Goal: Transaction & Acquisition: Purchase product/service

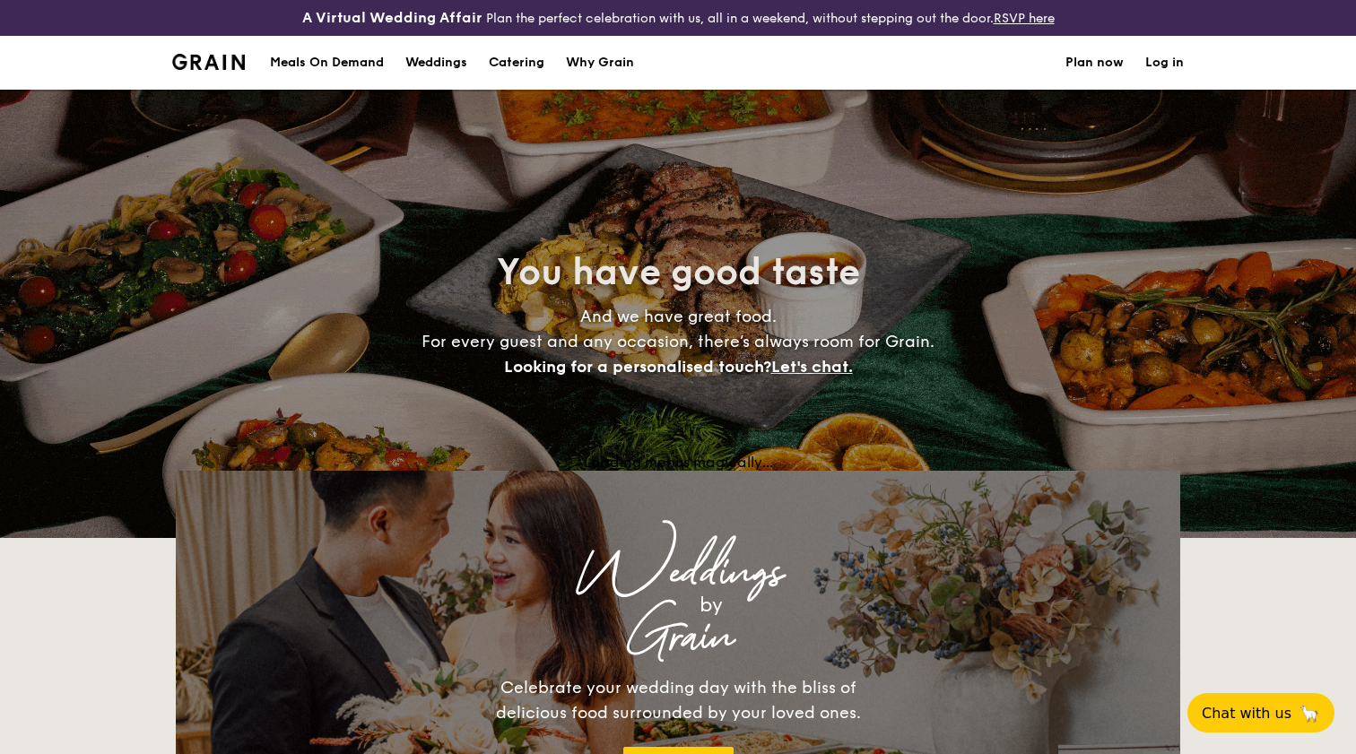
select select
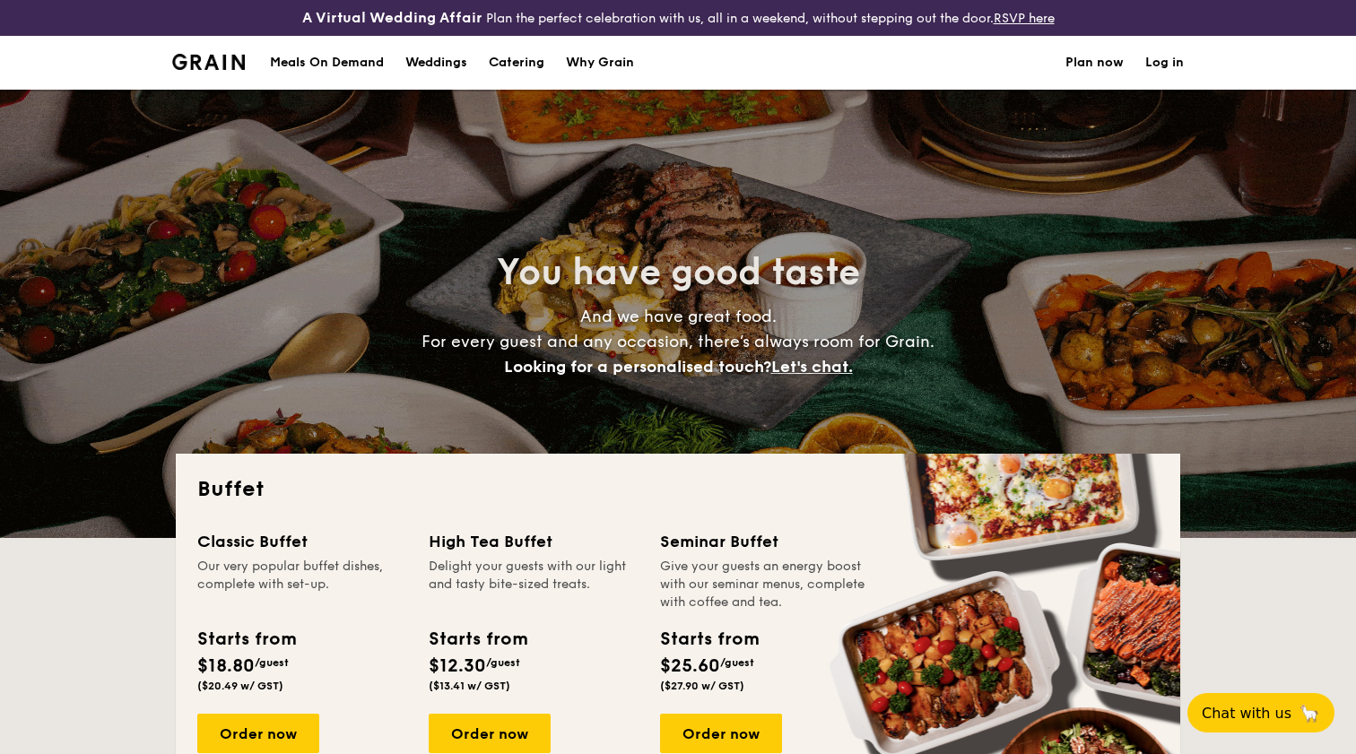
scroll to position [276, 0]
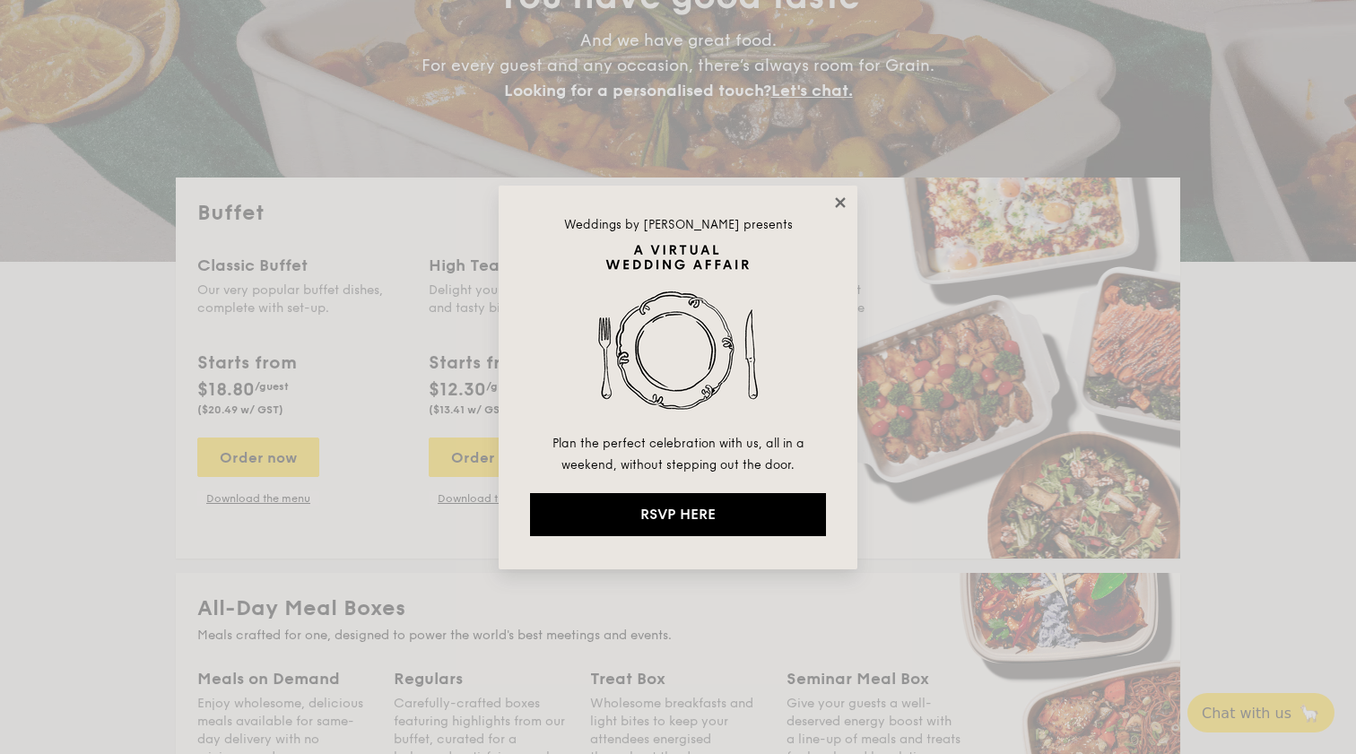
click at [842, 210] on icon at bounding box center [840, 203] width 16 height 16
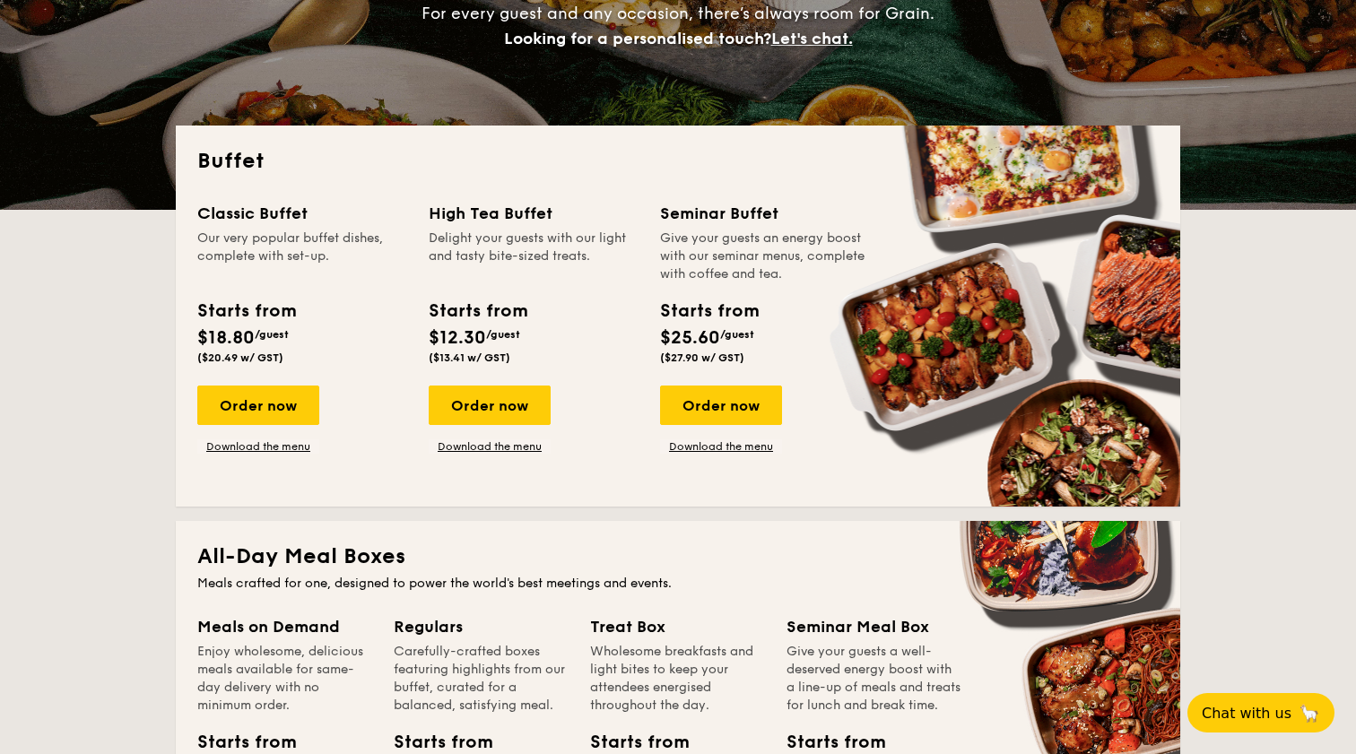
scroll to position [329, 0]
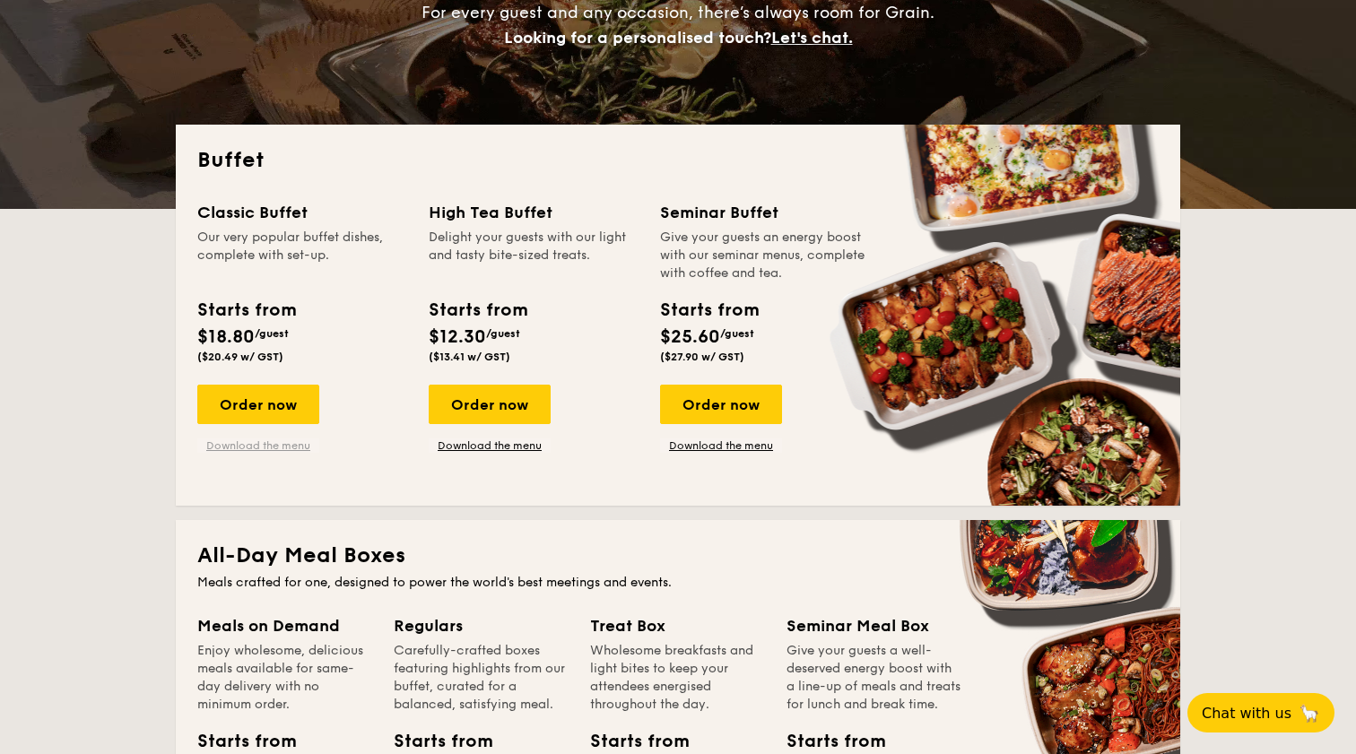
click at [272, 448] on link "Download the menu" at bounding box center [258, 446] width 122 height 14
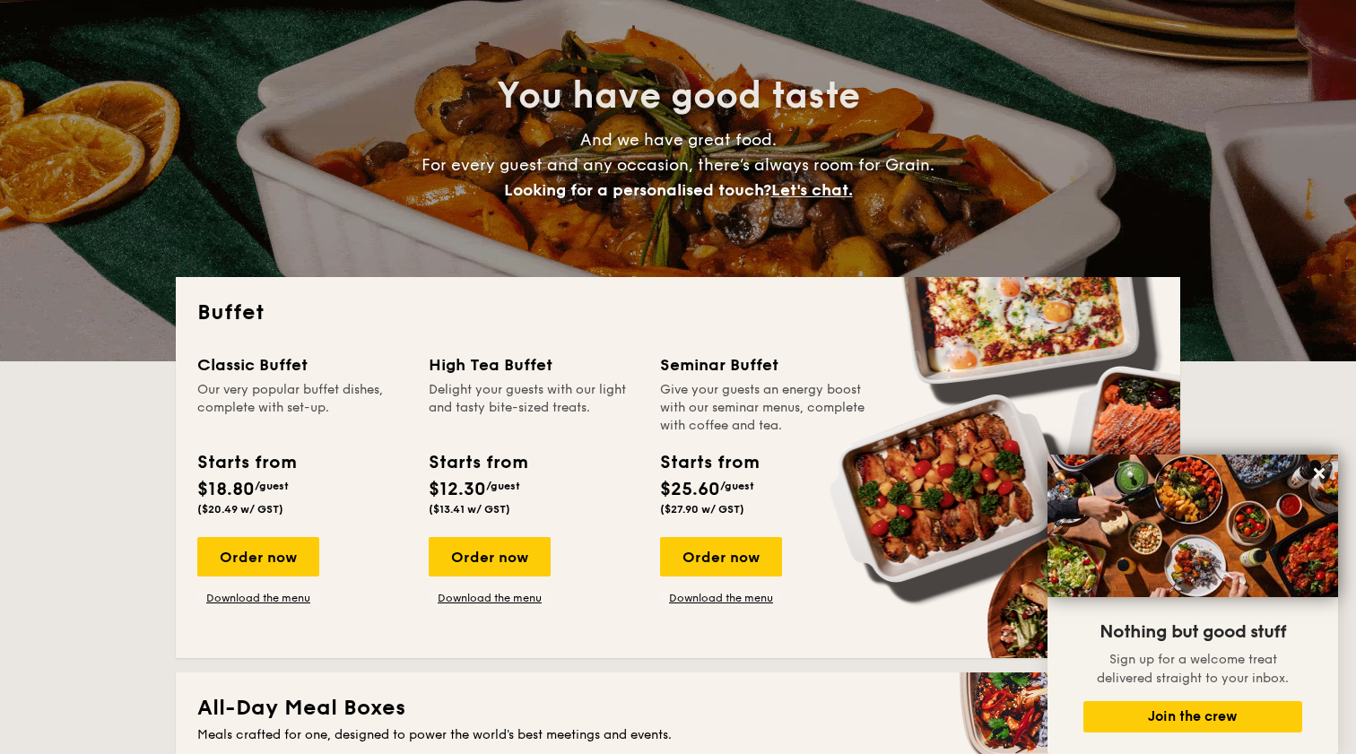
scroll to position [201, 0]
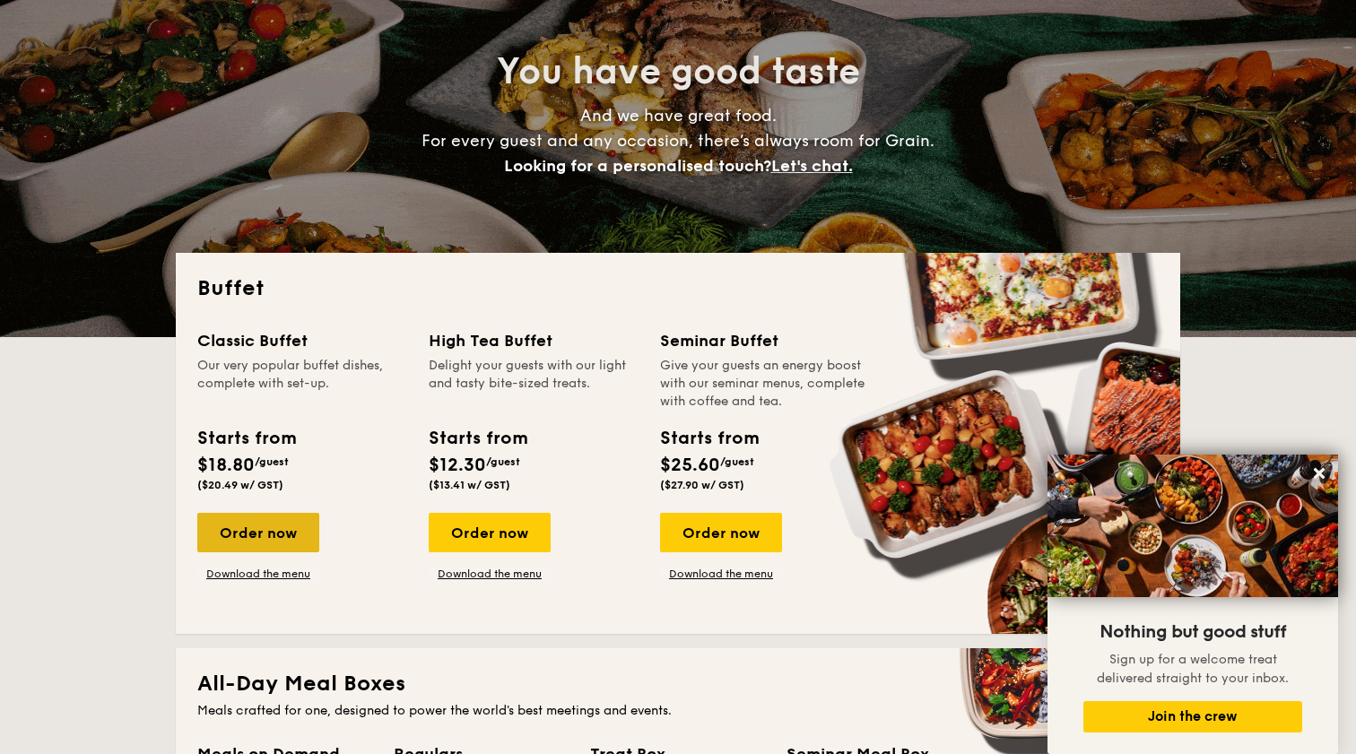
click at [266, 528] on div "Order now" at bounding box center [258, 532] width 122 height 39
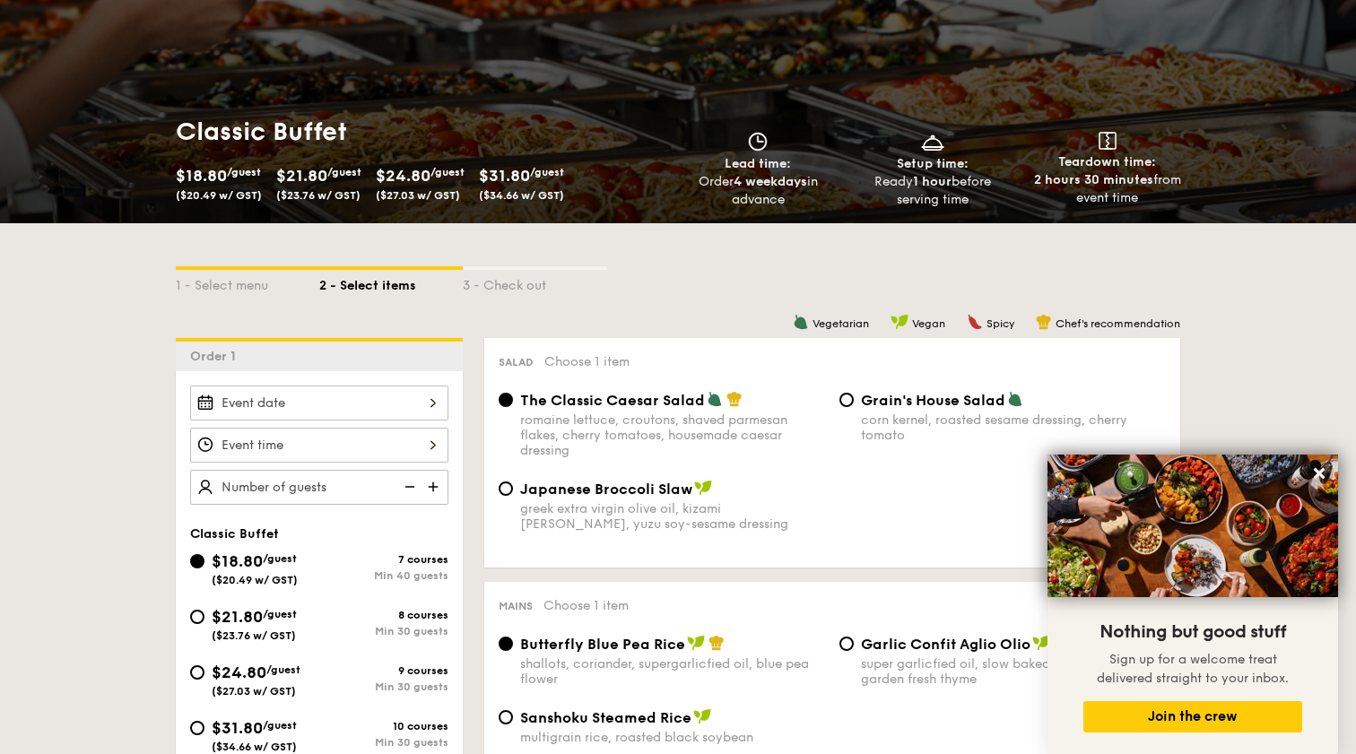
scroll to position [347, 0]
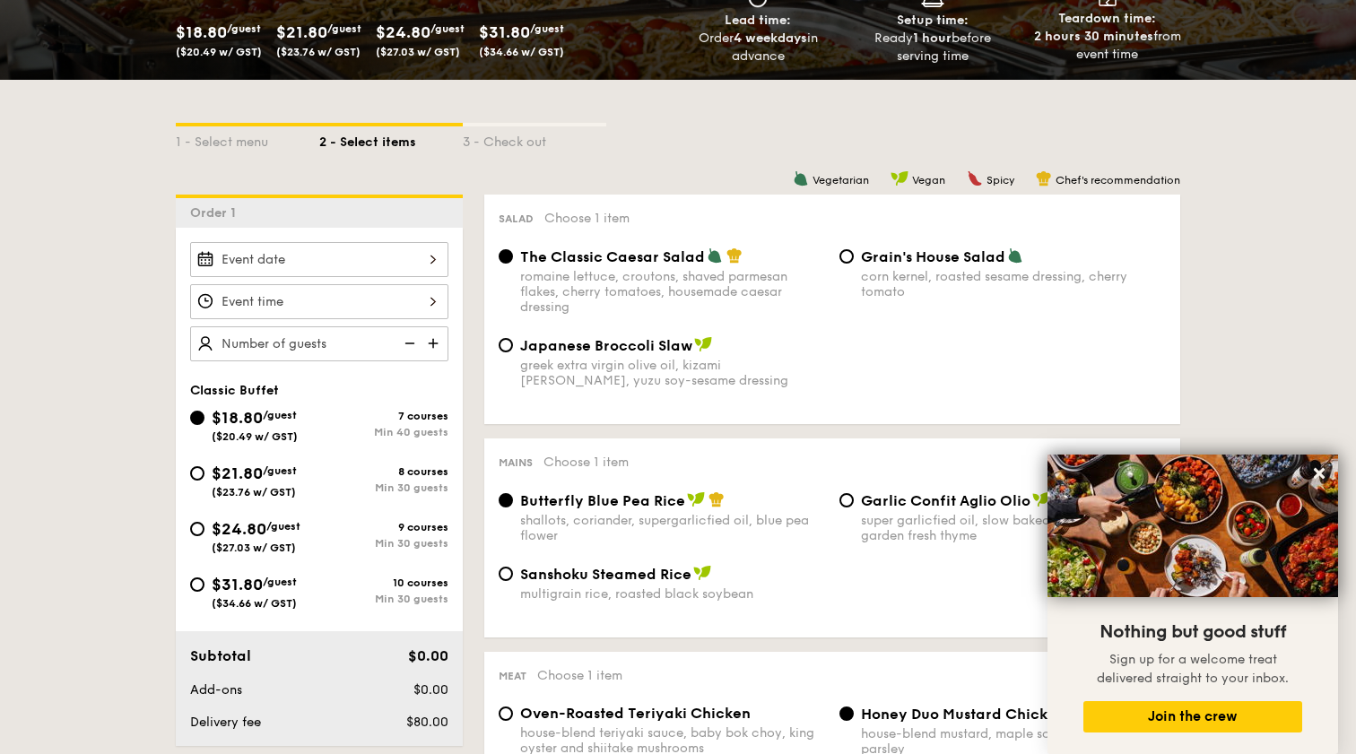
click at [369, 260] on div "2025 Oct [DATE] Tue Wed Thu Fri Sat Sun 1 2 3 4 5 6 7 8 9 10 11 12 13 14 15 16 …" at bounding box center [319, 259] width 258 height 35
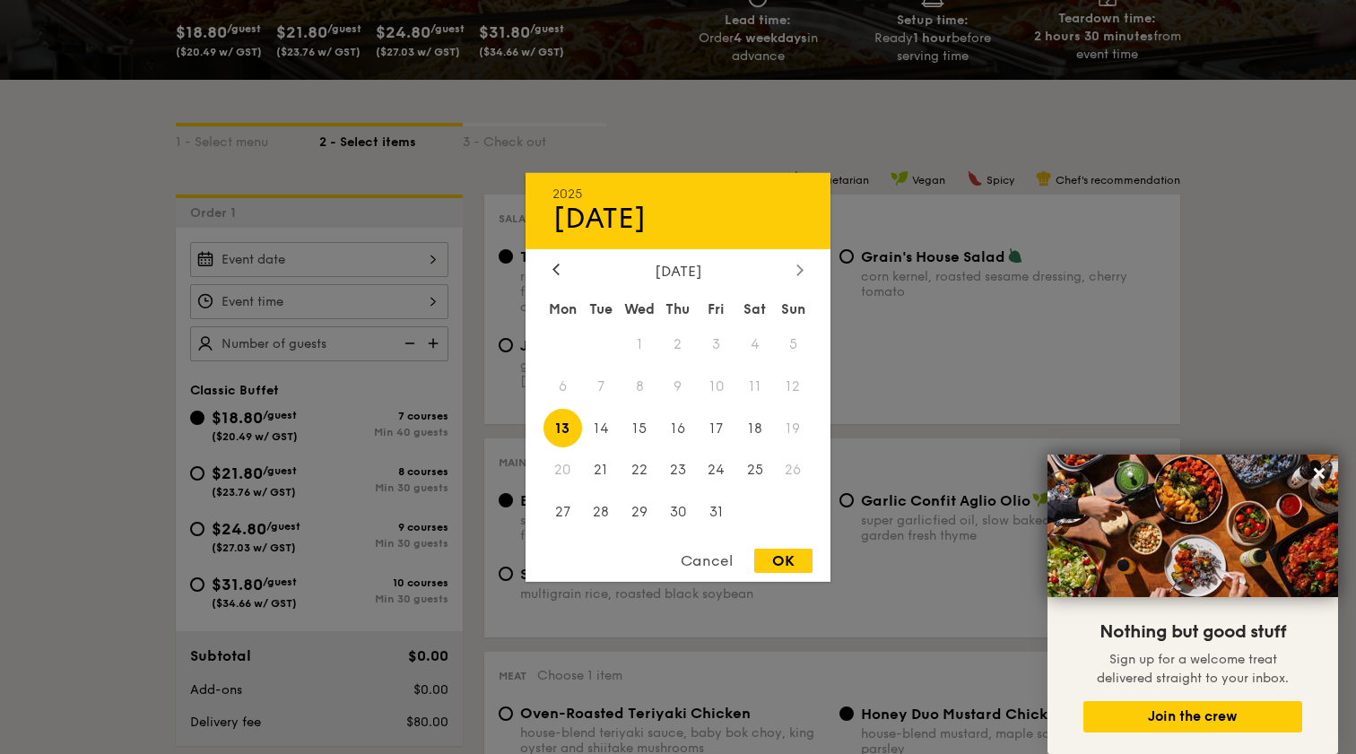
click at [804, 269] on div at bounding box center [800, 270] width 16 height 17
drag, startPoint x: 552, startPoint y: 265, endPoint x: 594, endPoint y: 321, distance: 69.8
click at [552, 266] on div at bounding box center [556, 270] width 16 height 17
click at [754, 429] on span "18" at bounding box center [754, 428] width 39 height 39
click at [771, 559] on div "OK" at bounding box center [783, 561] width 58 height 24
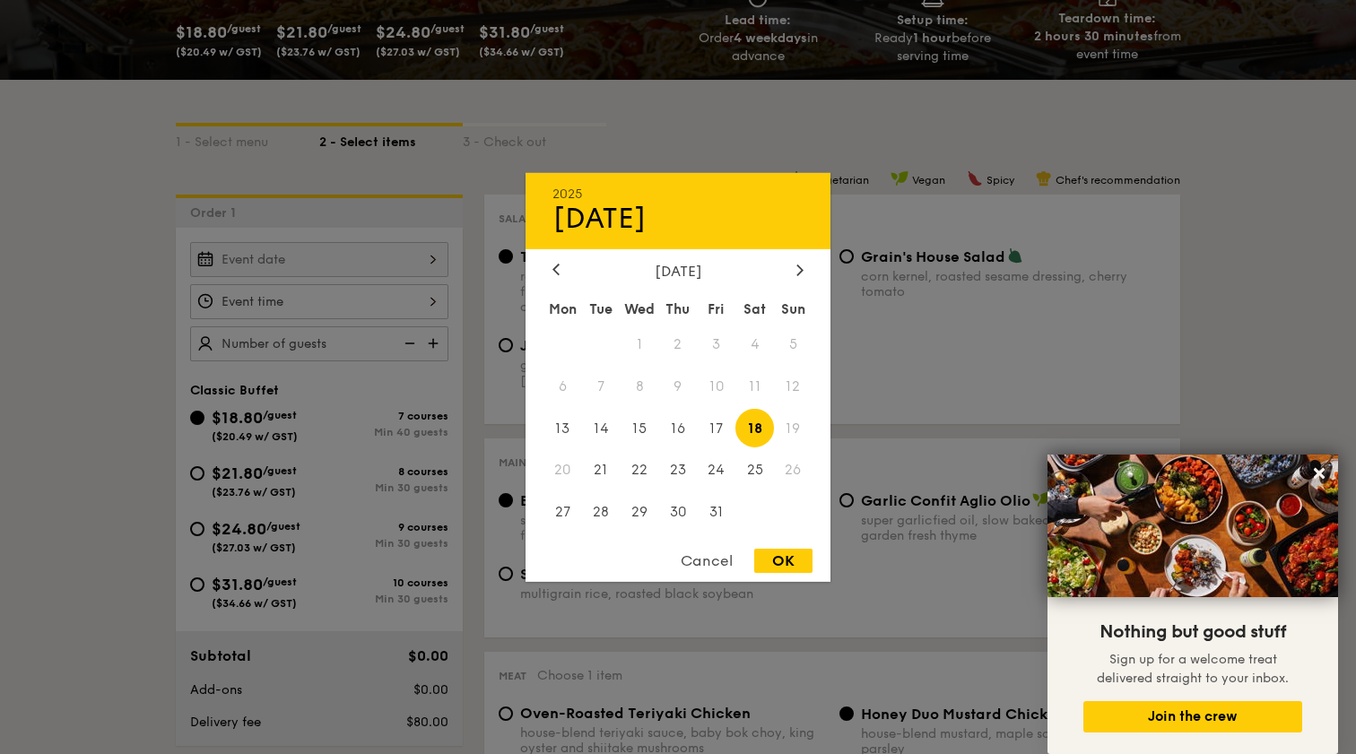
type input "[DATE]"
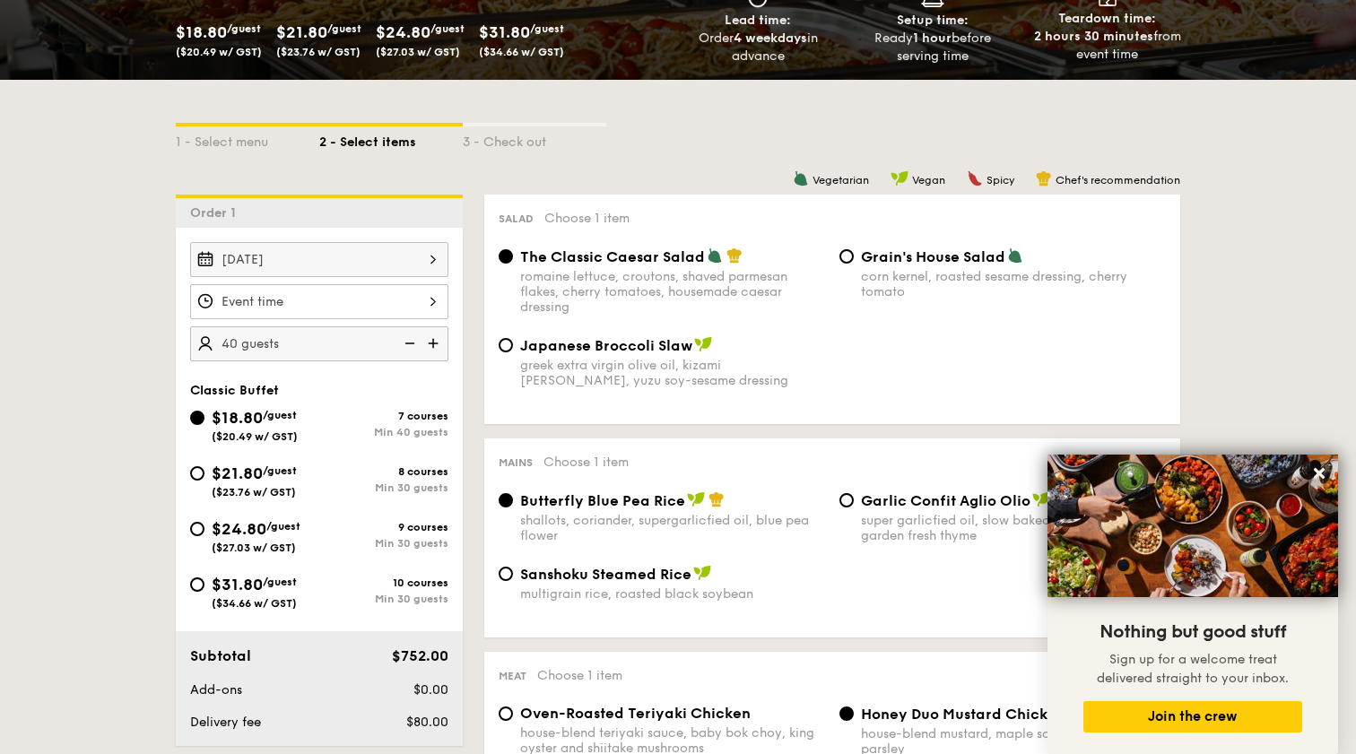
click at [417, 344] on img at bounding box center [408, 343] width 27 height 34
click at [413, 342] on img at bounding box center [408, 343] width 27 height 34
click at [410, 342] on img at bounding box center [408, 343] width 27 height 34
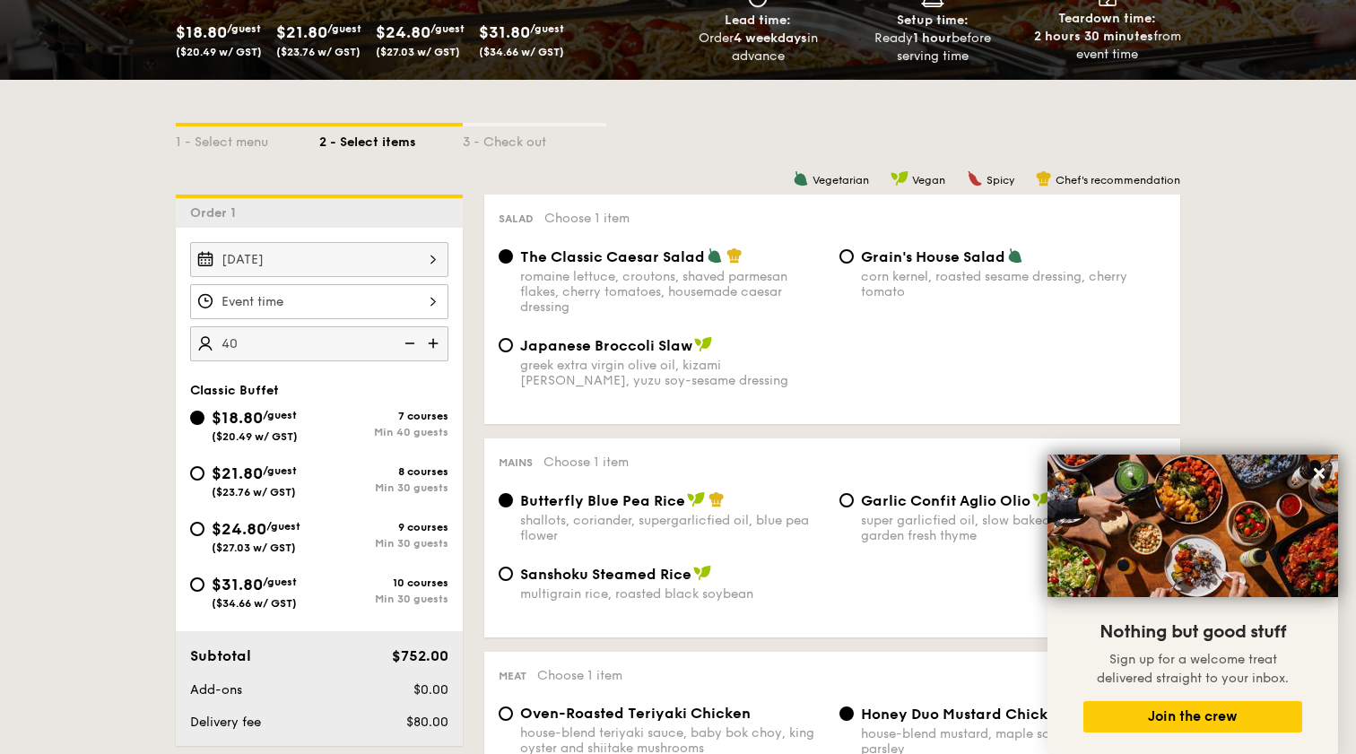
click at [410, 342] on img at bounding box center [408, 343] width 27 height 34
click at [439, 344] on img at bounding box center [435, 343] width 27 height 34
click at [410, 343] on img at bounding box center [408, 343] width 27 height 34
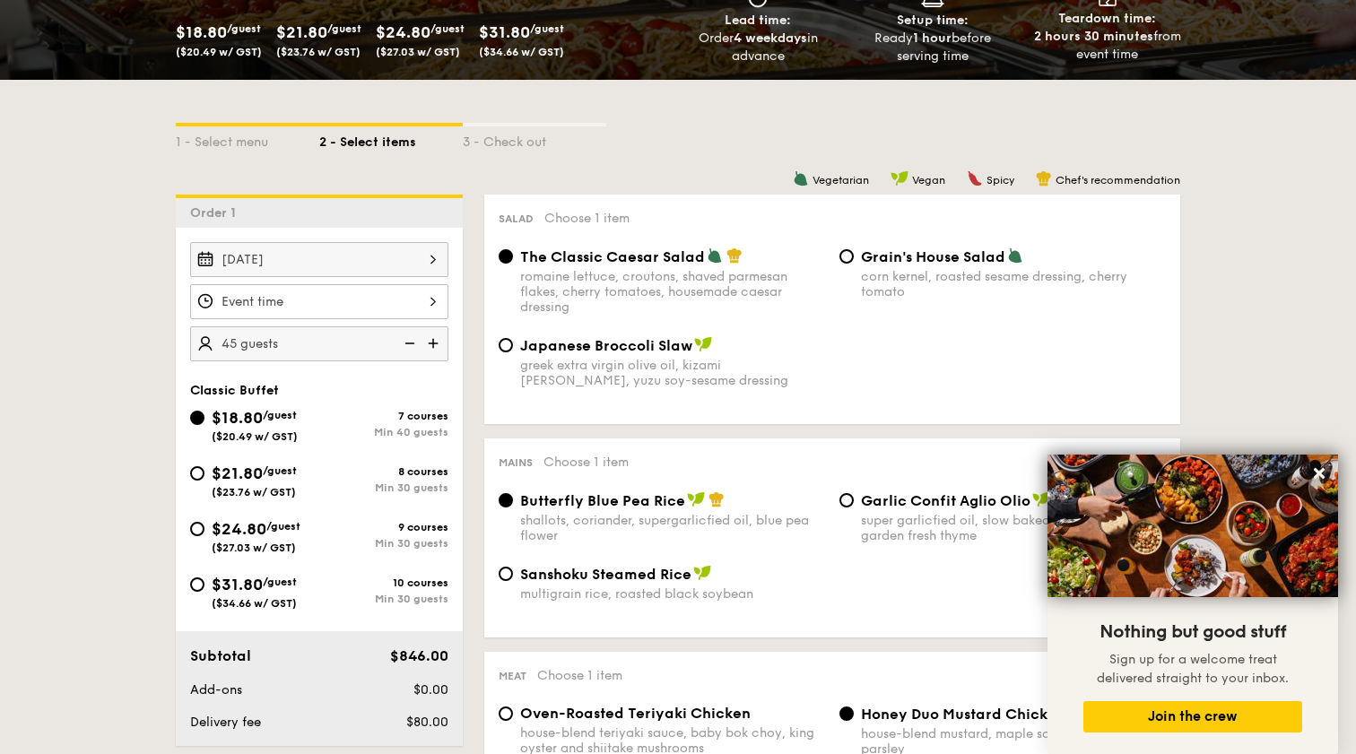
type input "40 guests"
click at [410, 343] on img at bounding box center [408, 343] width 27 height 34
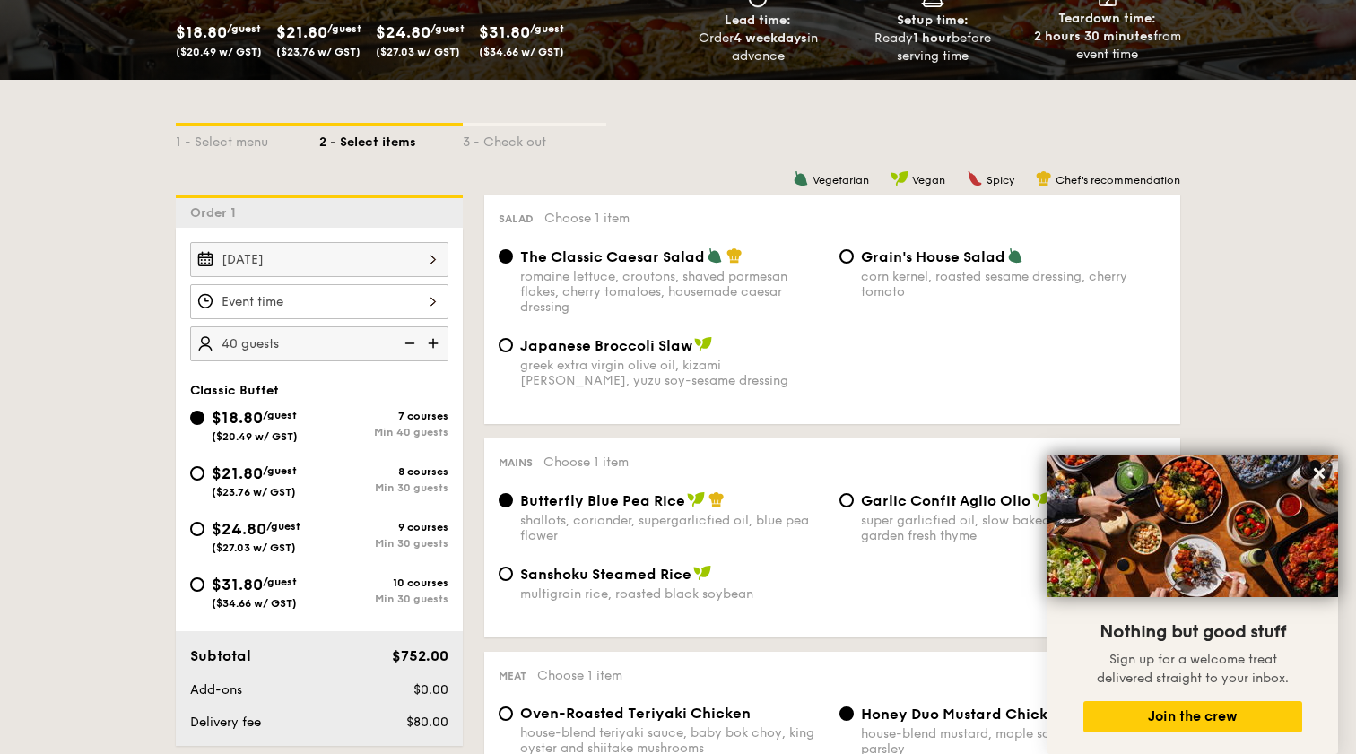
click at [410, 343] on img at bounding box center [408, 343] width 27 height 34
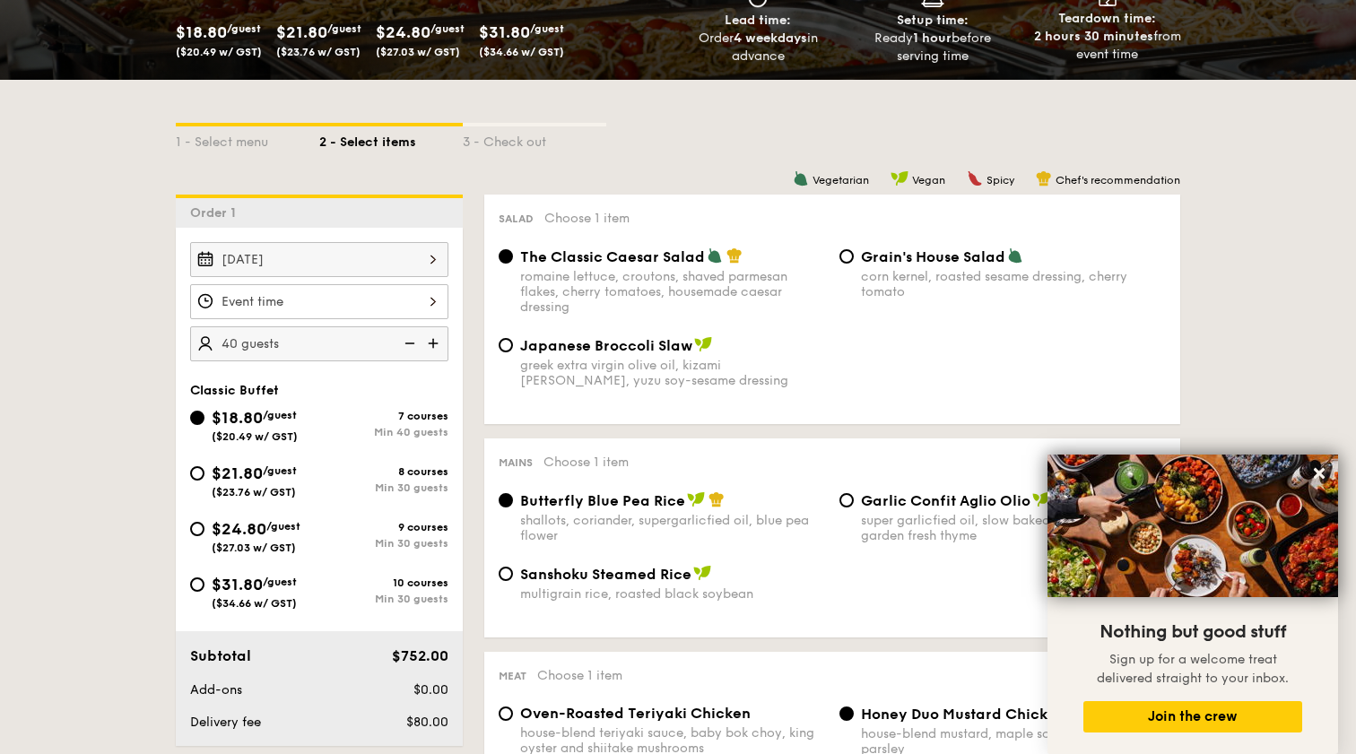
click at [410, 343] on img at bounding box center [408, 343] width 27 height 34
click at [199, 475] on input "$21.80 /guest ($23.76 w/ GST) 8 courses Min 30 guests" at bounding box center [197, 473] width 14 height 14
radio input "true"
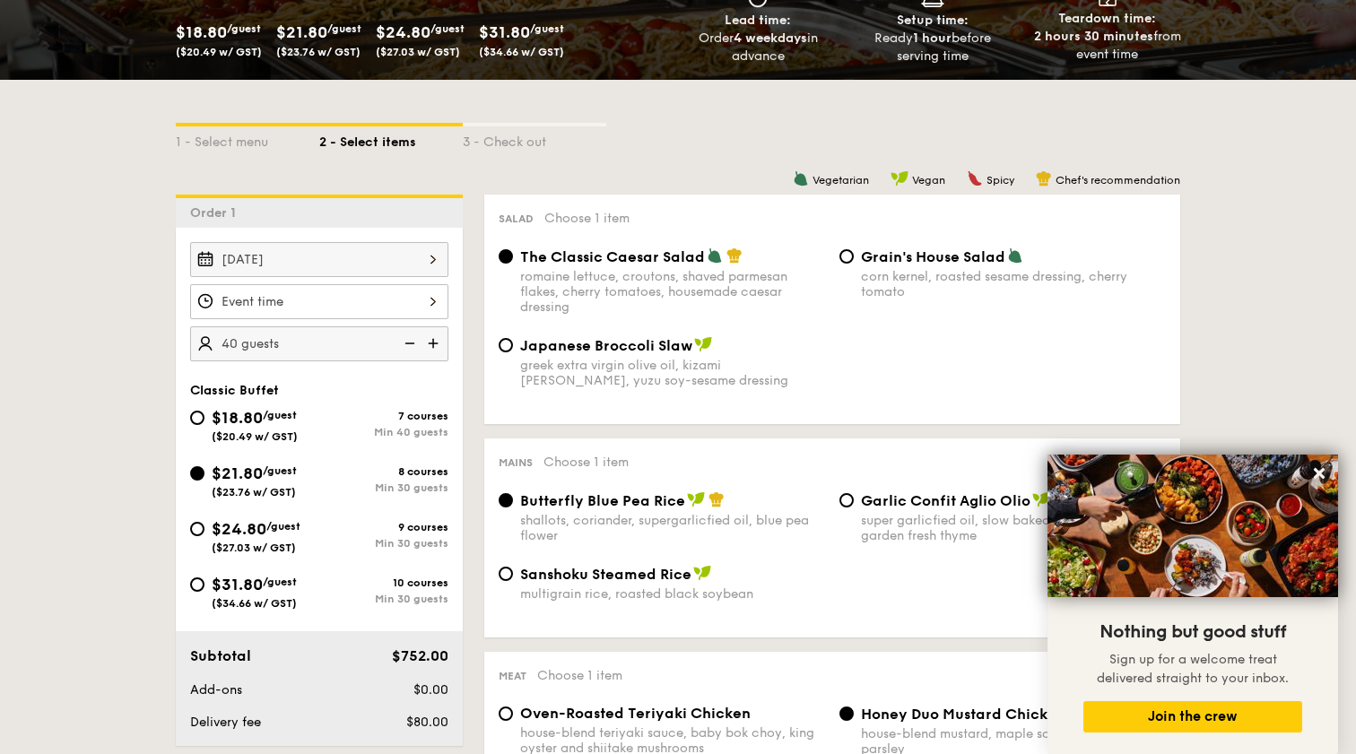
radio input "true"
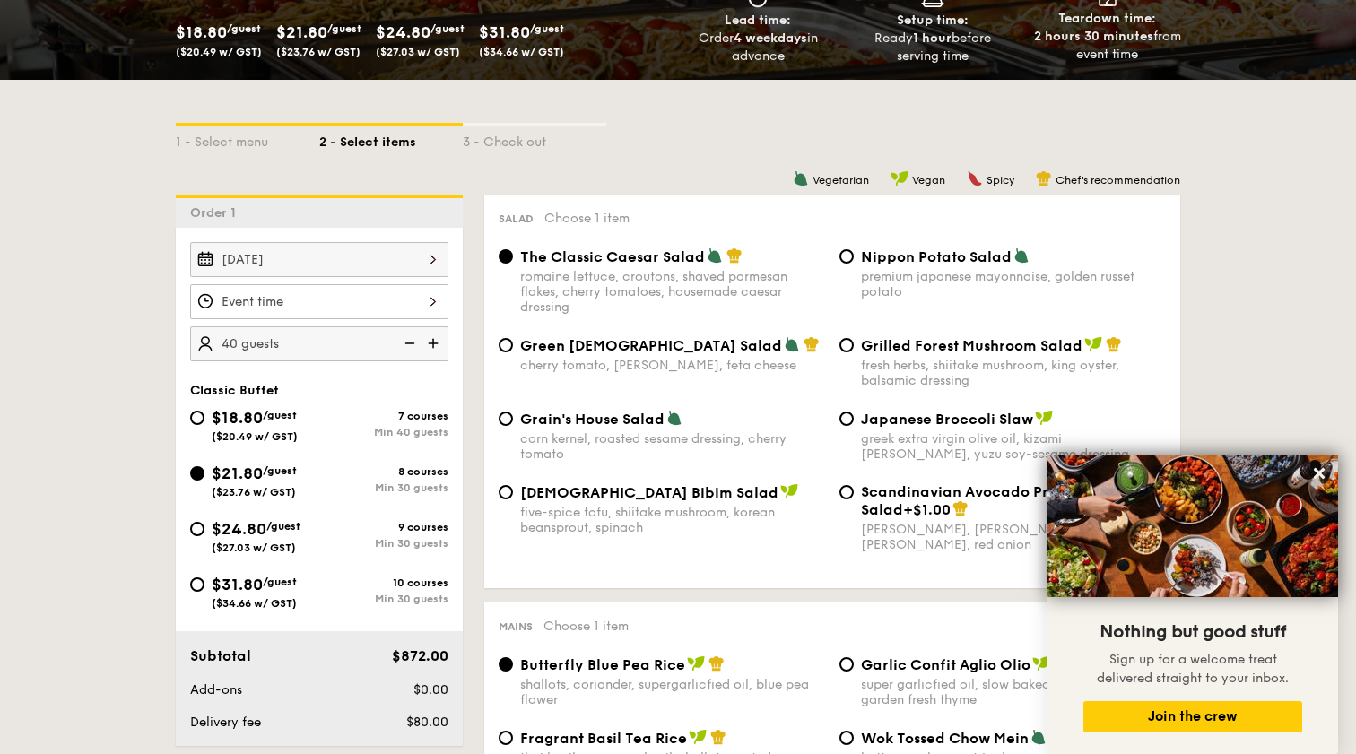
click at [405, 340] on img at bounding box center [408, 343] width 27 height 34
click at [408, 342] on img at bounding box center [408, 343] width 27 height 34
type input "30 guests"
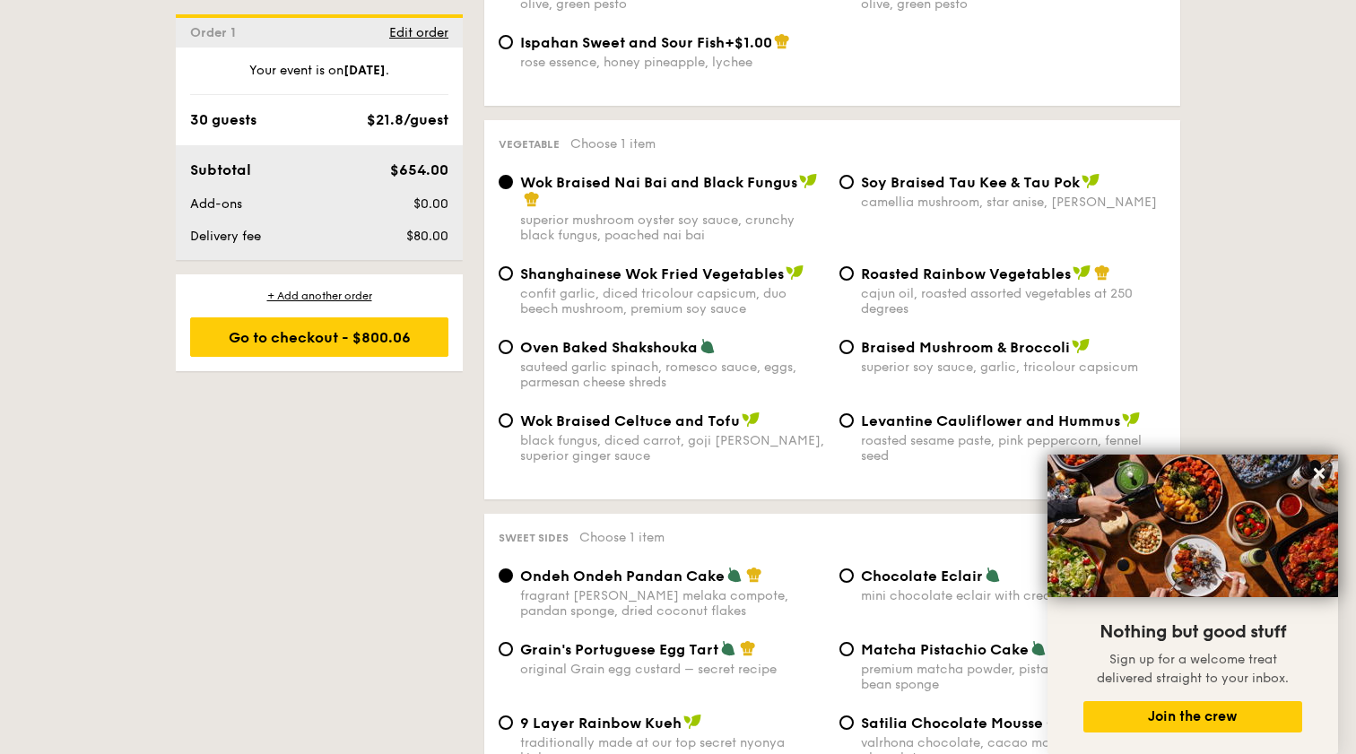
scroll to position [2254, 0]
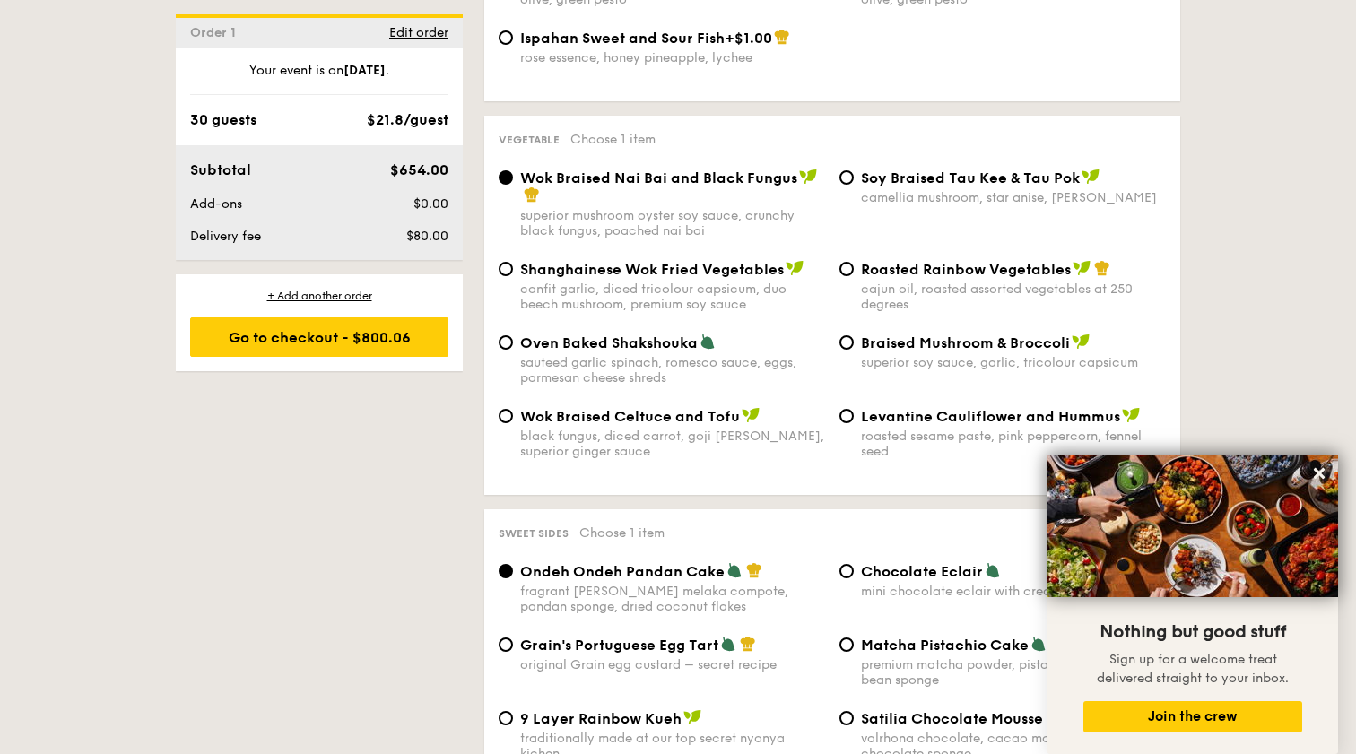
click at [855, 260] on div "Roasted Rainbow Vegetables cajun oil, roasted assorted vegetables at 250 degrees" at bounding box center [1002, 286] width 341 height 52
click at [848, 262] on input "Roasted Rainbow Vegetables cajun oil, roasted assorted vegetables at 250 degrees" at bounding box center [847, 269] width 14 height 14
radio input "true"
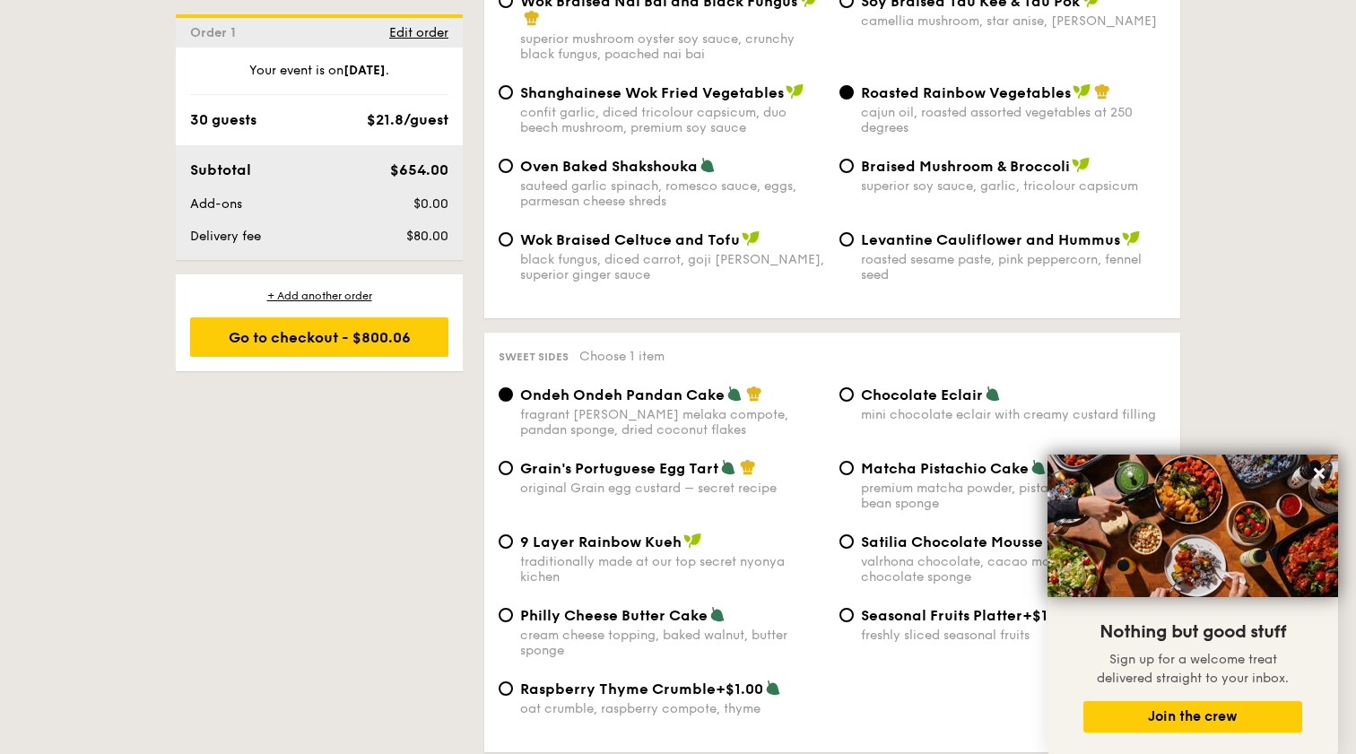
scroll to position [2641, 0]
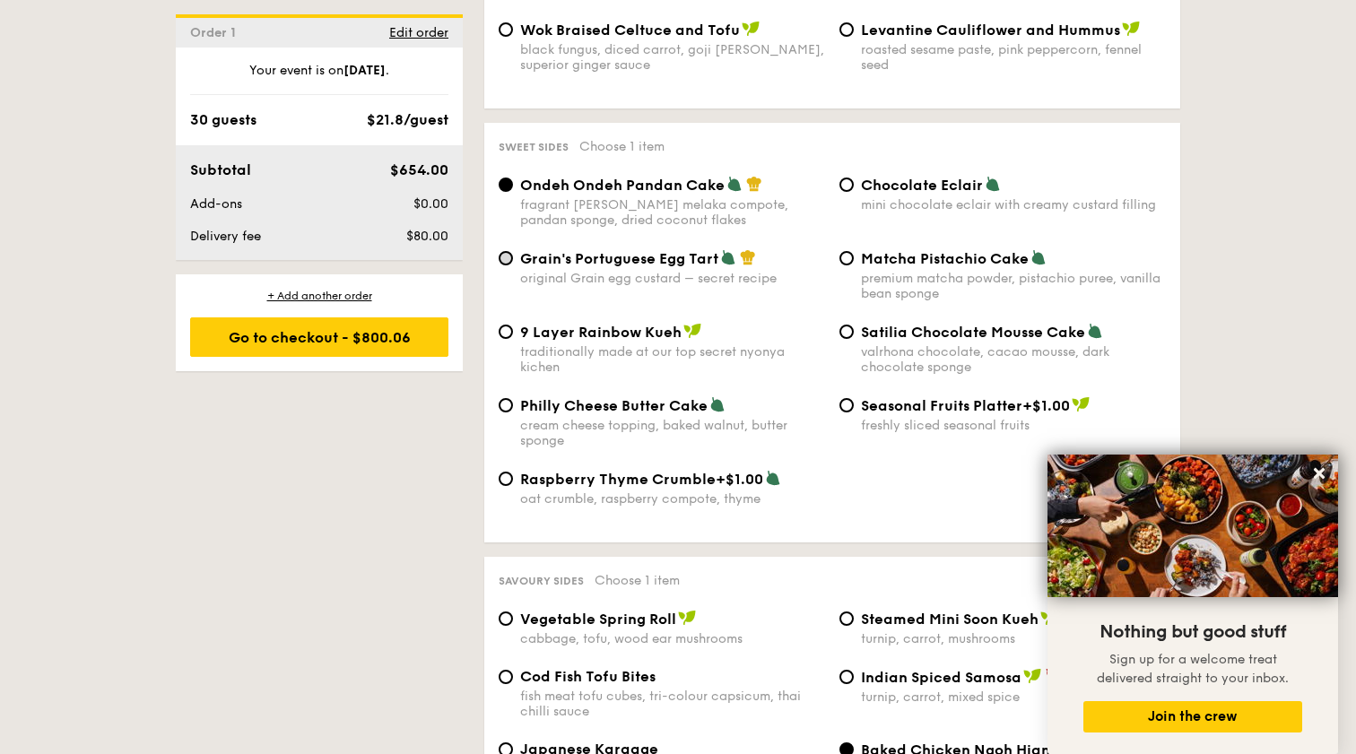
click at [507, 251] on input "Grain's Portuguese Egg Tart original Grain egg custard – secret recipe" at bounding box center [506, 258] width 14 height 14
radio input "true"
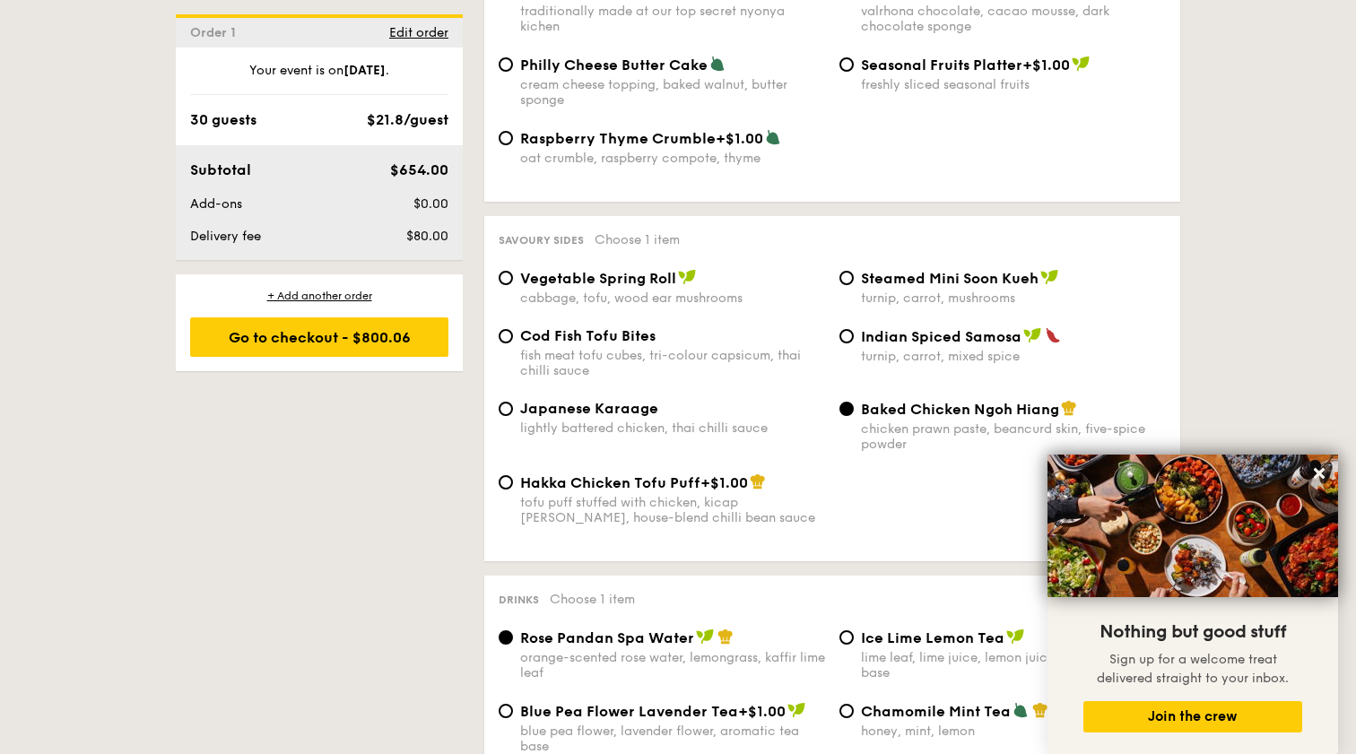
scroll to position [2982, 0]
drag, startPoint x: 861, startPoint y: 378, endPoint x: 1055, endPoint y: 379, distance: 193.7
click at [1055, 400] on span "Baked Chicken Ngoh Hiang" at bounding box center [960, 408] width 198 height 17
click at [854, 401] on input "Baked Chicken Ngoh Hiang chicken prawn paste, beancurd skin, five-spice powder" at bounding box center [847, 408] width 14 height 14
copy span "Baked Chicken Ngoh Hiang"
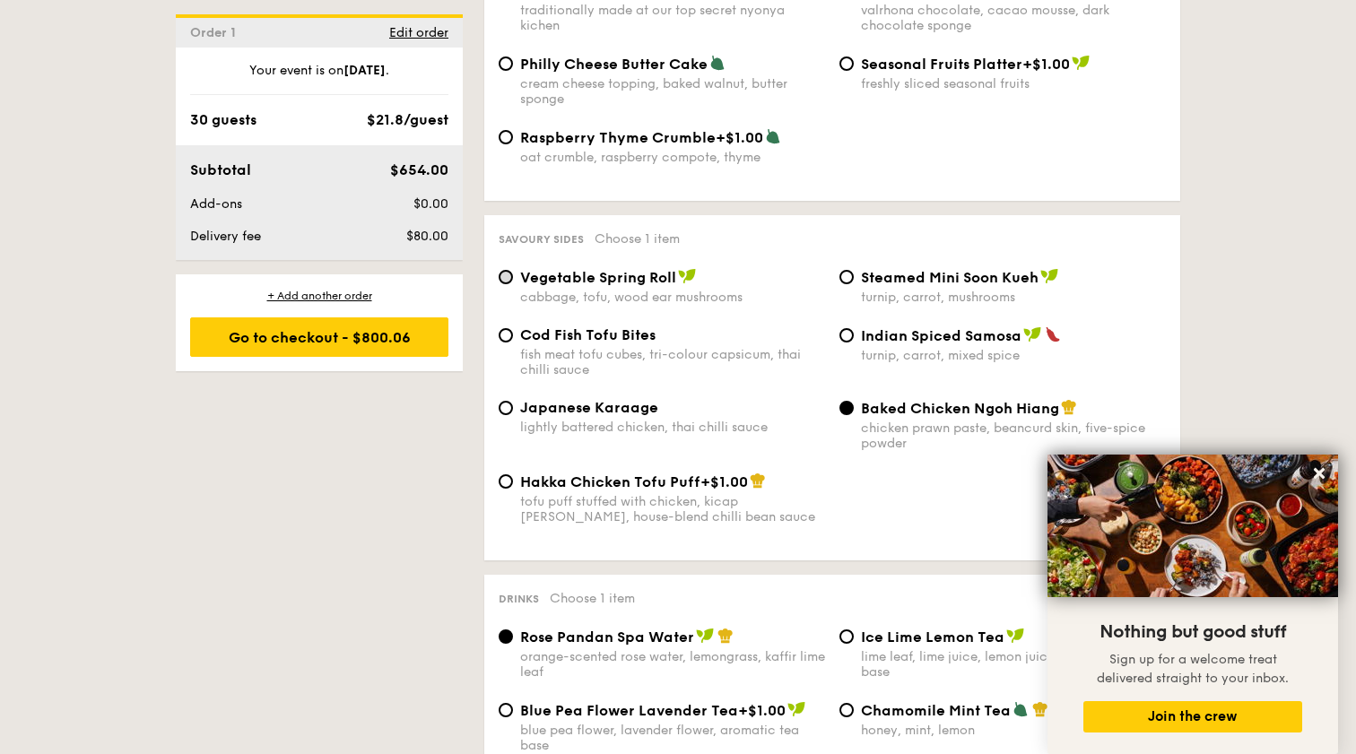
click at [504, 270] on input "Vegetable Spring Roll cabbage, tofu, wood ear mushrooms" at bounding box center [506, 277] width 14 height 14
radio input "true"
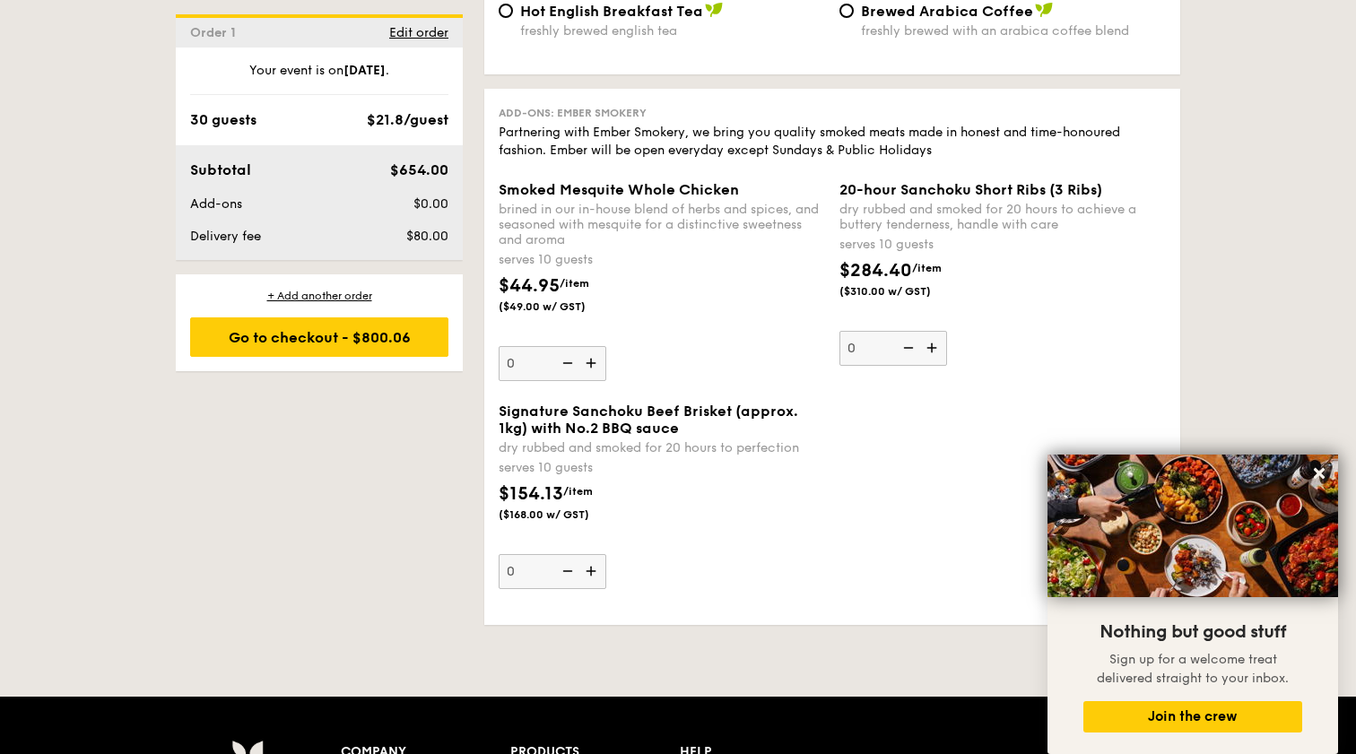
scroll to position [3908, 0]
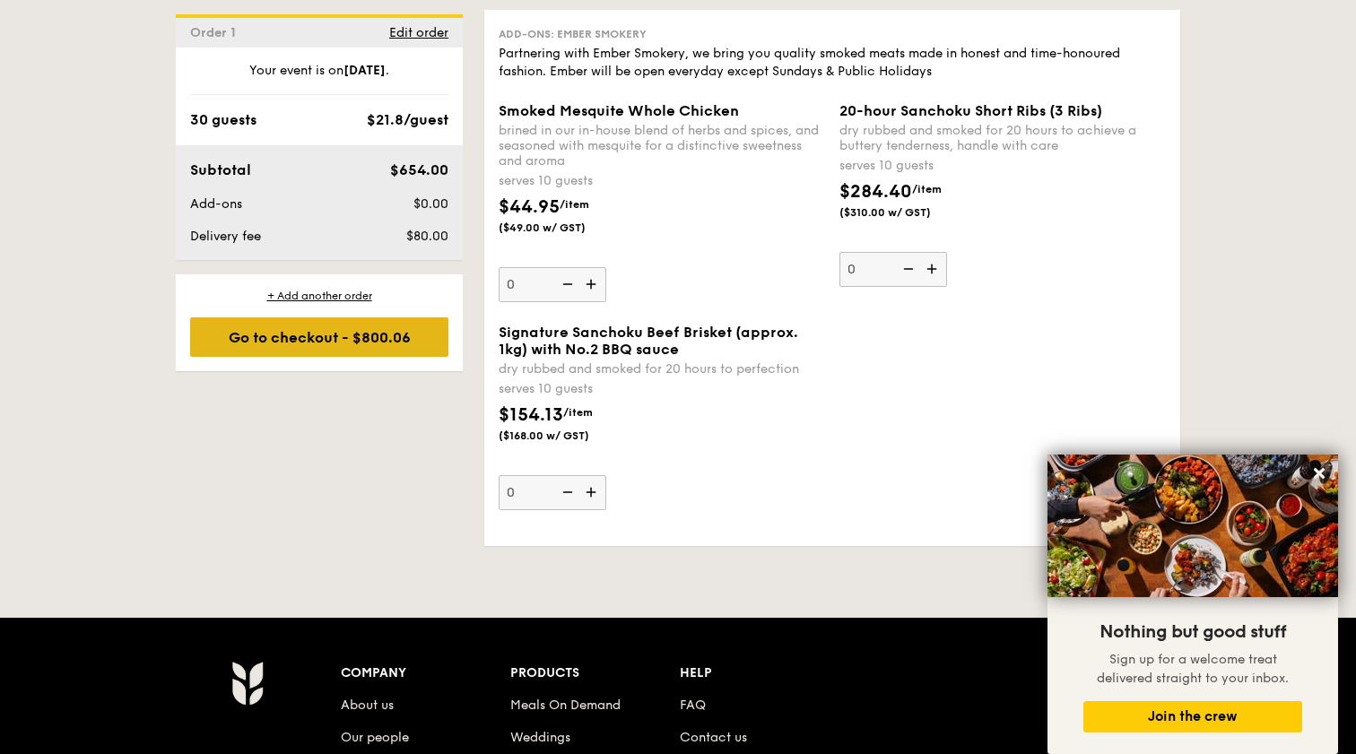
click at [367, 350] on div "Go to checkout - $800.06" at bounding box center [319, 337] width 258 height 39
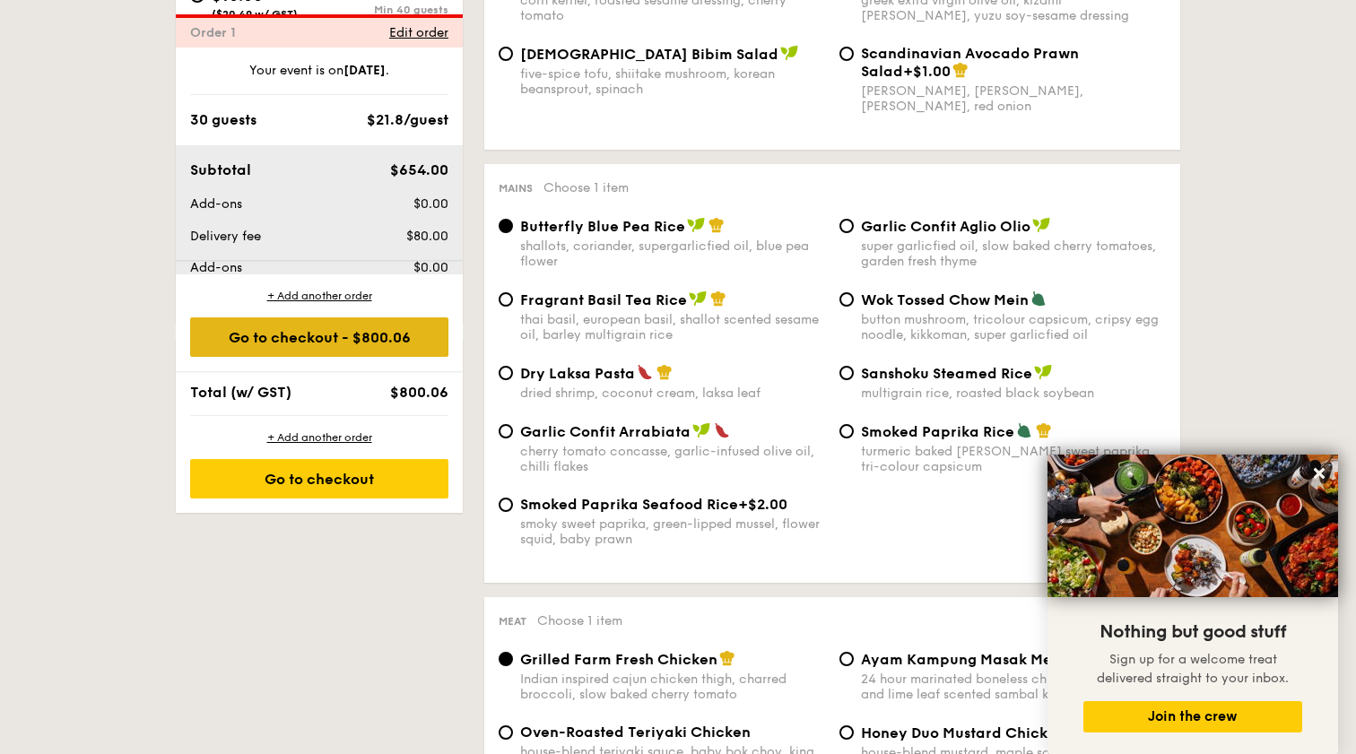
scroll to position [515, 0]
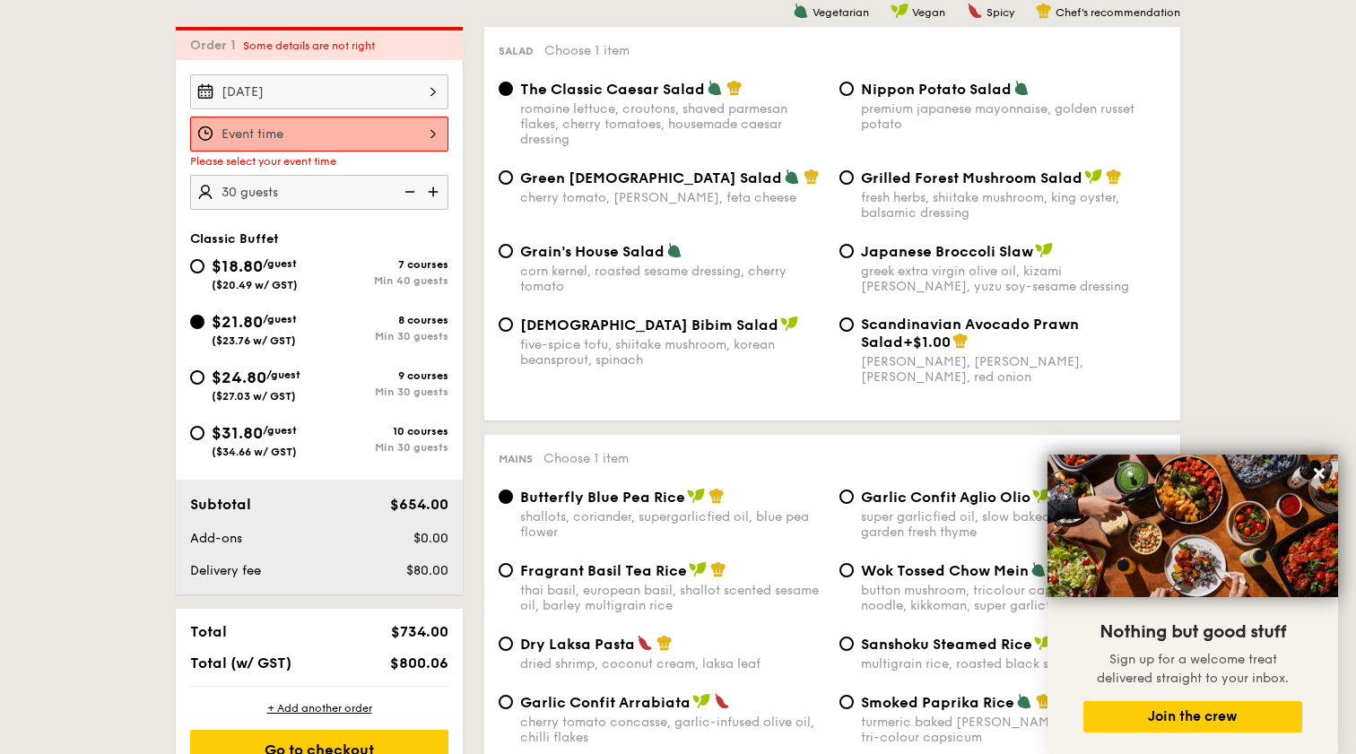
click at [359, 134] on div at bounding box center [319, 134] width 258 height 35
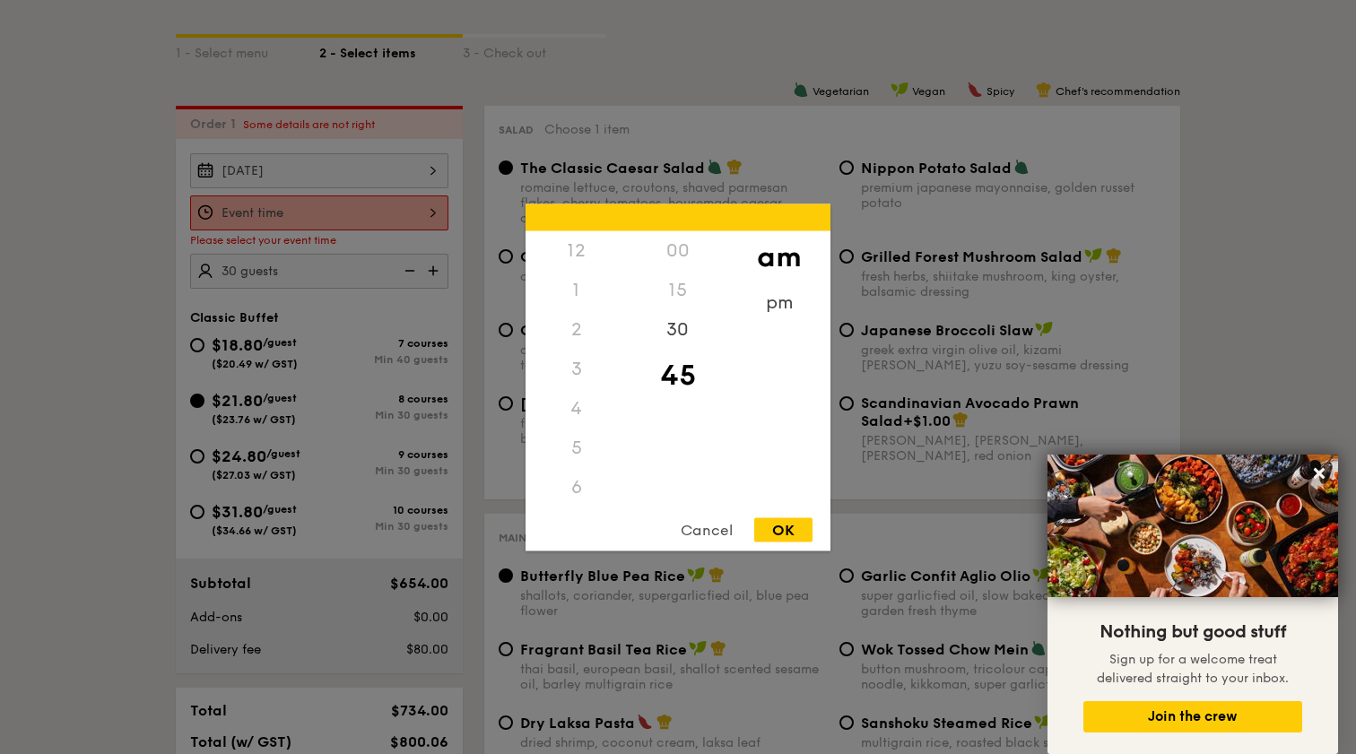
scroll to position [0, 0]
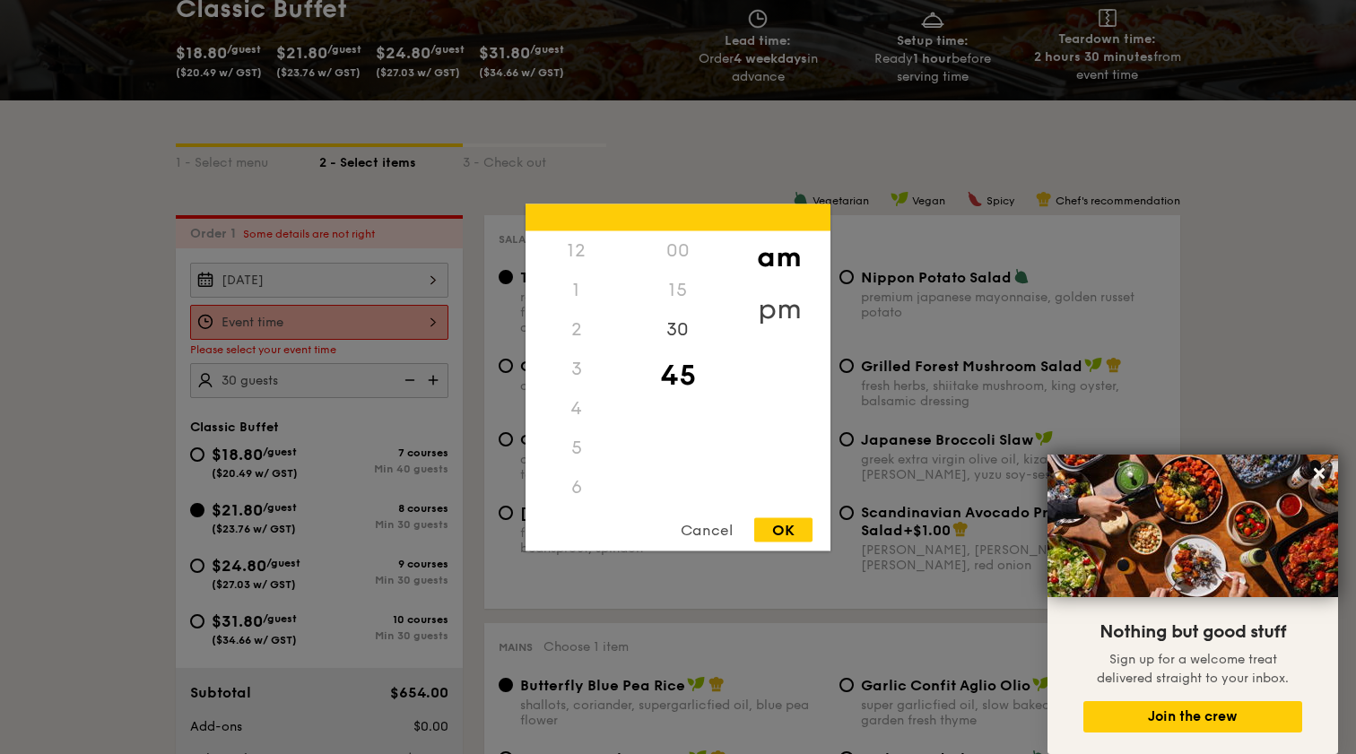
click at [772, 299] on div "pm" at bounding box center [778, 309] width 101 height 52
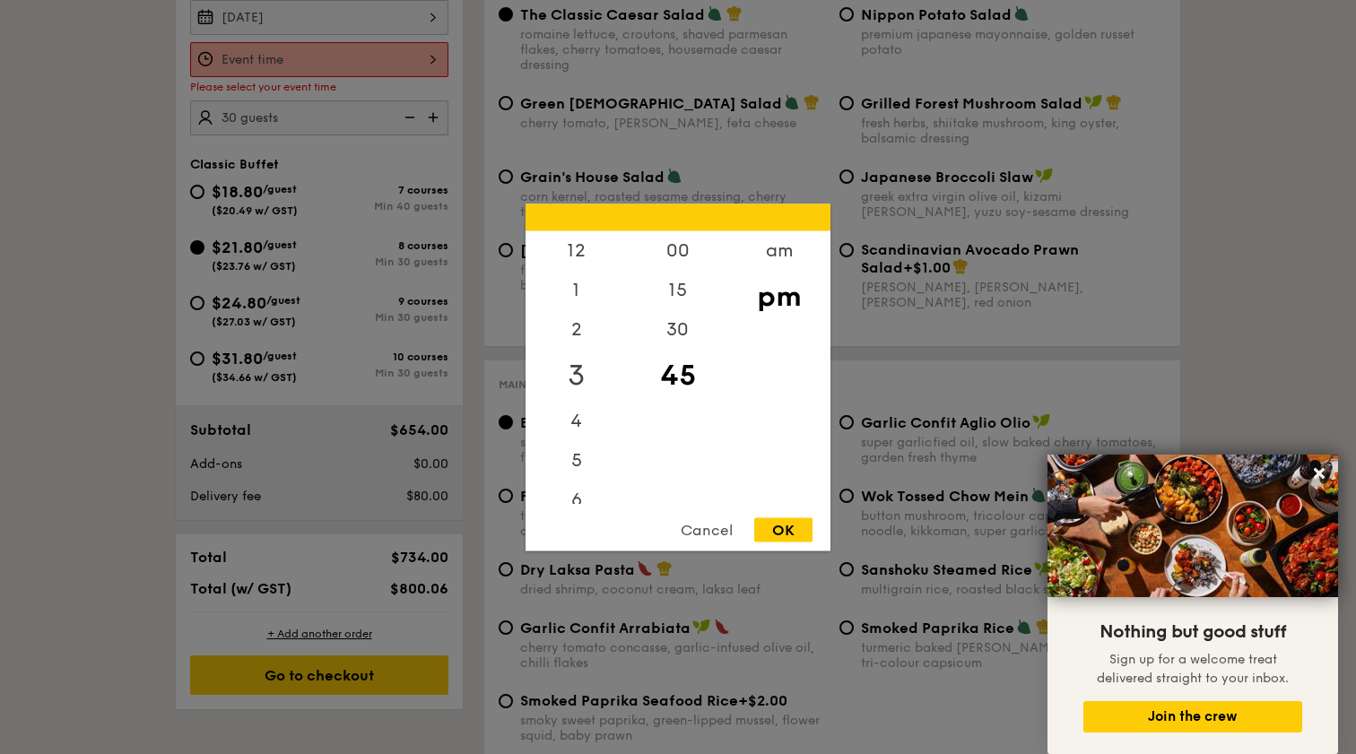
scroll to position [98, 0]
click at [587, 396] on div "6" at bounding box center [576, 396] width 101 height 52
click at [683, 253] on div "00" at bounding box center [677, 257] width 101 height 52
click at [791, 527] on div "OK" at bounding box center [783, 530] width 58 height 24
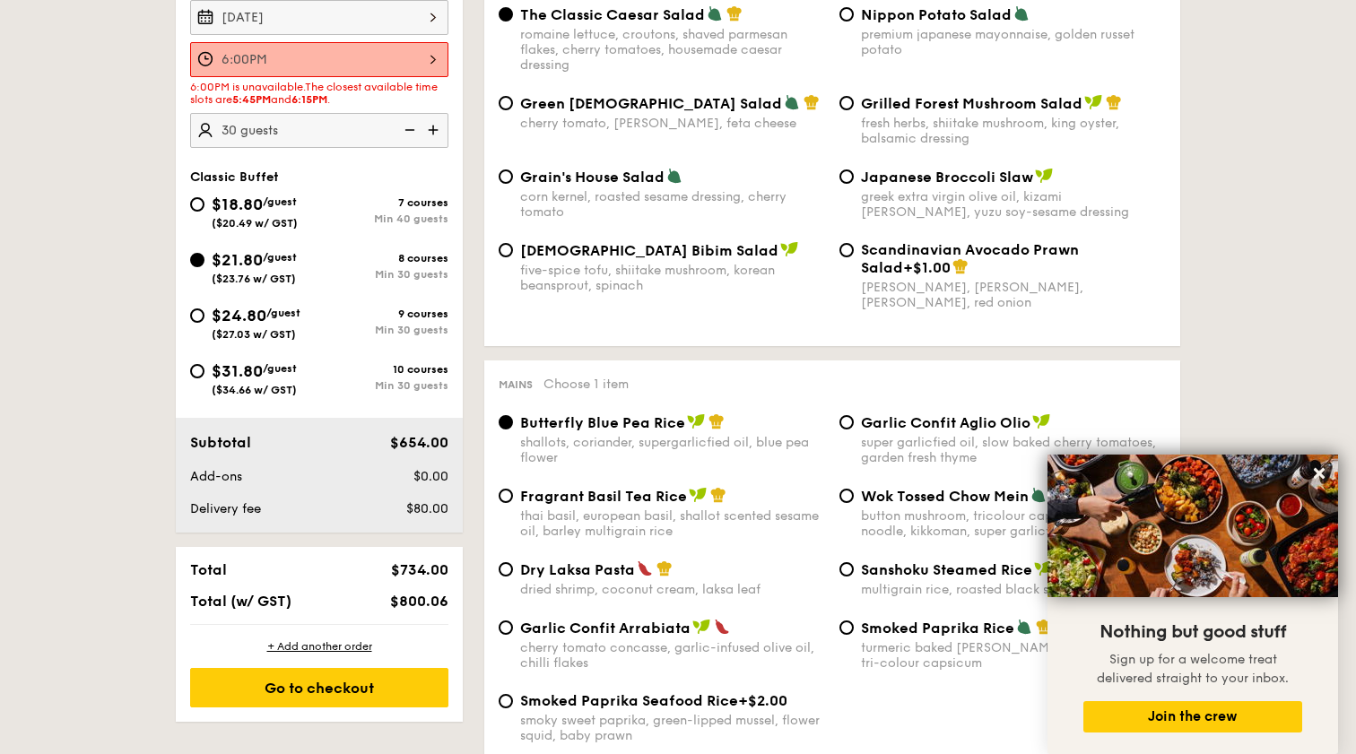
click at [286, 77] on div "6:00PM 6:00PM is unavailable. The closest available time slots are 5:45PM and 6…" at bounding box center [319, 74] width 258 height 64
click at [376, 60] on div "6:00PM" at bounding box center [319, 59] width 258 height 35
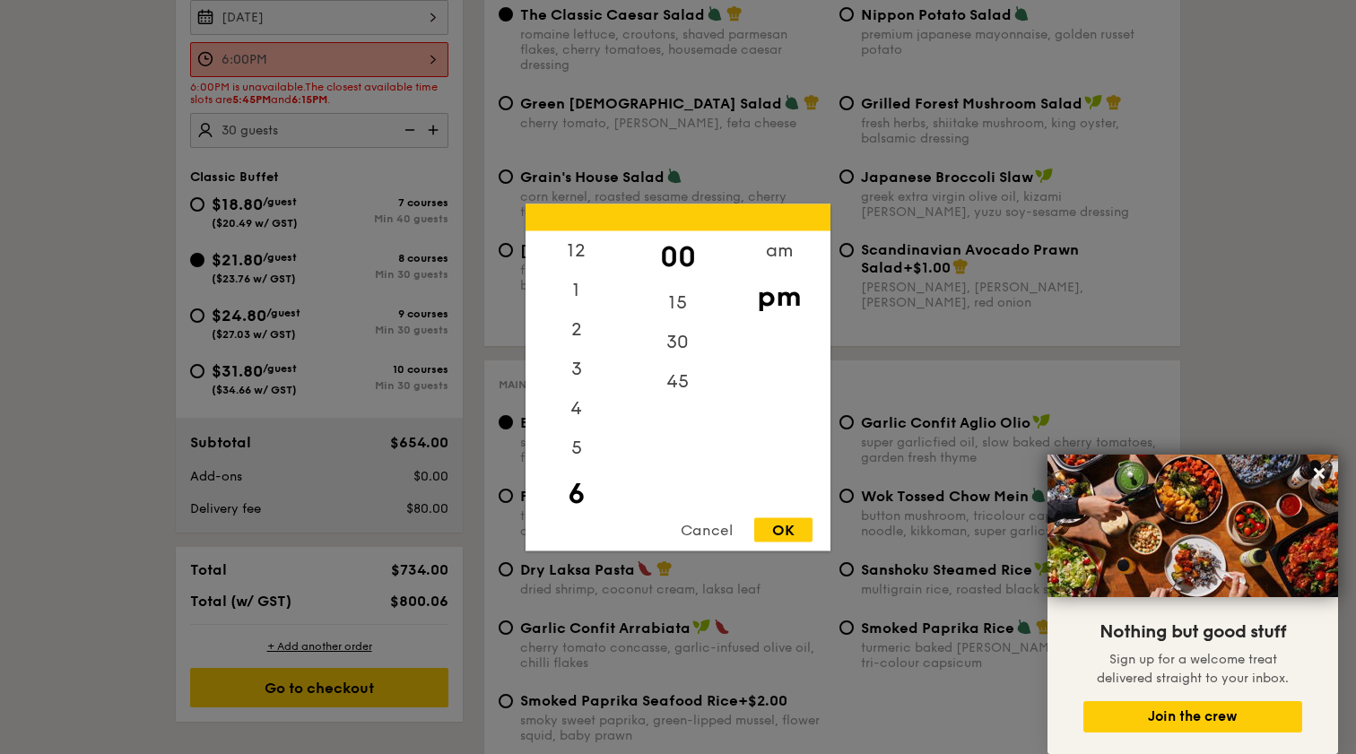
scroll to position [39, 0]
click at [674, 302] on div "15" at bounding box center [677, 309] width 101 height 52
click at [786, 534] on div "OK" at bounding box center [783, 530] width 58 height 24
type input "6:15PM"
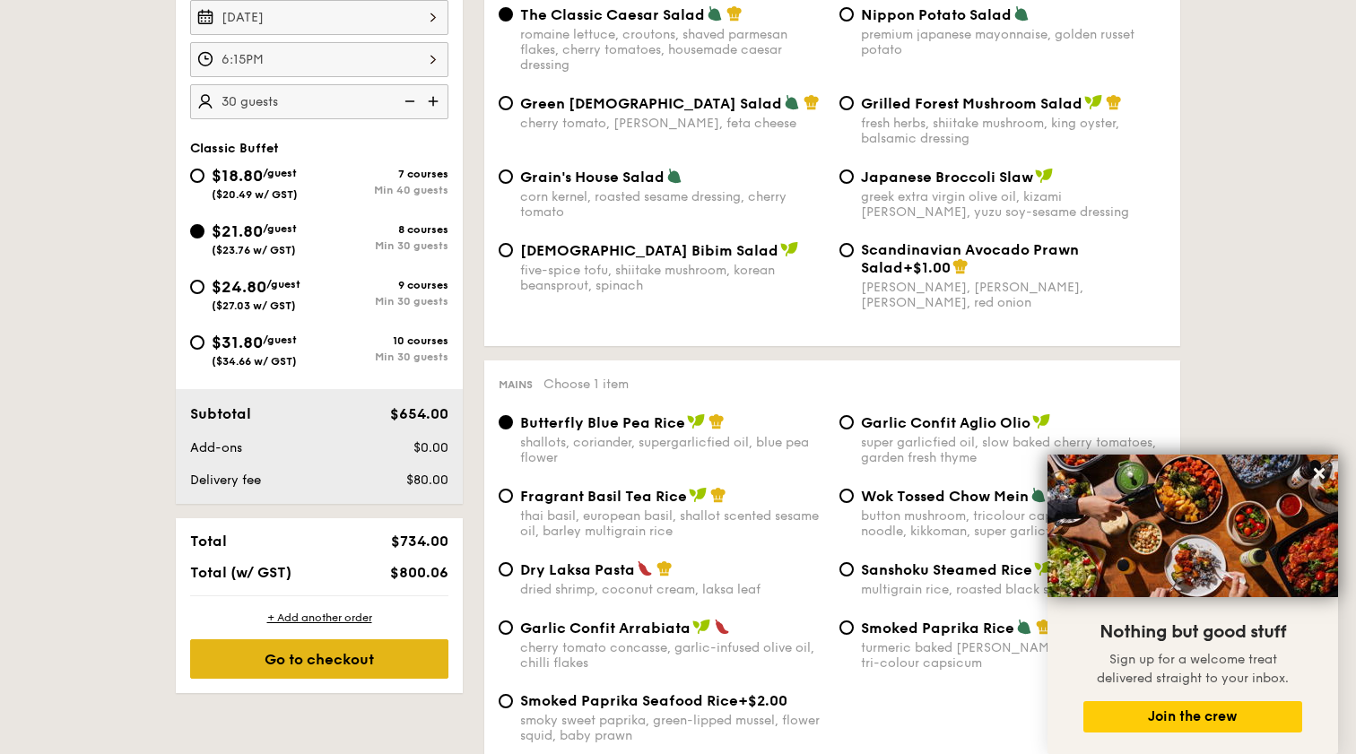
click at [347, 662] on div "Go to checkout" at bounding box center [319, 659] width 258 height 39
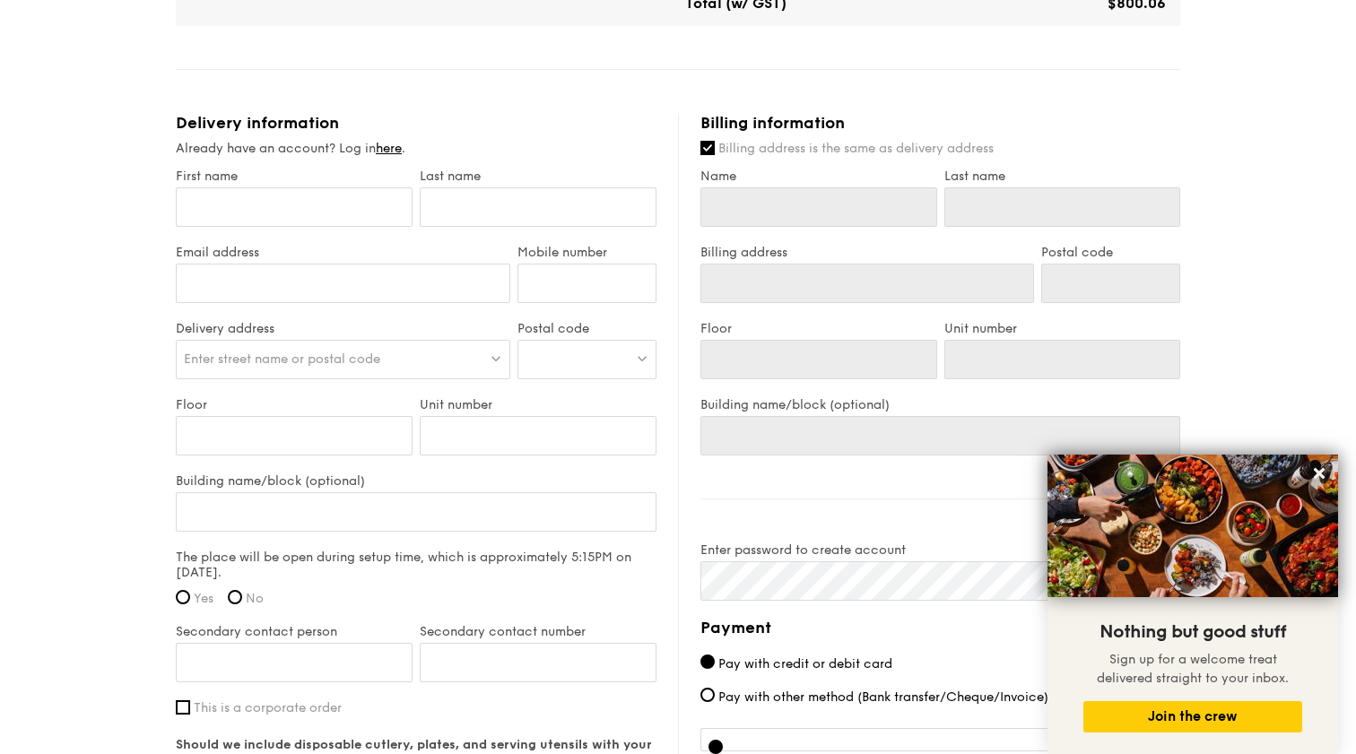
scroll to position [1004, 0]
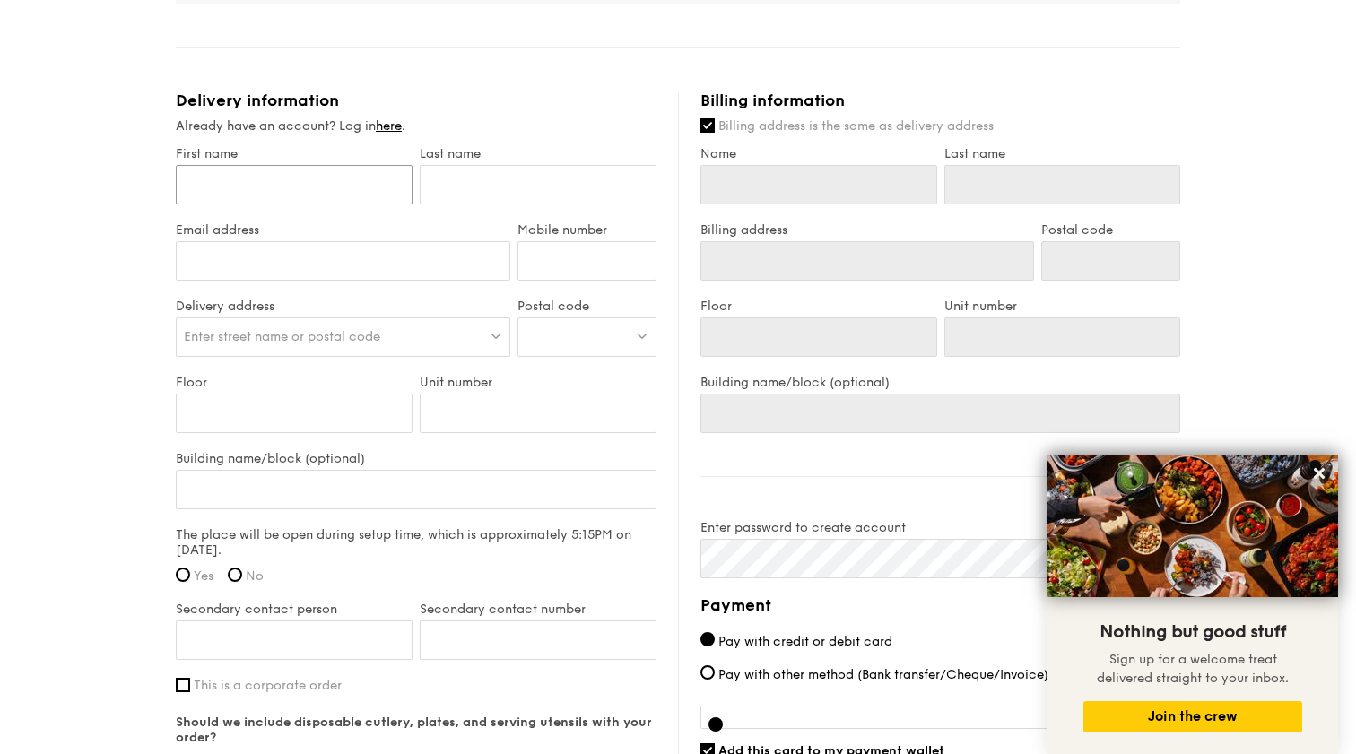
drag, startPoint x: 330, startPoint y: 193, endPoint x: 318, endPoint y: 202, distance: 15.4
type input "D"
type input "Da"
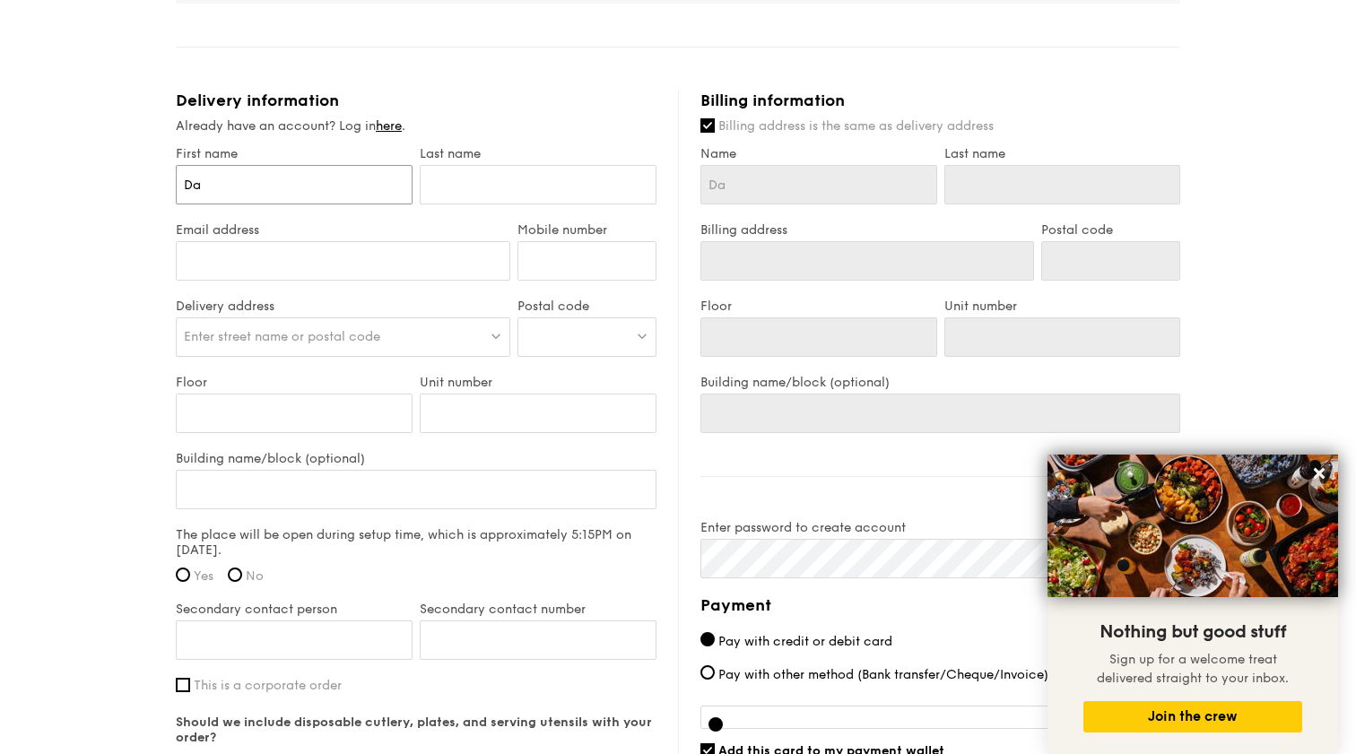
type input "[PERSON_NAME]"
type input "Danie"
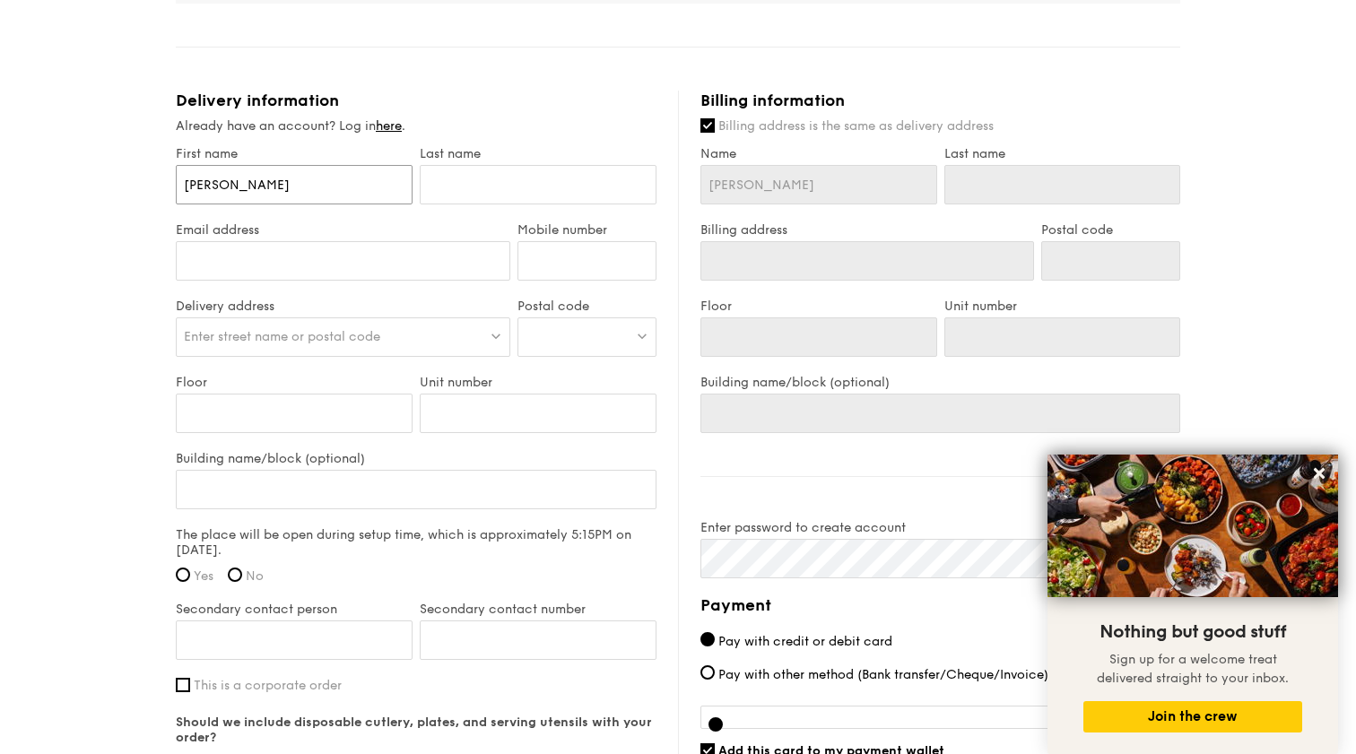
type input "Danie"
type input "[PERSON_NAME]"
type input "B"
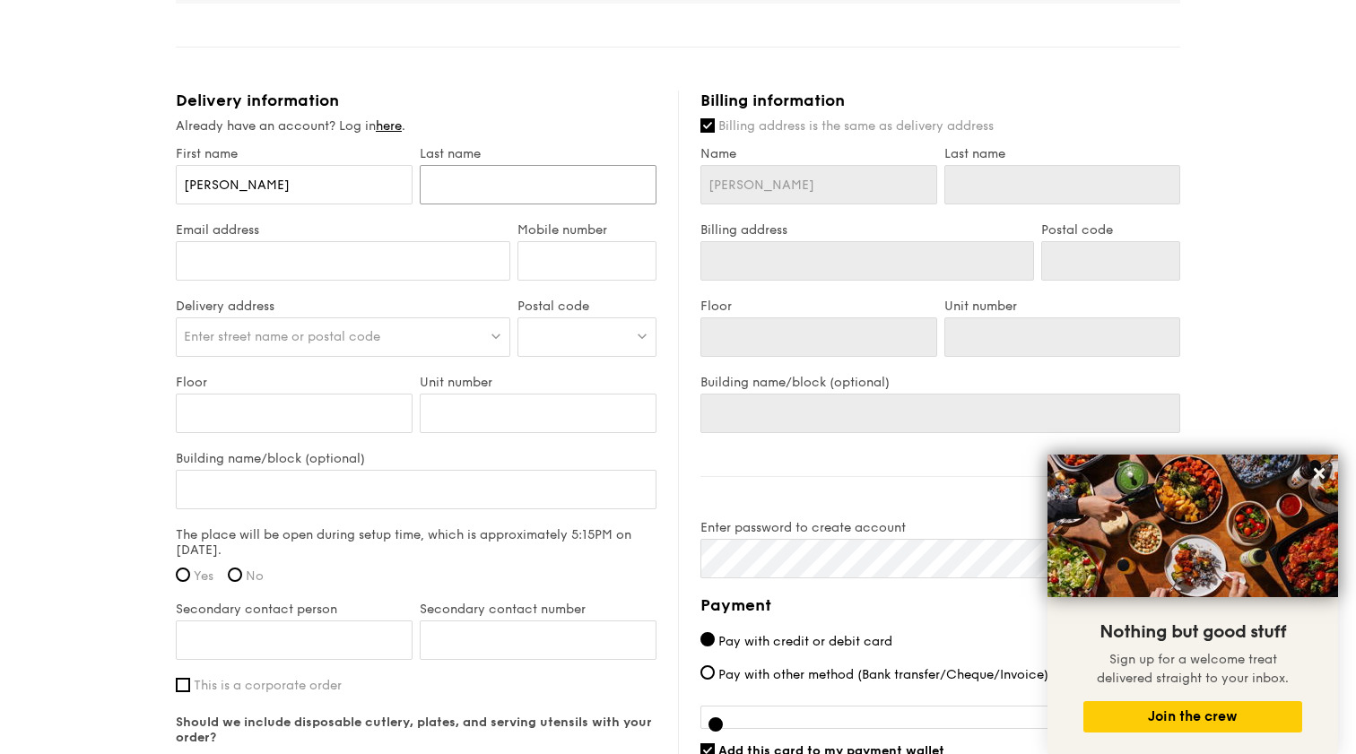
type input "B"
type input "Bu"
type input "Buc"
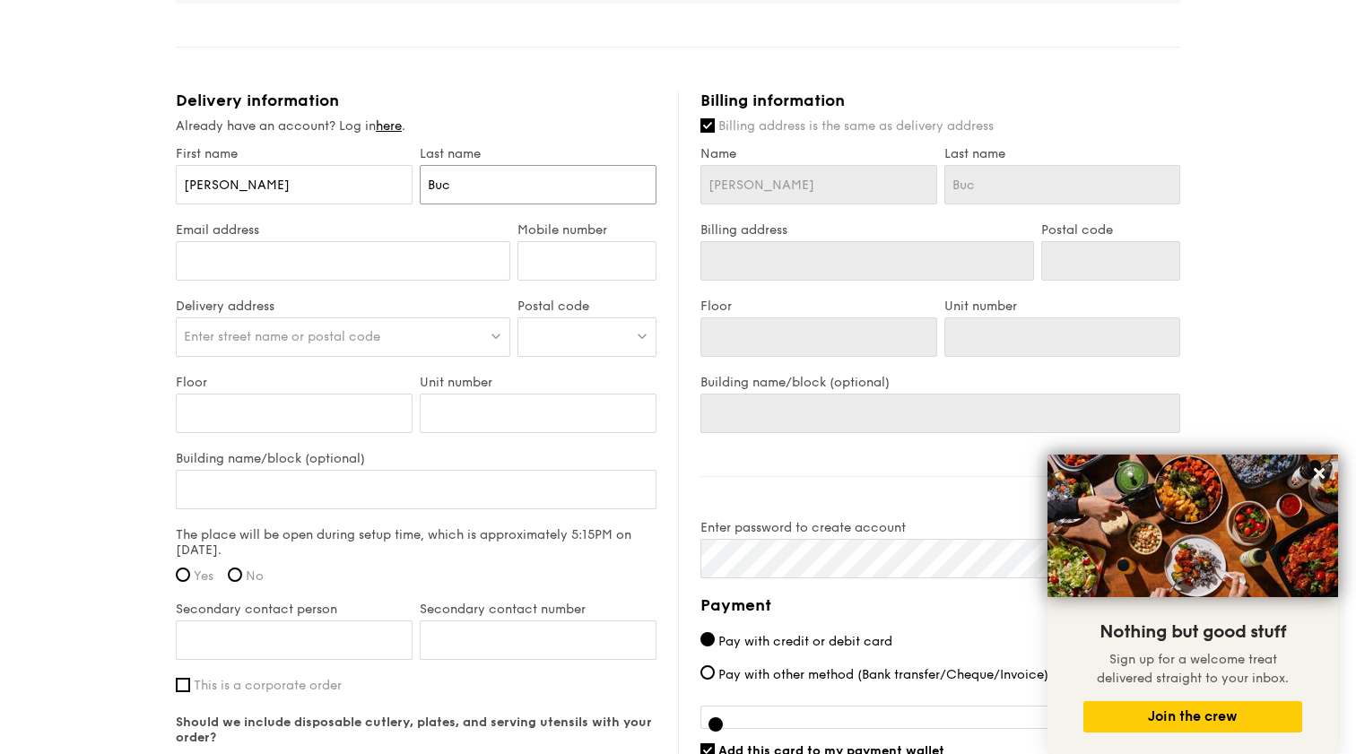
type input "Buck"
type input "Buckl"
type input "Buckle"
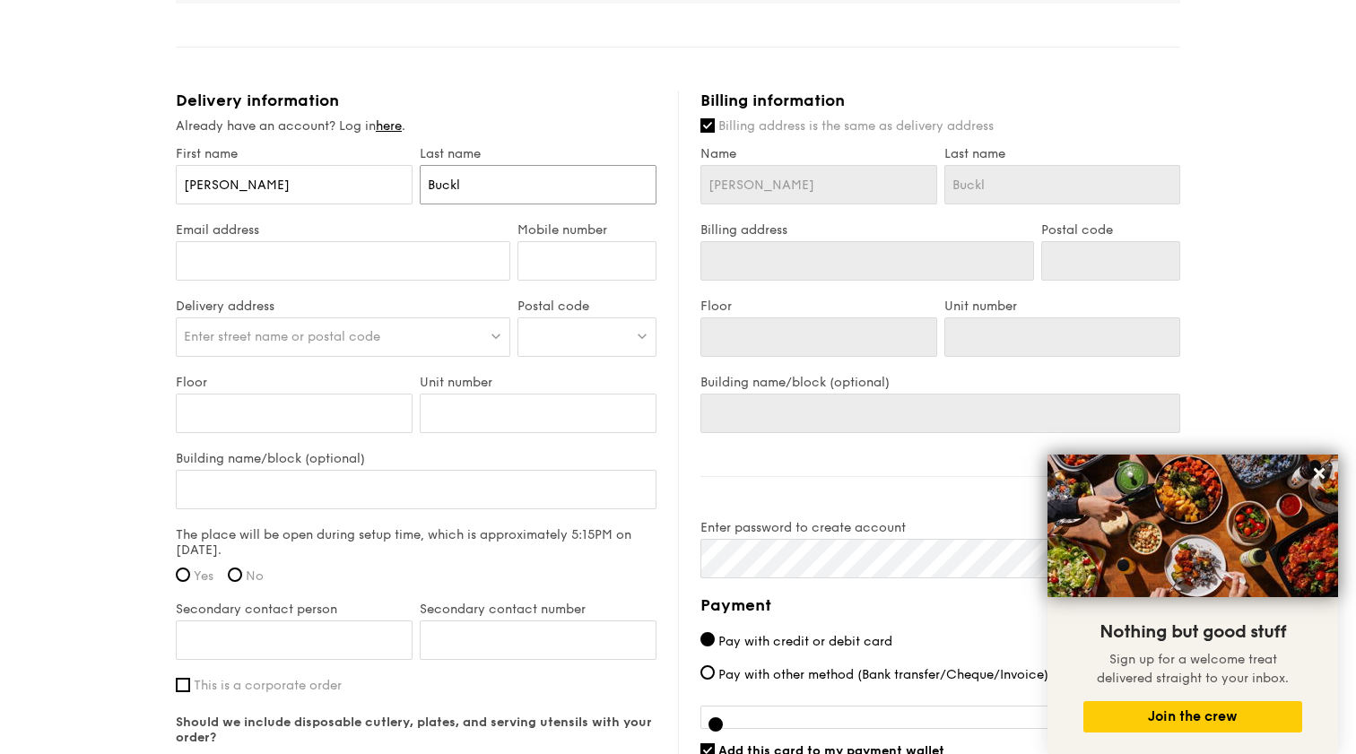
type input "Buckle"
type input "[PERSON_NAME]"
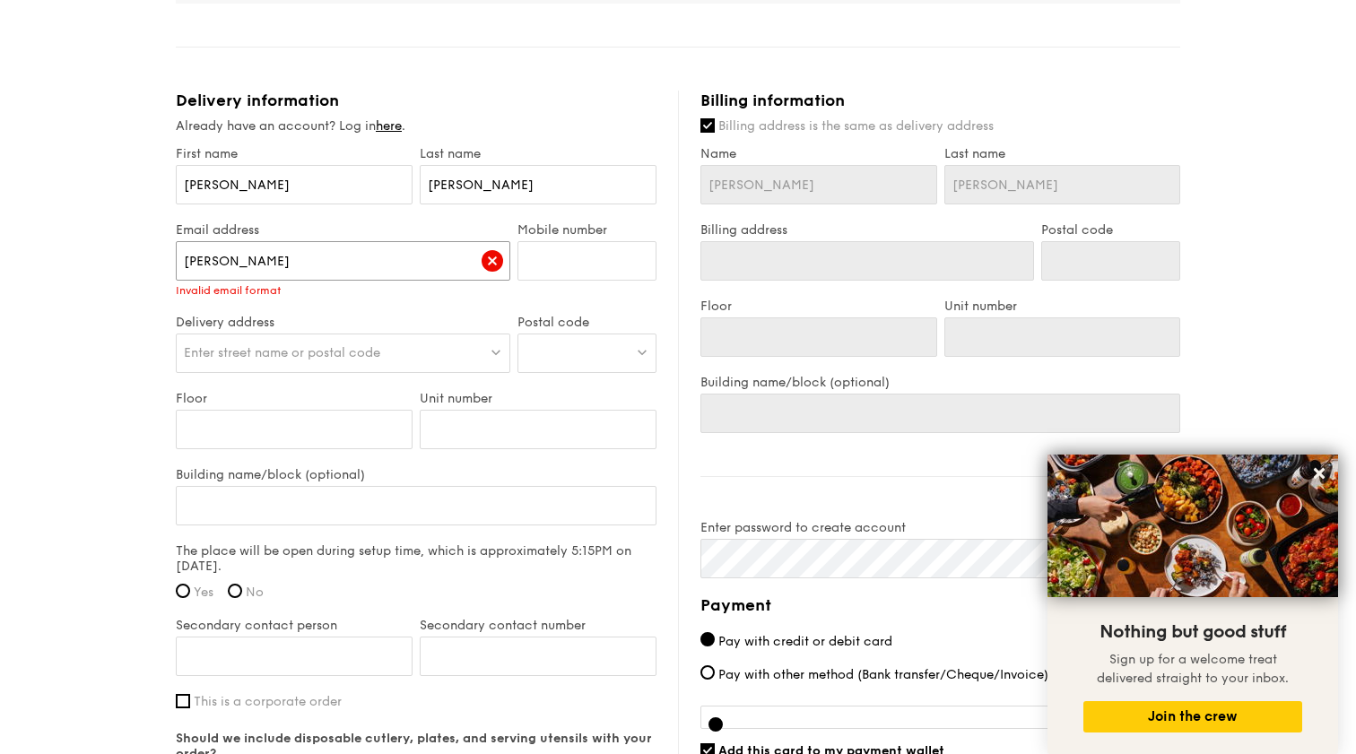
type input "danie"
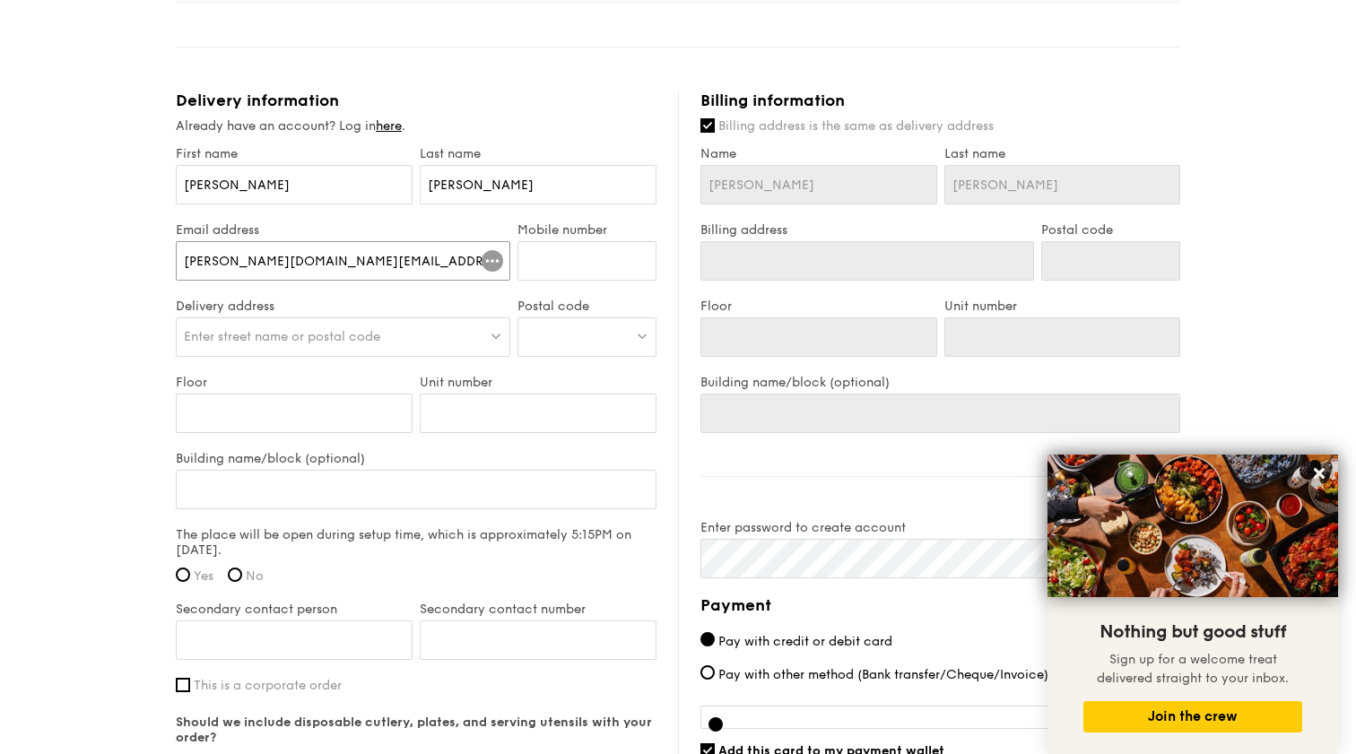
type input "[PERSON_NAME][DOMAIN_NAME][EMAIL_ADDRESS][PERSON_NAME][DOMAIN_NAME]"
click at [606, 260] on input "Mobile number" at bounding box center [587, 260] width 139 height 39
type input "97277571"
click at [358, 320] on div "Enter street name or postal code" at bounding box center [343, 337] width 335 height 39
click at [130, 329] on div "1 - Select menu 2 - Select items 3 - Check out Classic Buffet $21.80 /guest ($2…" at bounding box center [678, 15] width 1356 height 1966
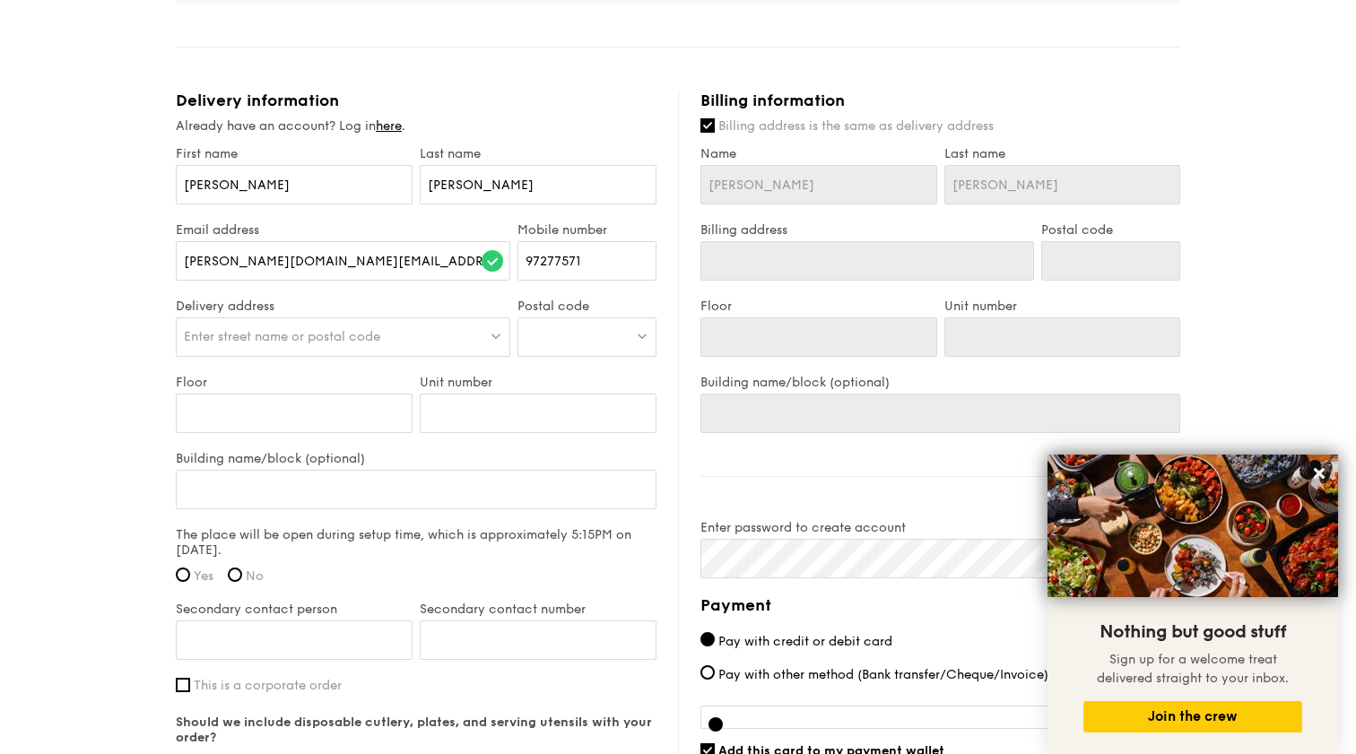
click at [267, 343] on span "Enter street name or postal code" at bounding box center [282, 336] width 196 height 15
type input "k"
click at [100, 392] on div "1 - Select menu 2 - Select items 3 - Check out Classic Buffet $21.80 /guest ($2…" at bounding box center [678, 15] width 1356 height 1966
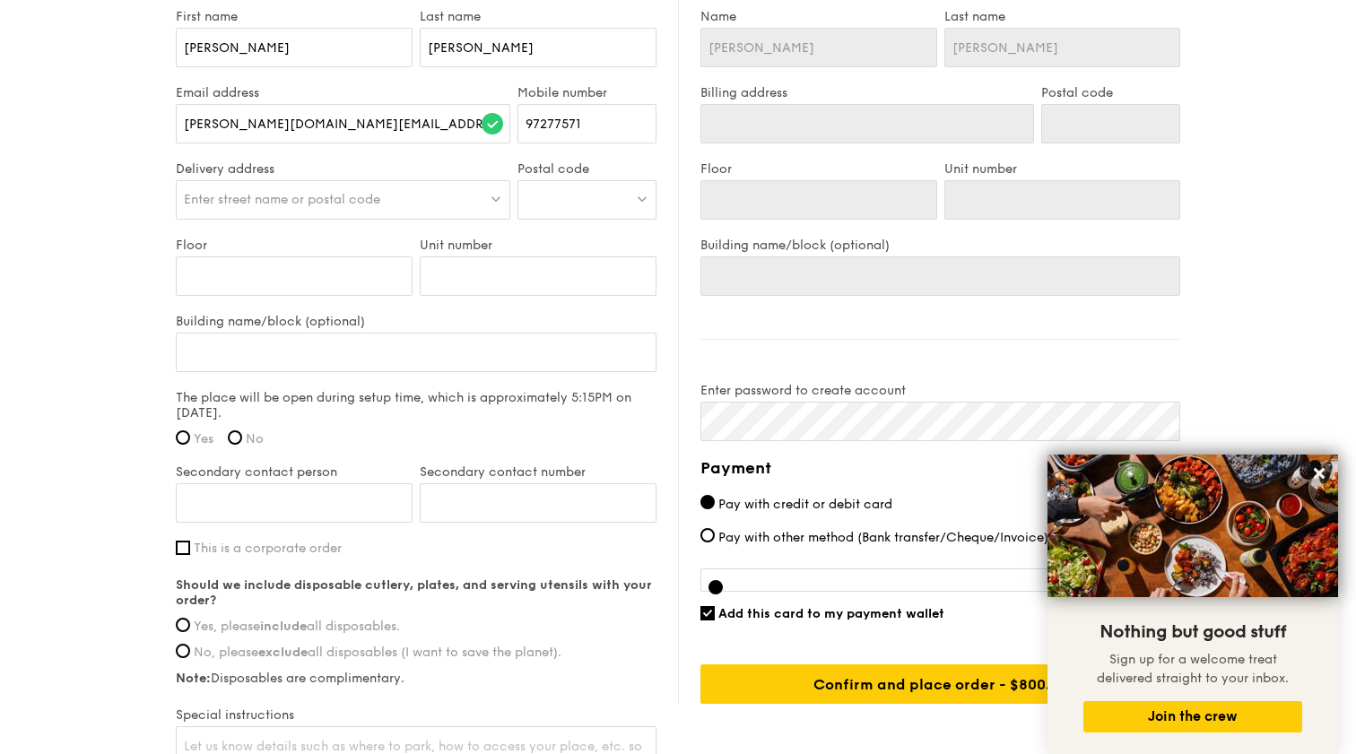
scroll to position [1160, 0]
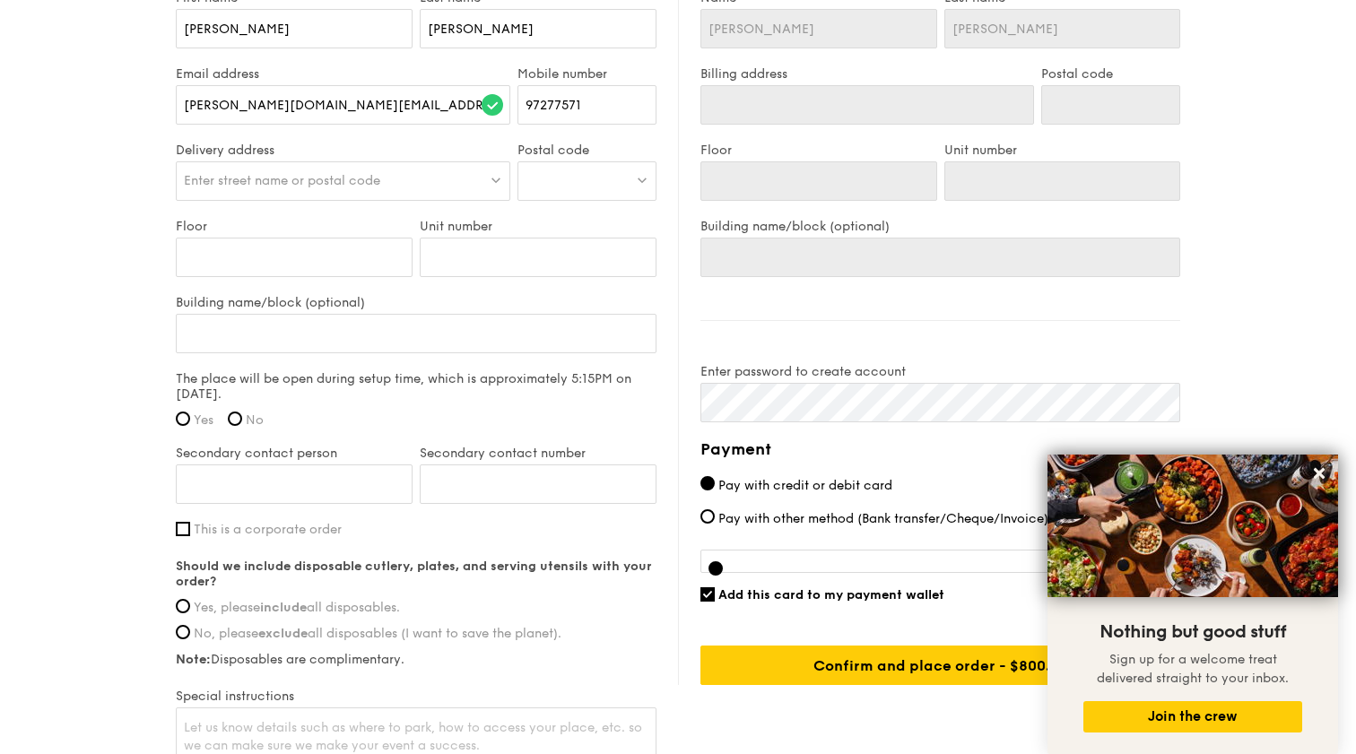
click at [379, 178] on span "Enter street name or postal code" at bounding box center [282, 180] width 196 height 15
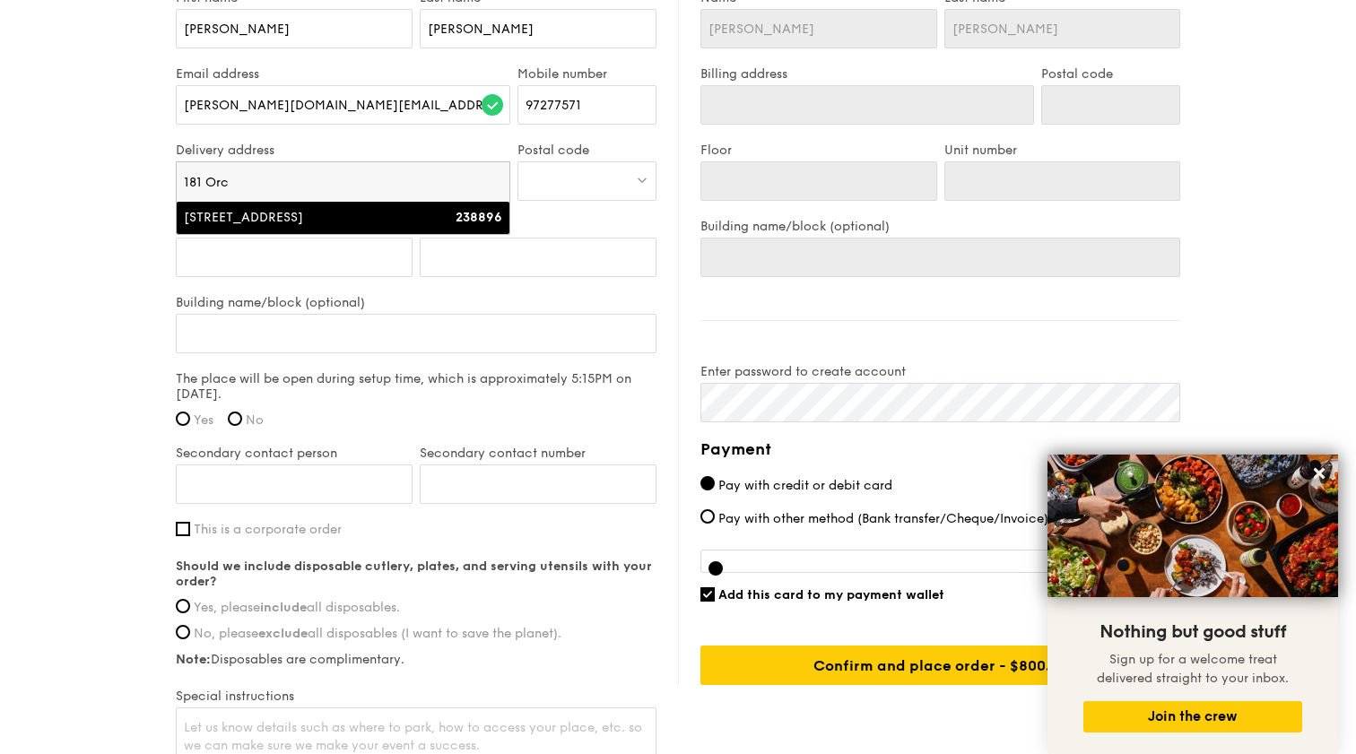
type input "181 Orc"
click at [378, 219] on div "[STREET_ADDRESS]" at bounding box center [303, 218] width 239 height 18
type input "[STREET_ADDRESS]"
type input "238896"
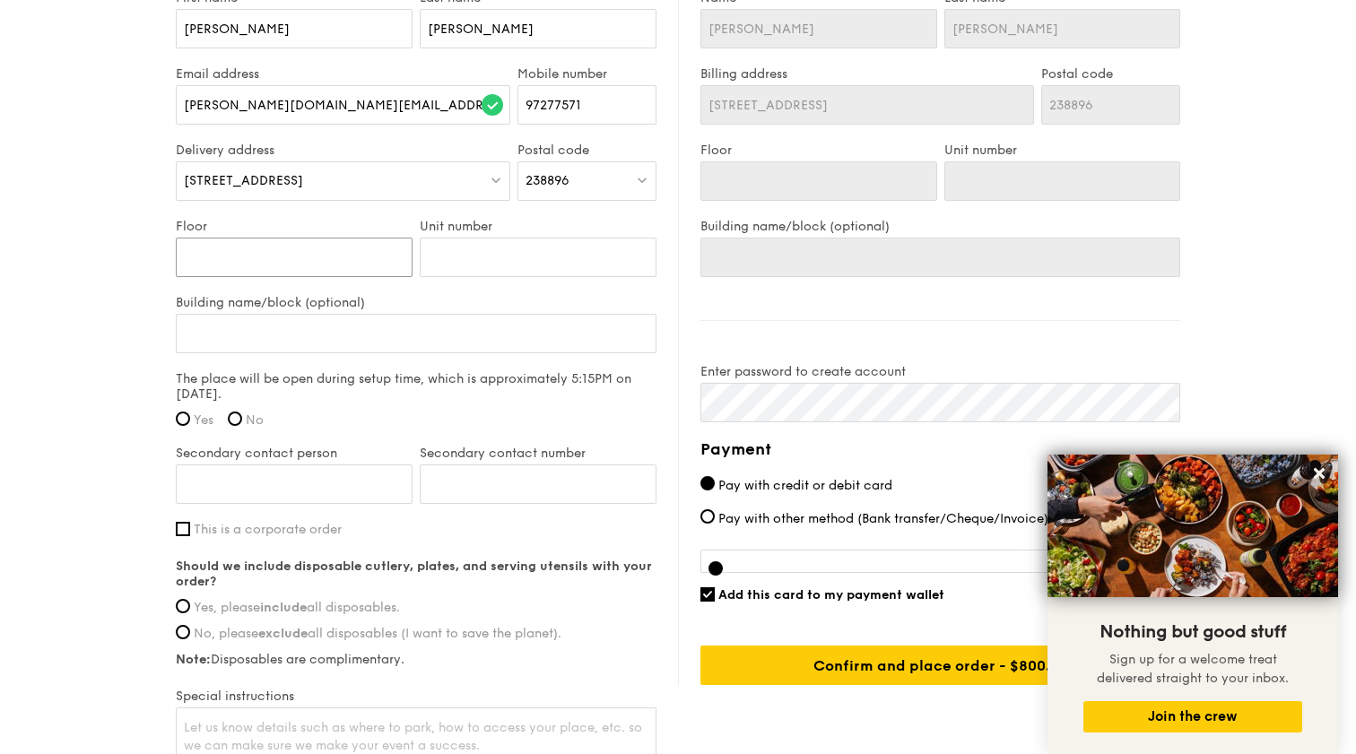
type input "0"
type input "05"
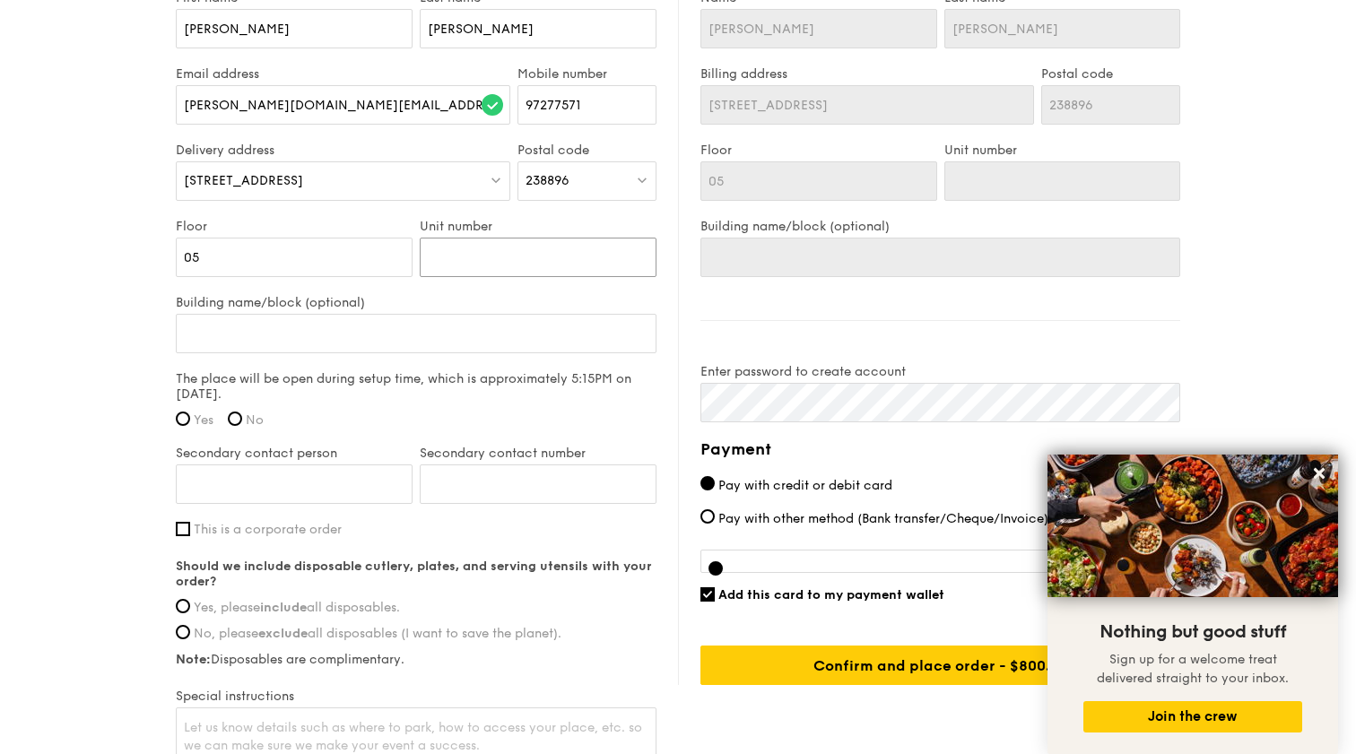
type input "0"
type input "01"
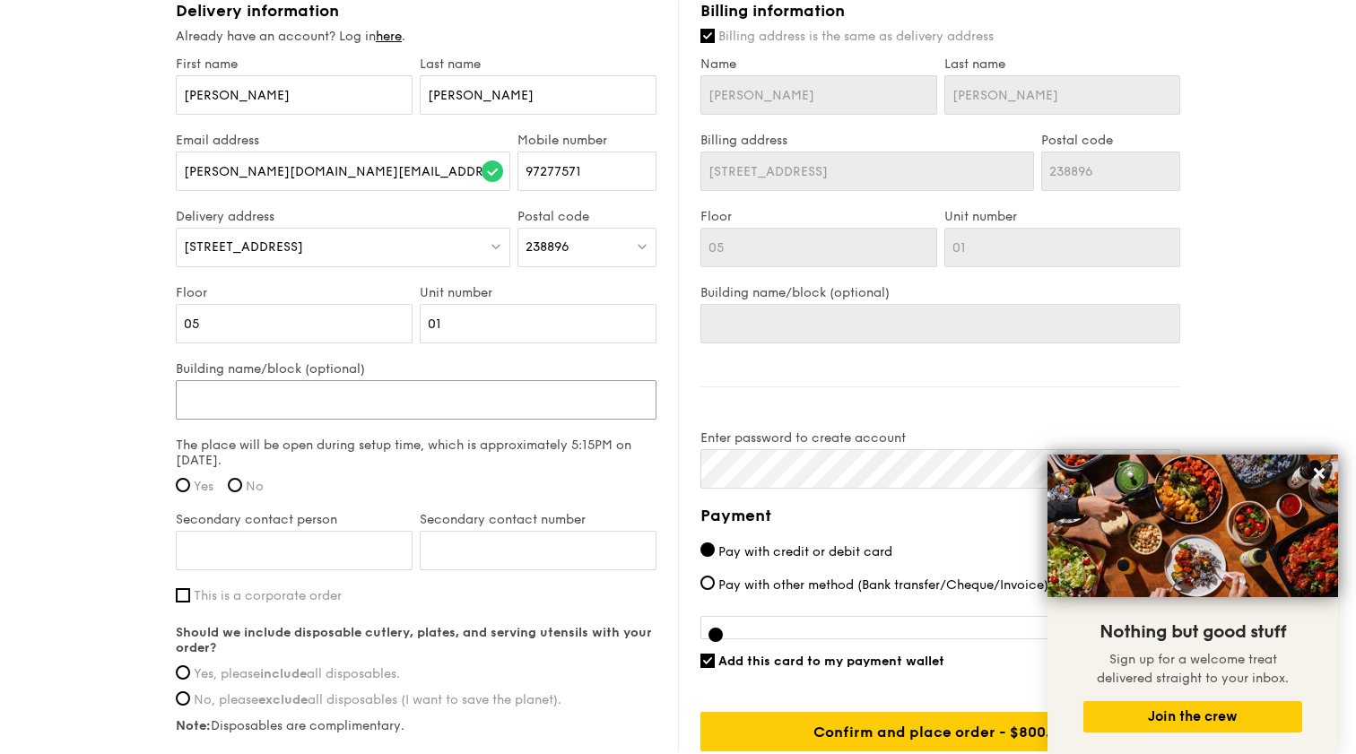
scroll to position [1090, 0]
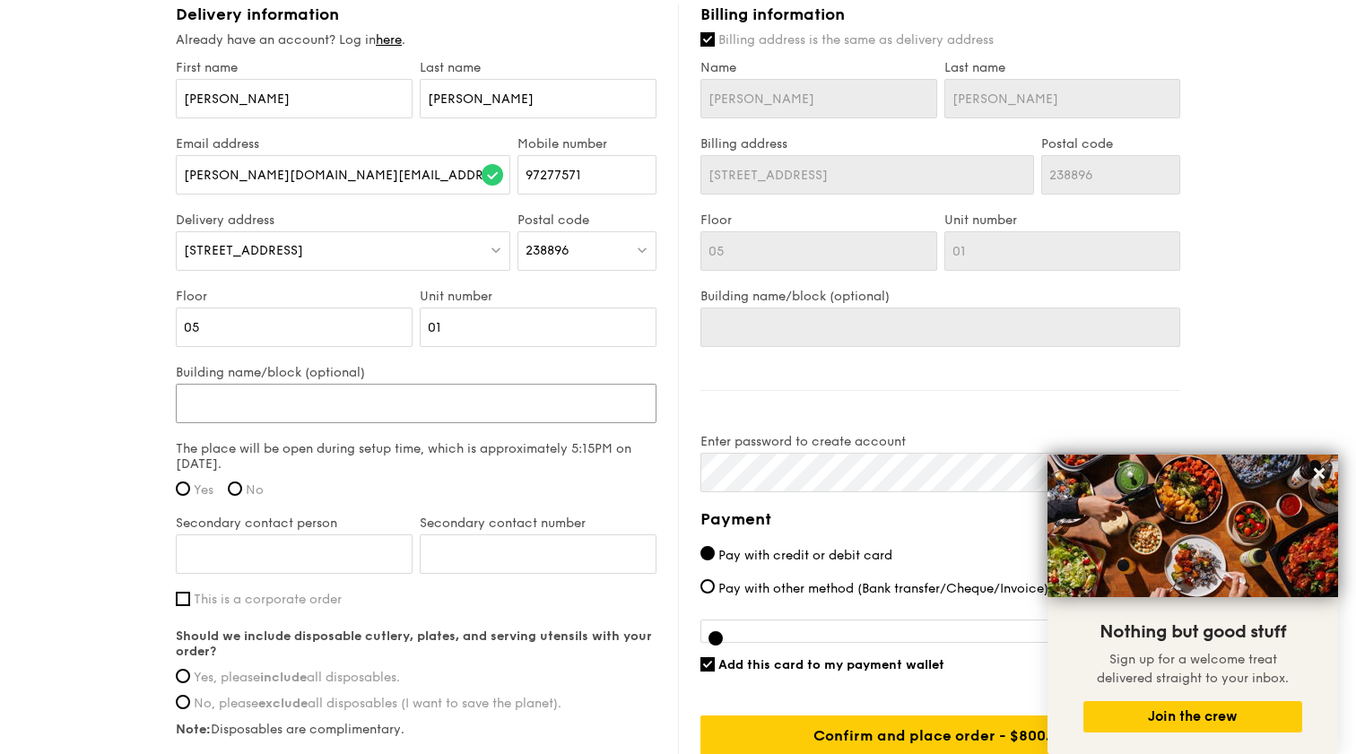
type input "K"
type input "KS"
type input "KSt"
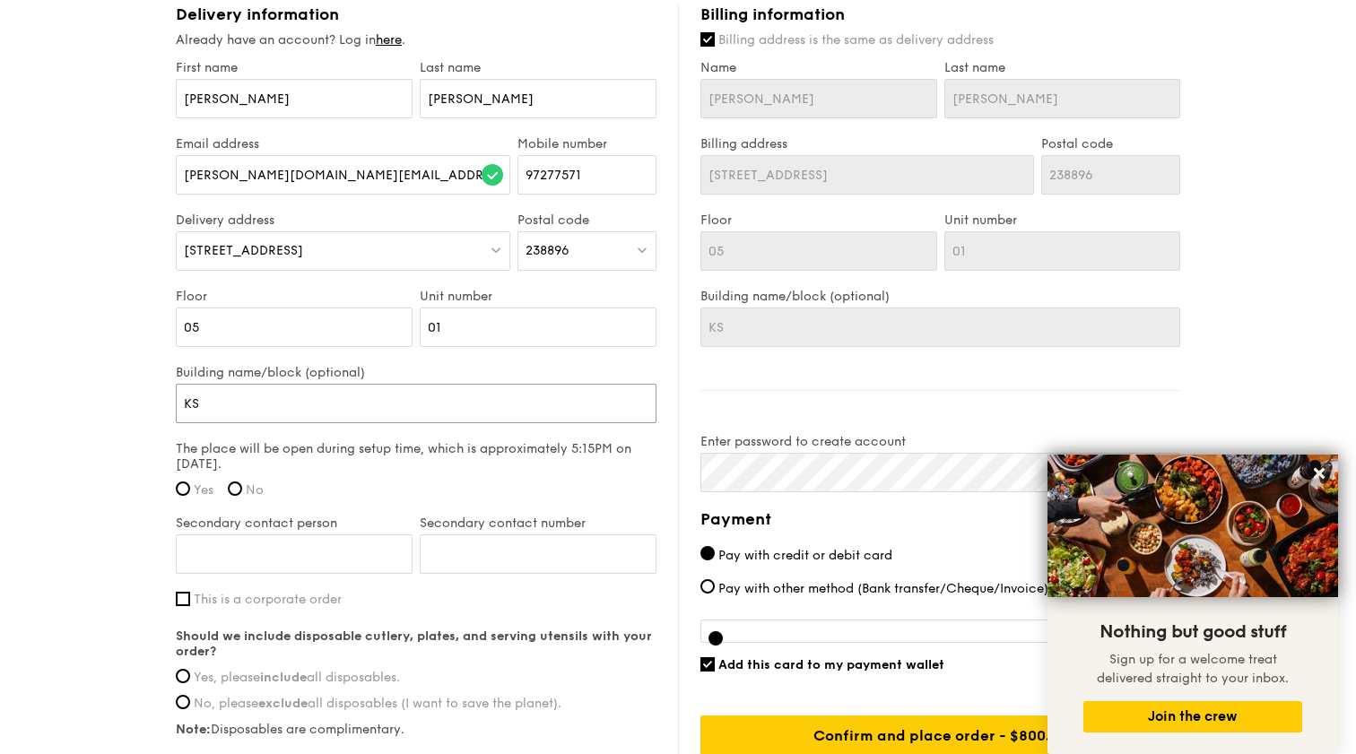
type input "KSt"
type input "KSta"
type input "KStar"
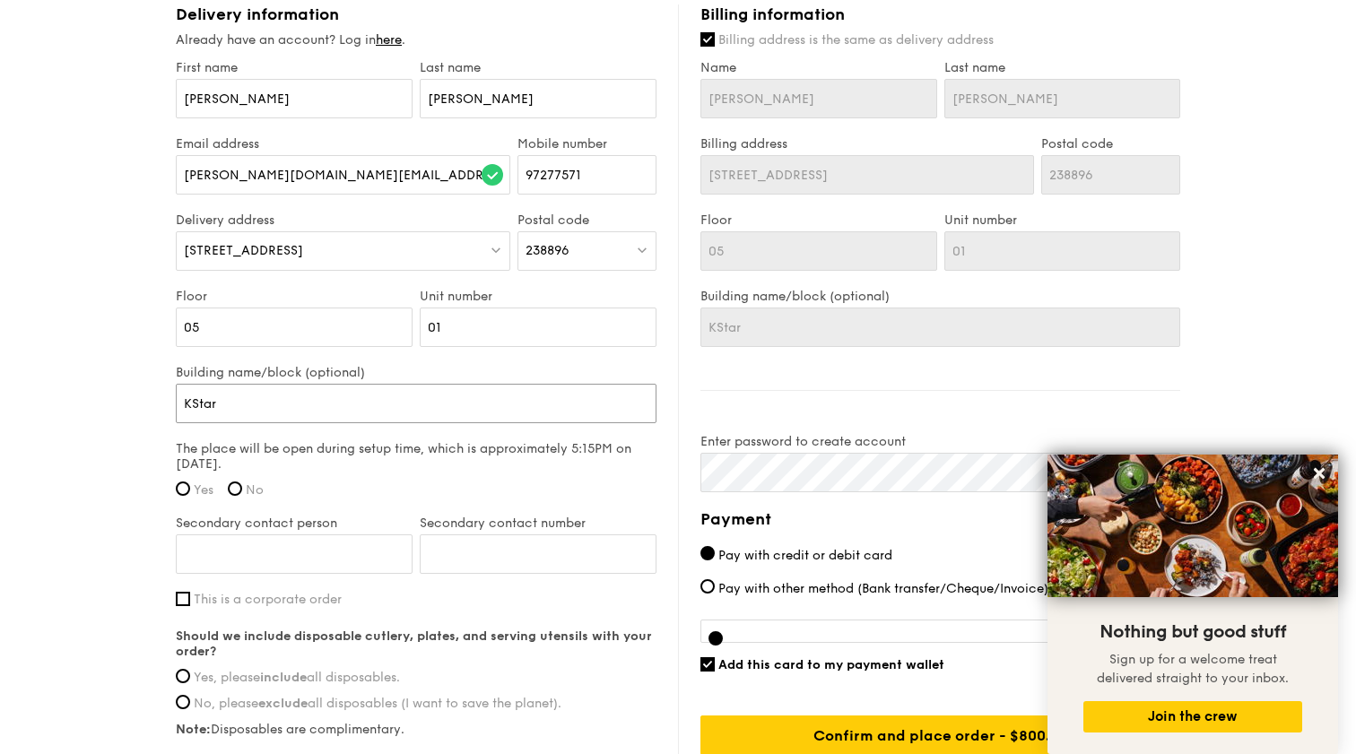
type input "KStar"
type input "KStar K"
type input "KStar Ka"
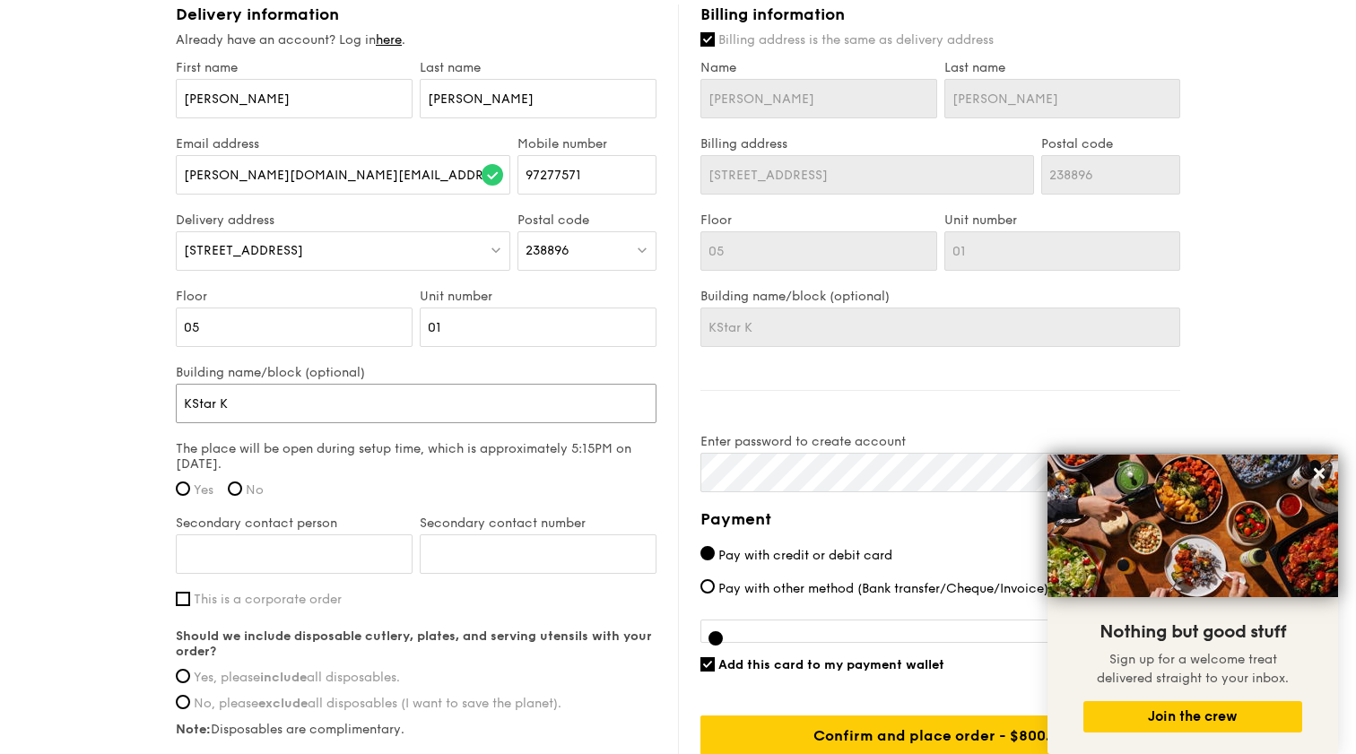
type input "KStar Ka"
type input "KStar Kar"
type input "KStar Kara"
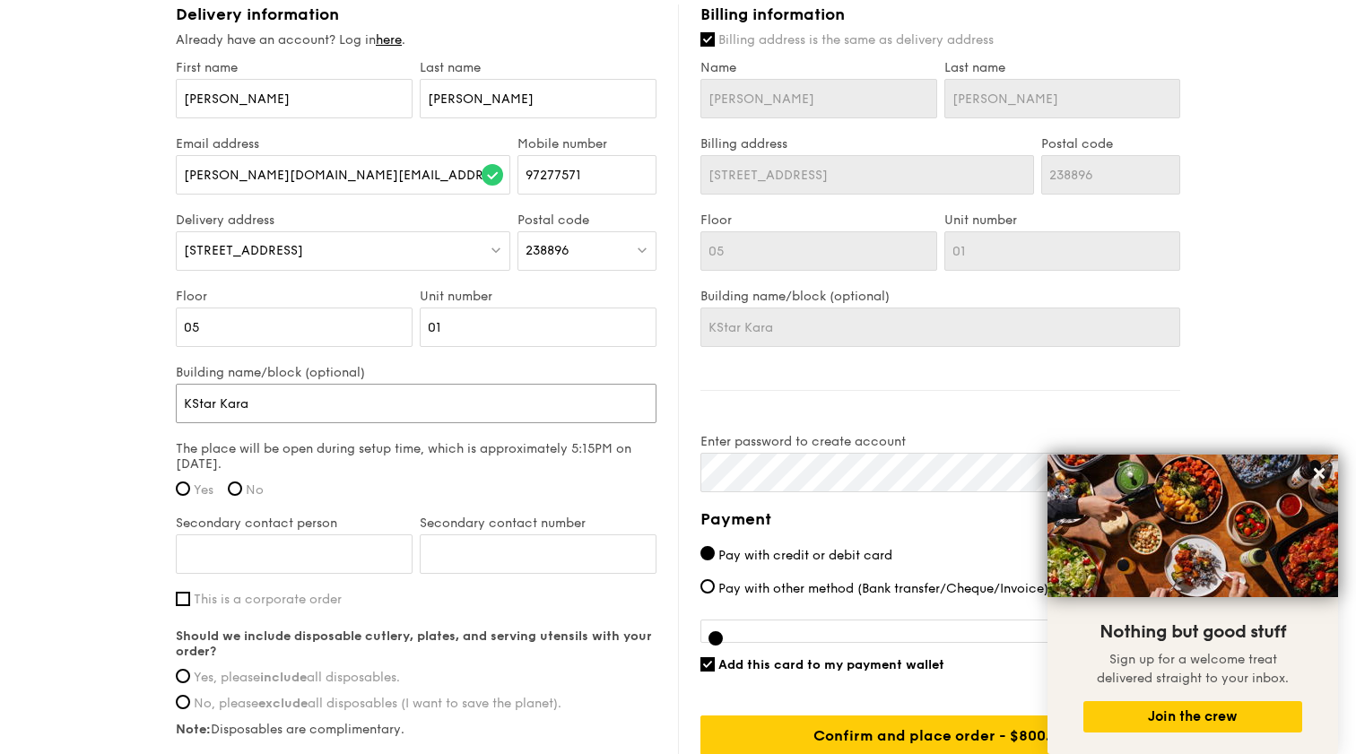
type input "KStar Karao"
type input "KStar Karaok"
type input "KStar Karaoke"
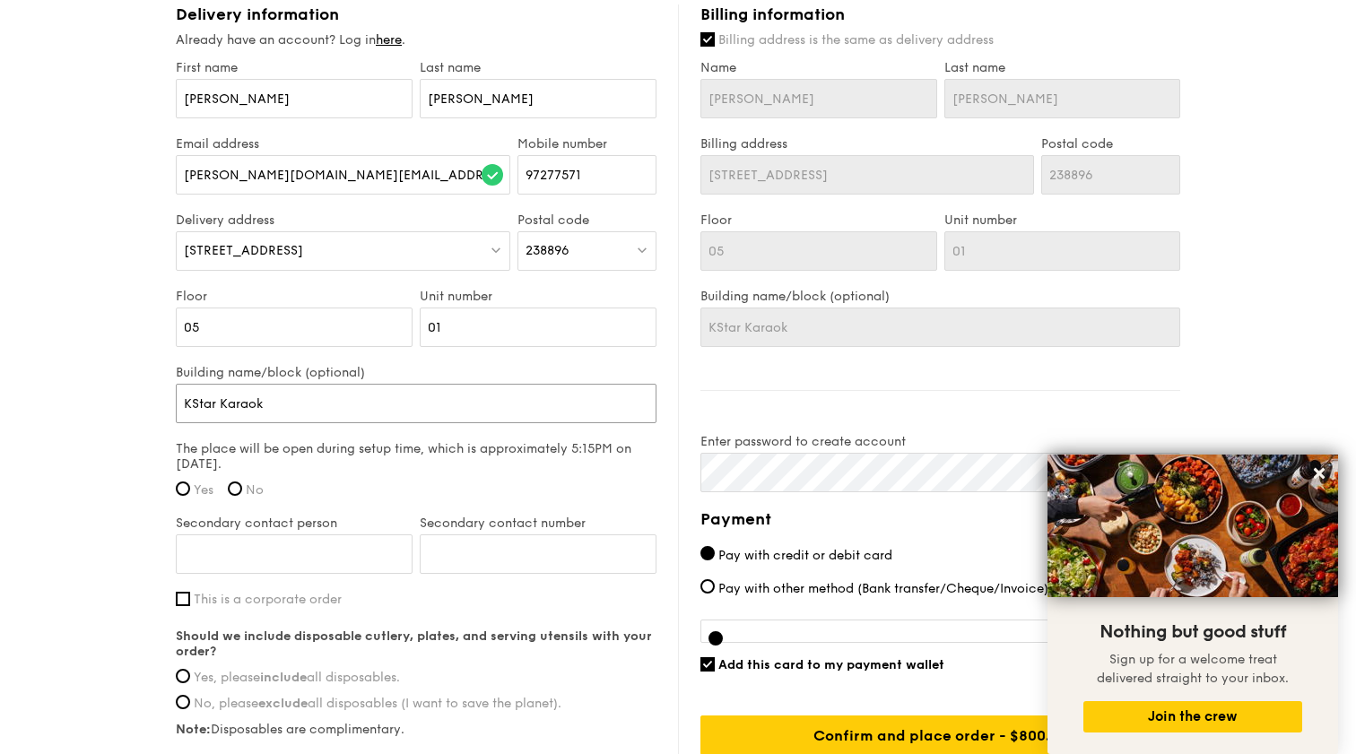
type input "KStar Karaoke"
type input "KStar Karaoke O"
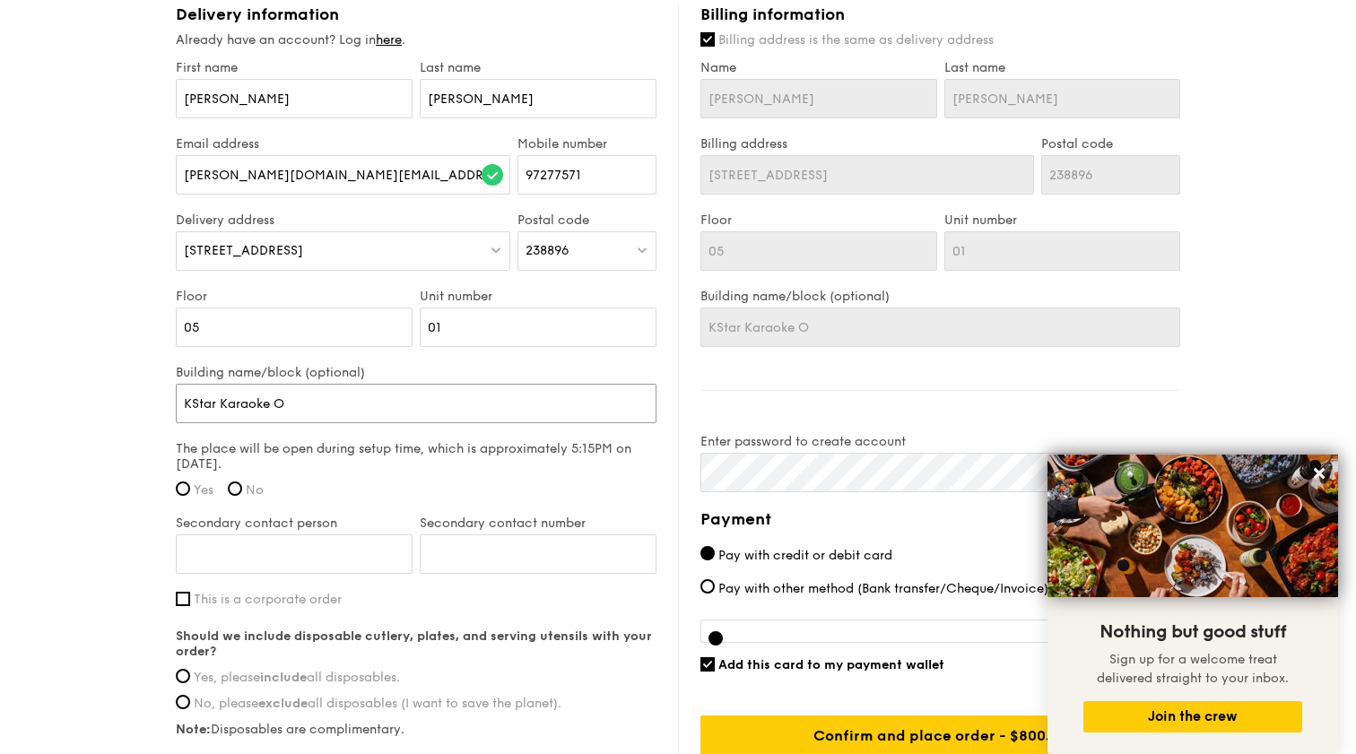
type input "KStar Karaoke Or"
type input "KStar Karaoke Ord"
type input "KStar Karaoke Or"
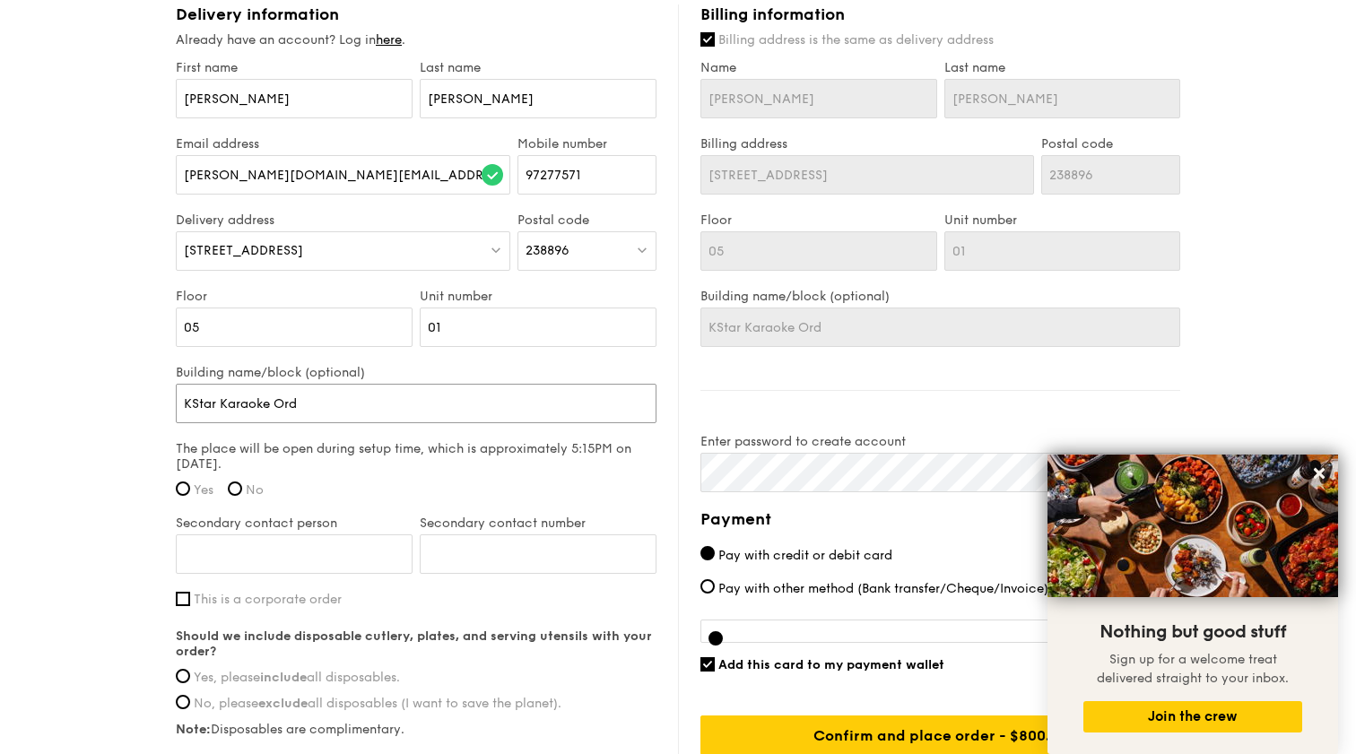
type input "KStar Karaoke Or"
type input "KStar Karaoke Orc"
type input "KStar Karaoke Orch"
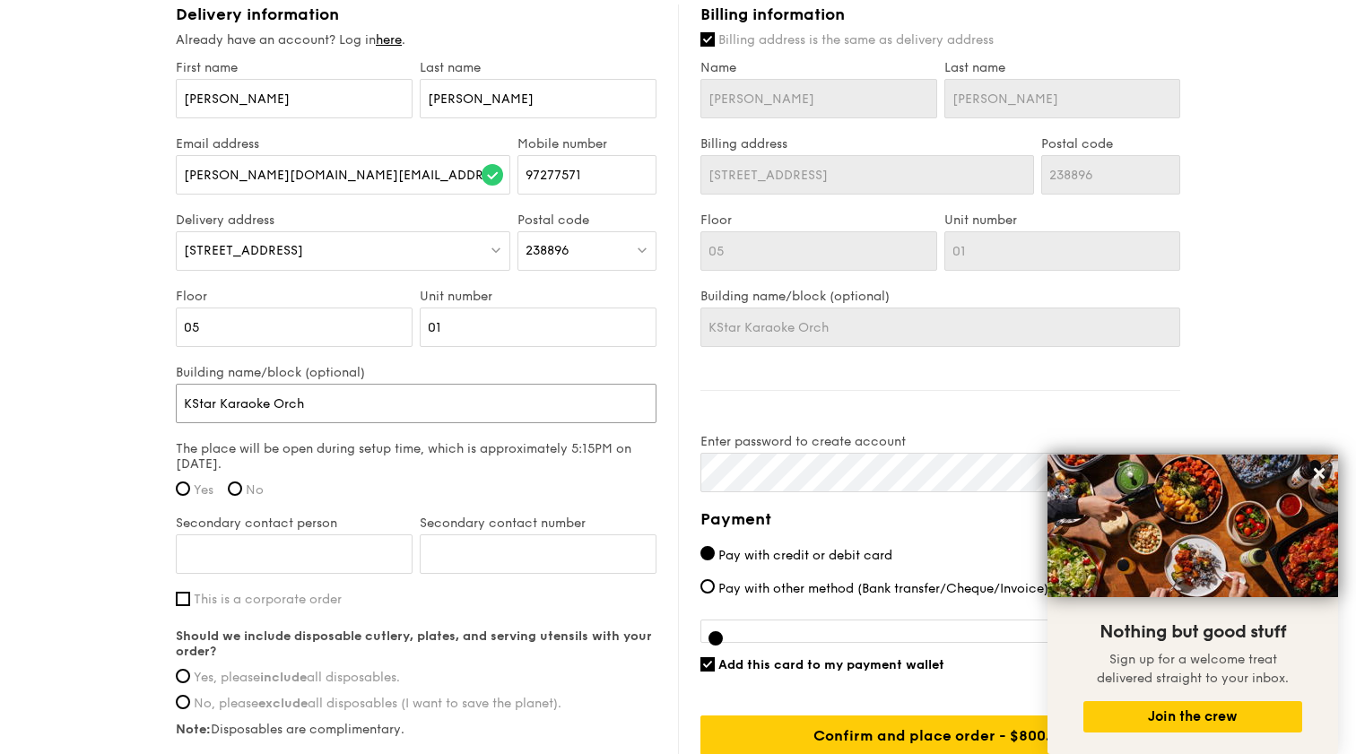
type input "KStar Karaoke Orcha"
type input "KStar Karaoke Orchar"
type input "KStar Karaoke Orchard"
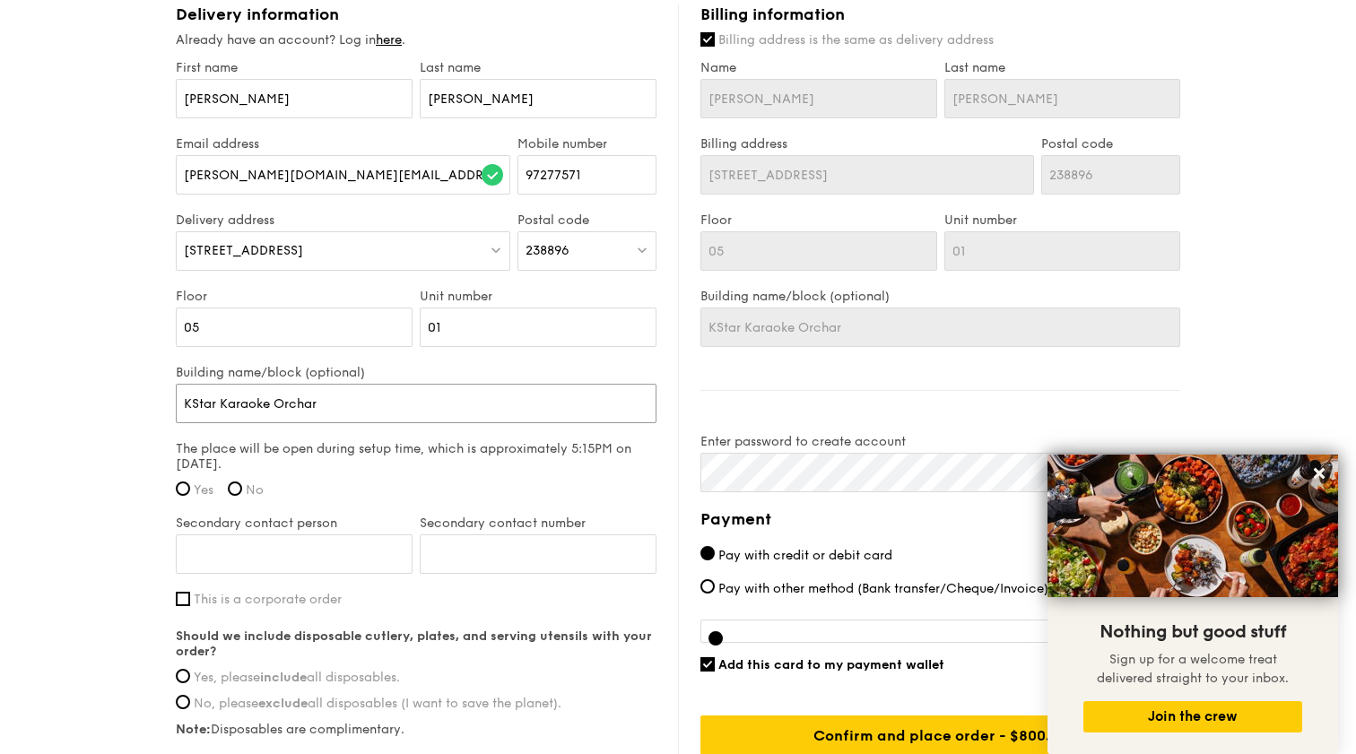
type input "KStar Karaoke Orchard"
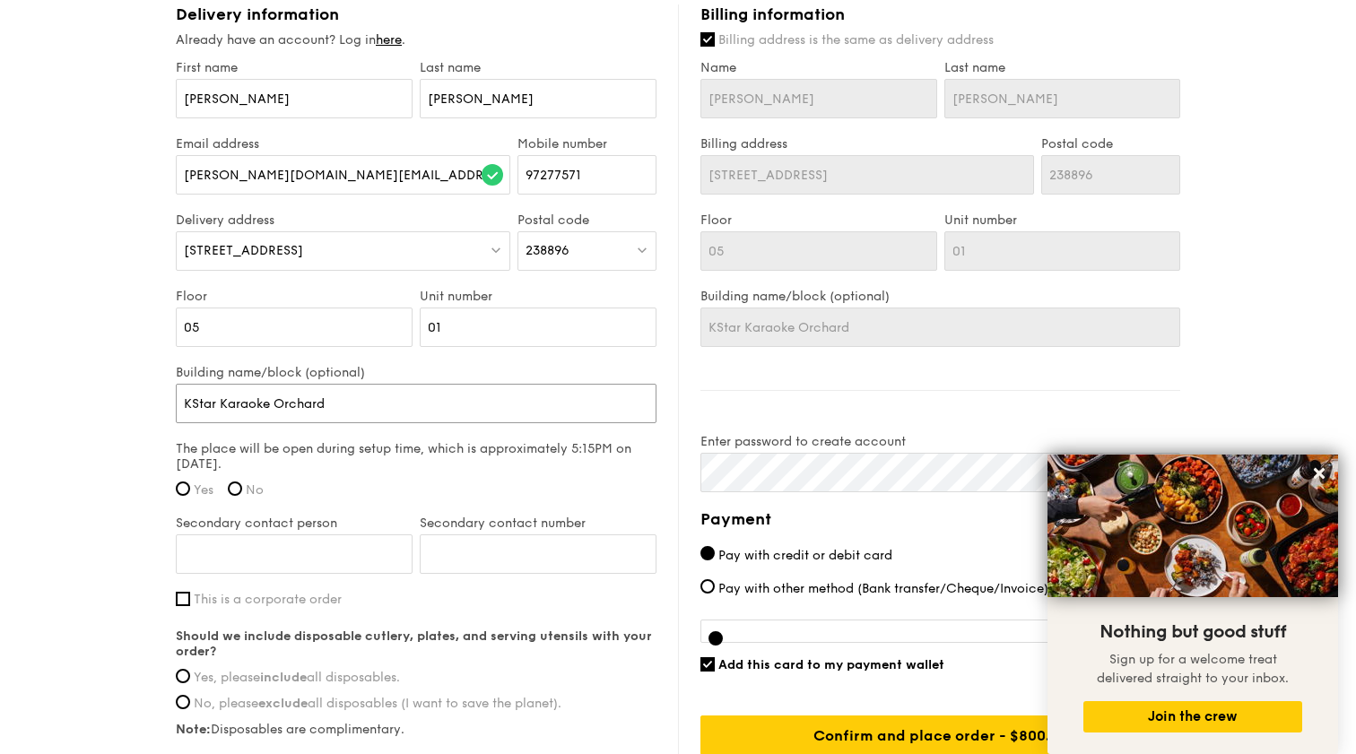
click at [191, 398] on input "KStar Karaoke Orchard" at bounding box center [416, 403] width 481 height 39
type input "[DOMAIN_NAME] Karaoke Orchard"
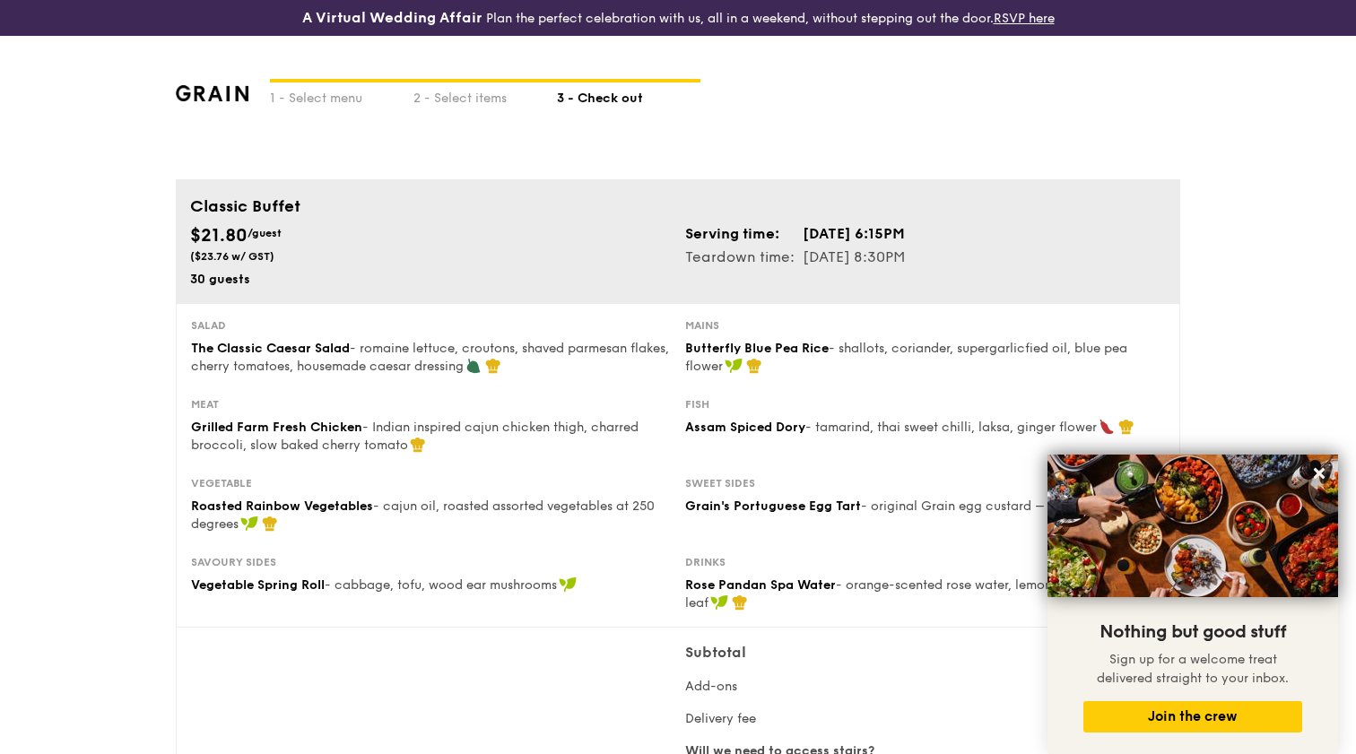
scroll to position [0, 0]
click at [469, 97] on div "2 - Select items" at bounding box center [485, 95] width 144 height 25
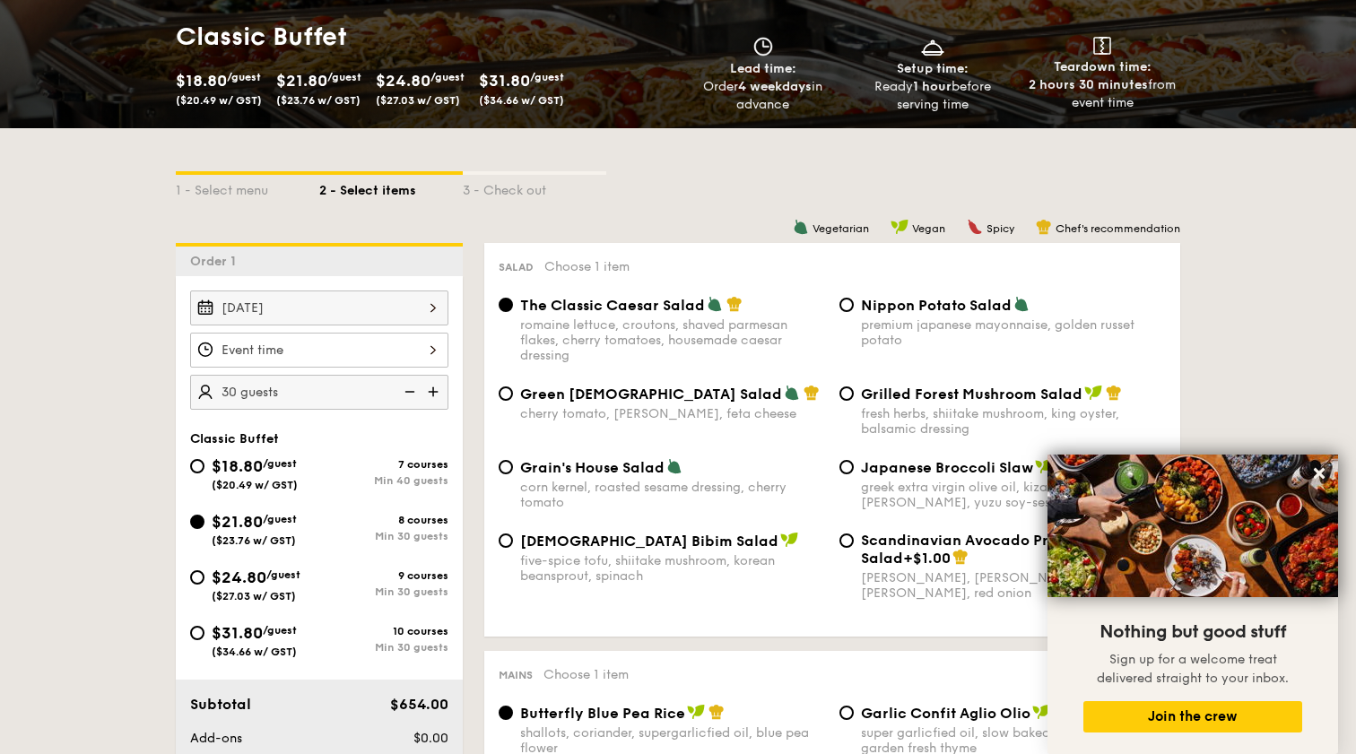
scroll to position [311, 0]
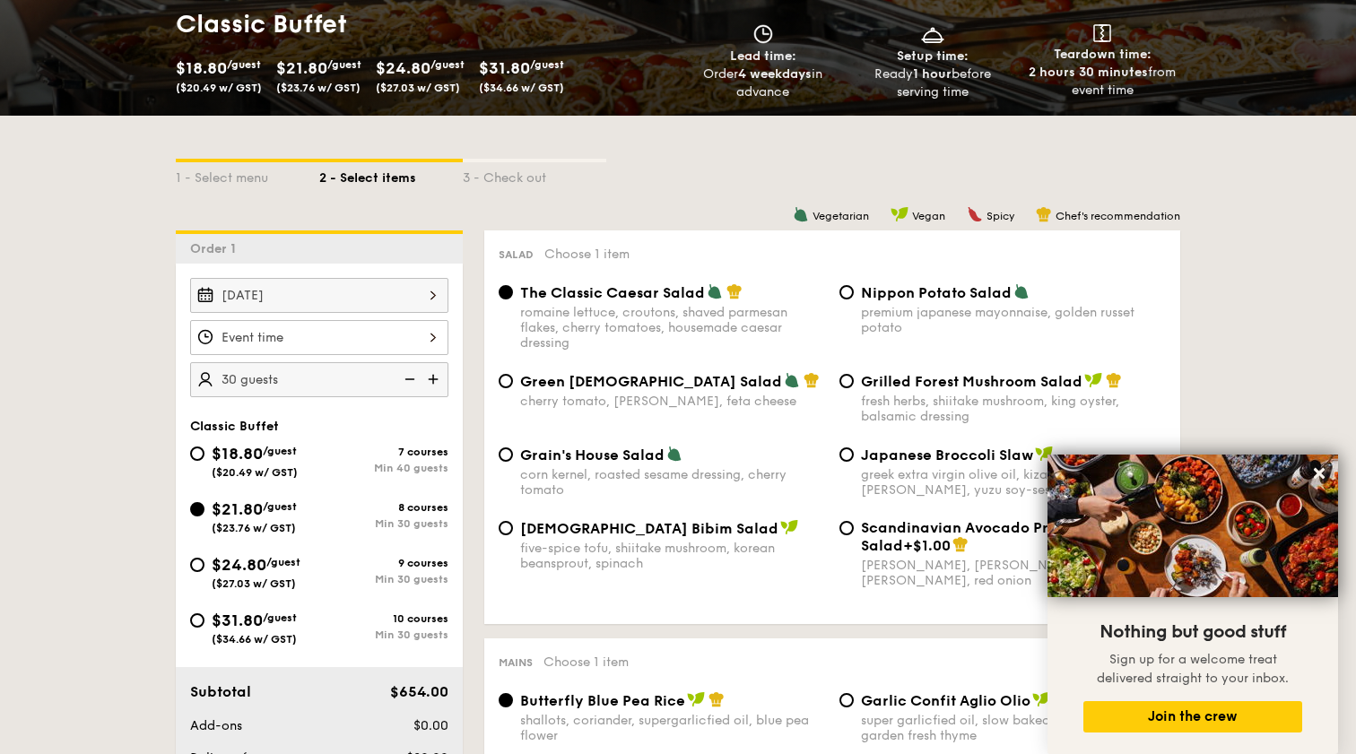
click at [357, 338] on div at bounding box center [319, 337] width 258 height 35
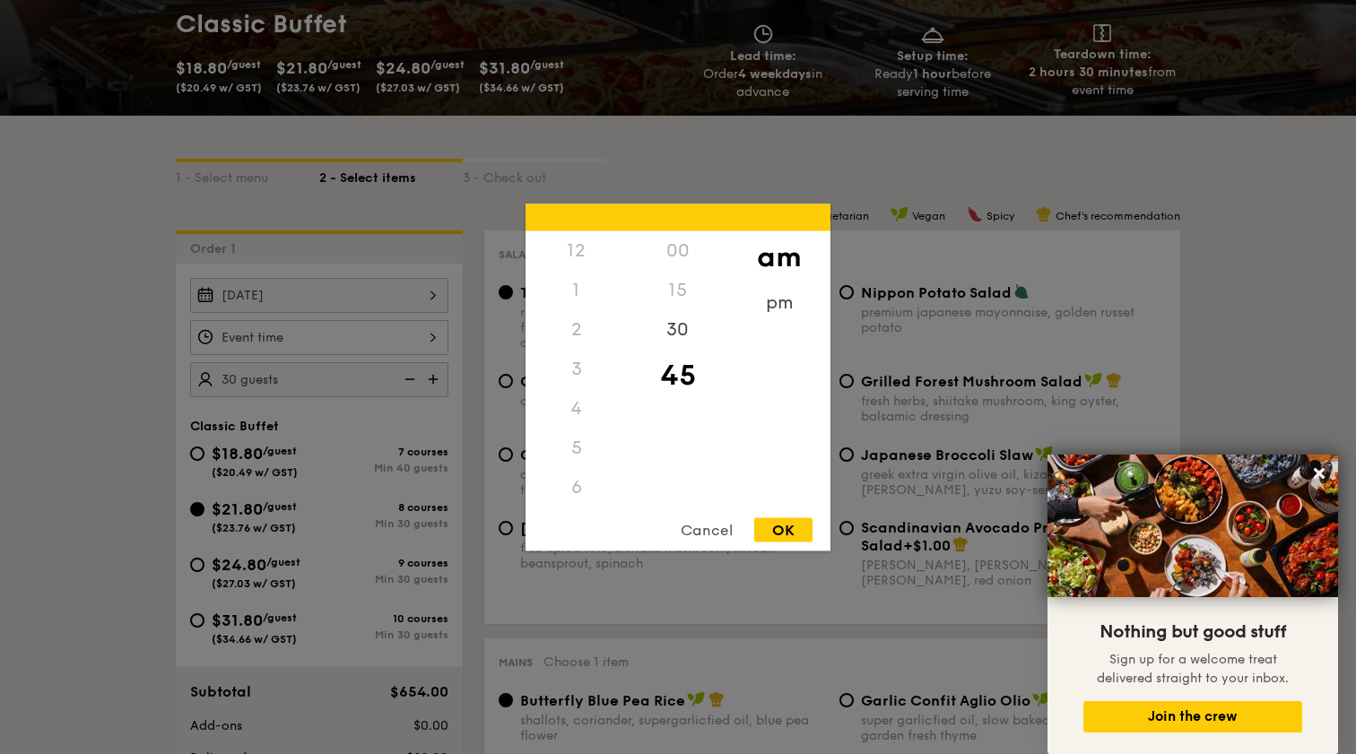
scroll to position [197, 0]
click at [758, 303] on div "pm" at bounding box center [778, 309] width 101 height 52
click at [580, 296] on div "6" at bounding box center [576, 296] width 101 height 52
click at [674, 330] on div "30" at bounding box center [677, 335] width 101 height 52
click at [787, 532] on div "OK" at bounding box center [783, 530] width 58 height 24
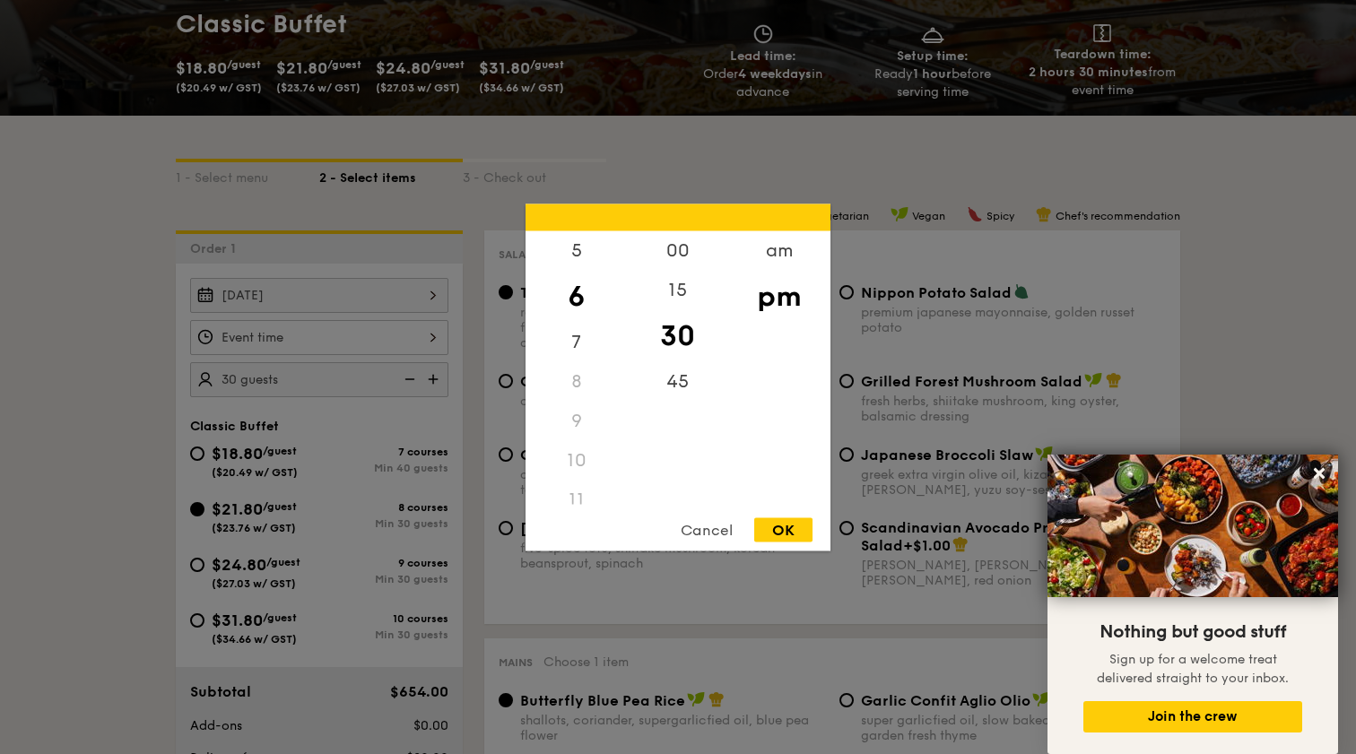
type input "6:30PM"
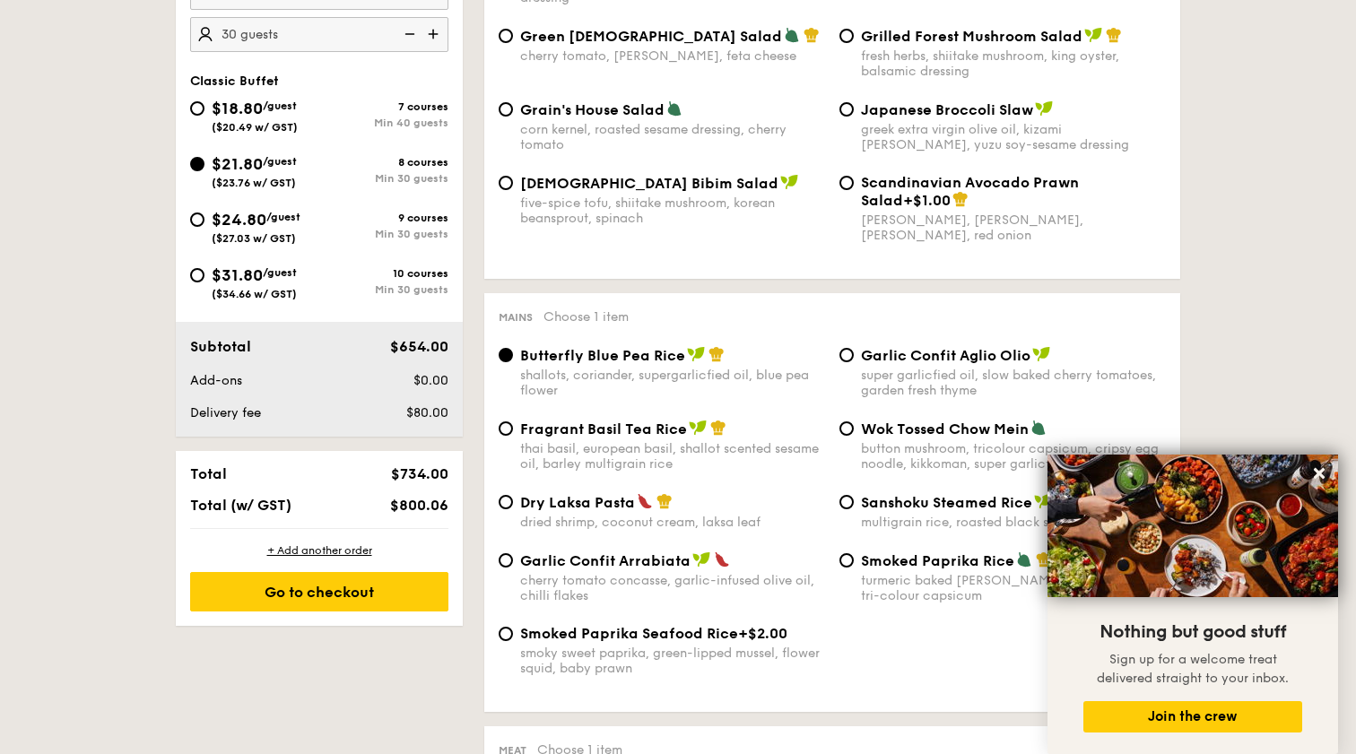
scroll to position [659, 0]
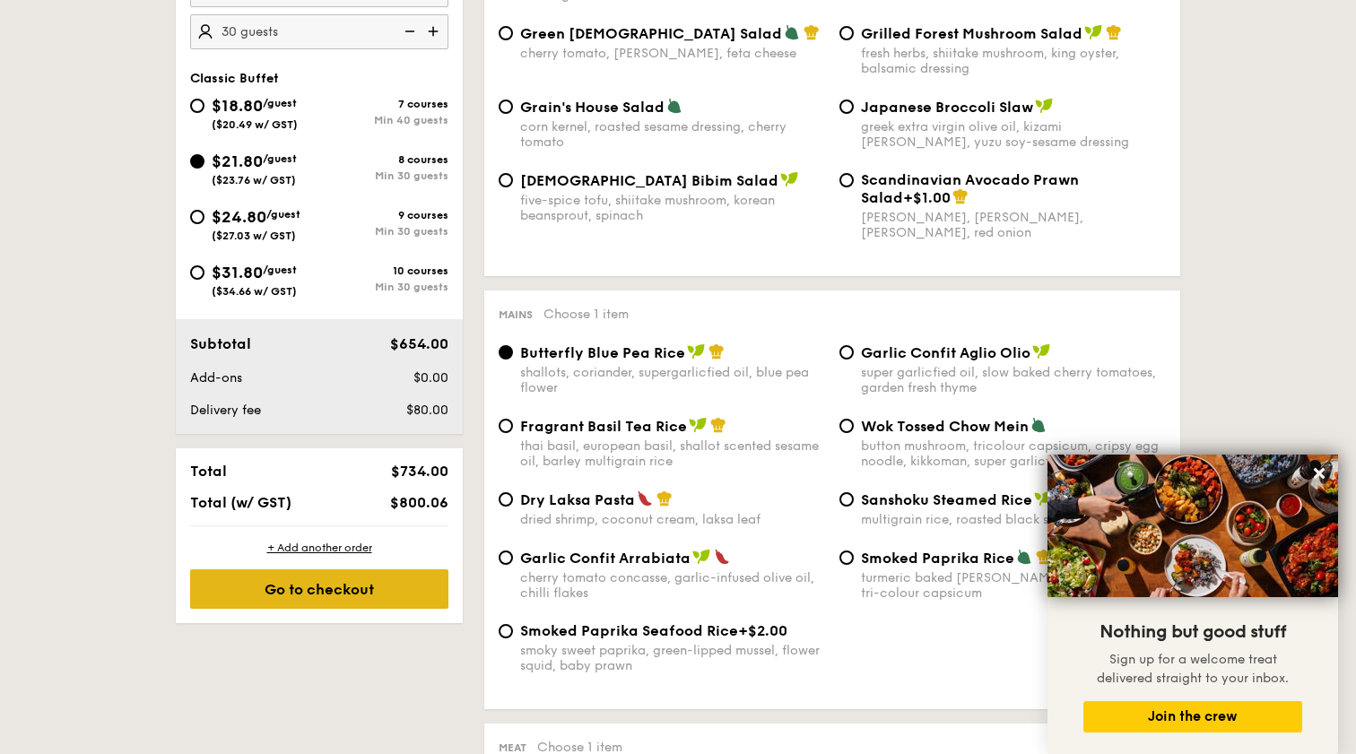
click at [394, 585] on div "Go to checkout" at bounding box center [319, 589] width 258 height 39
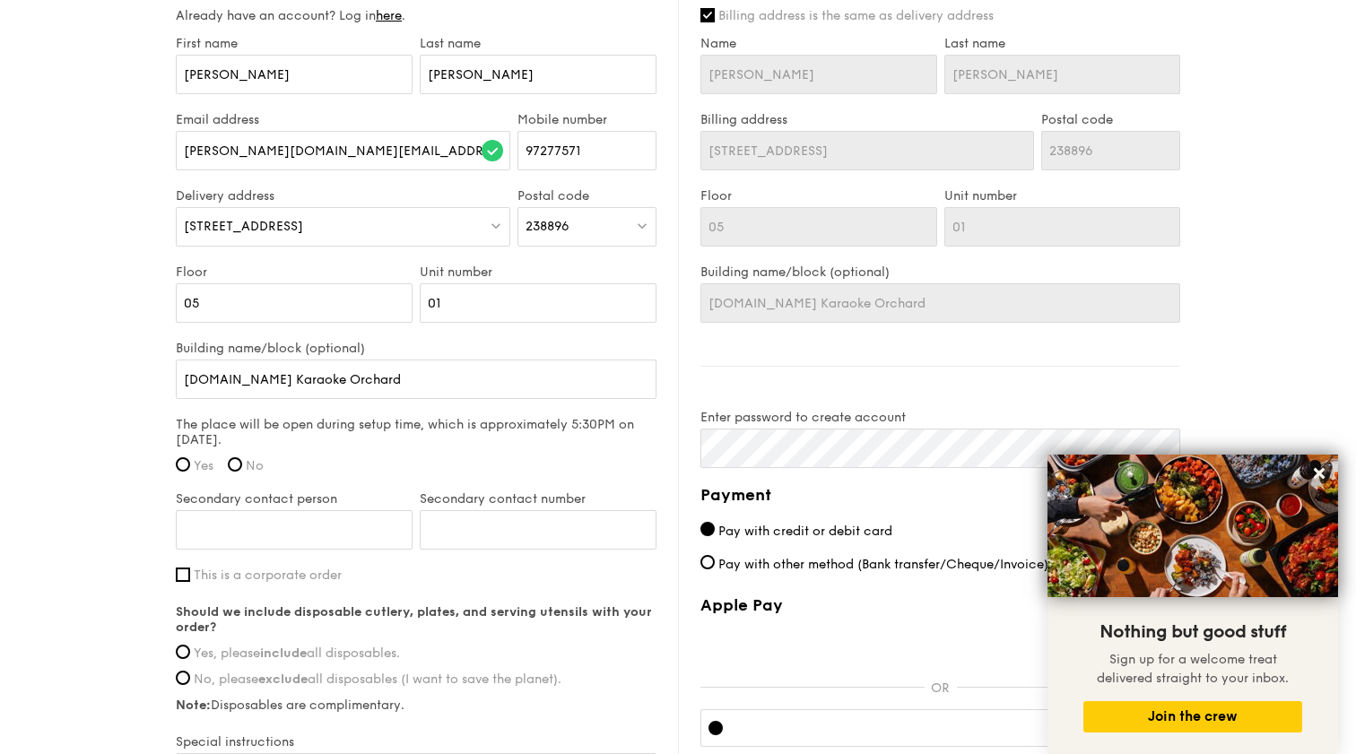
scroll to position [1115, 0]
click at [312, 526] on input "[PERSON_NAME]" at bounding box center [294, 528] width 237 height 39
type input "[PERSON_NAME]"
type input "98288472"
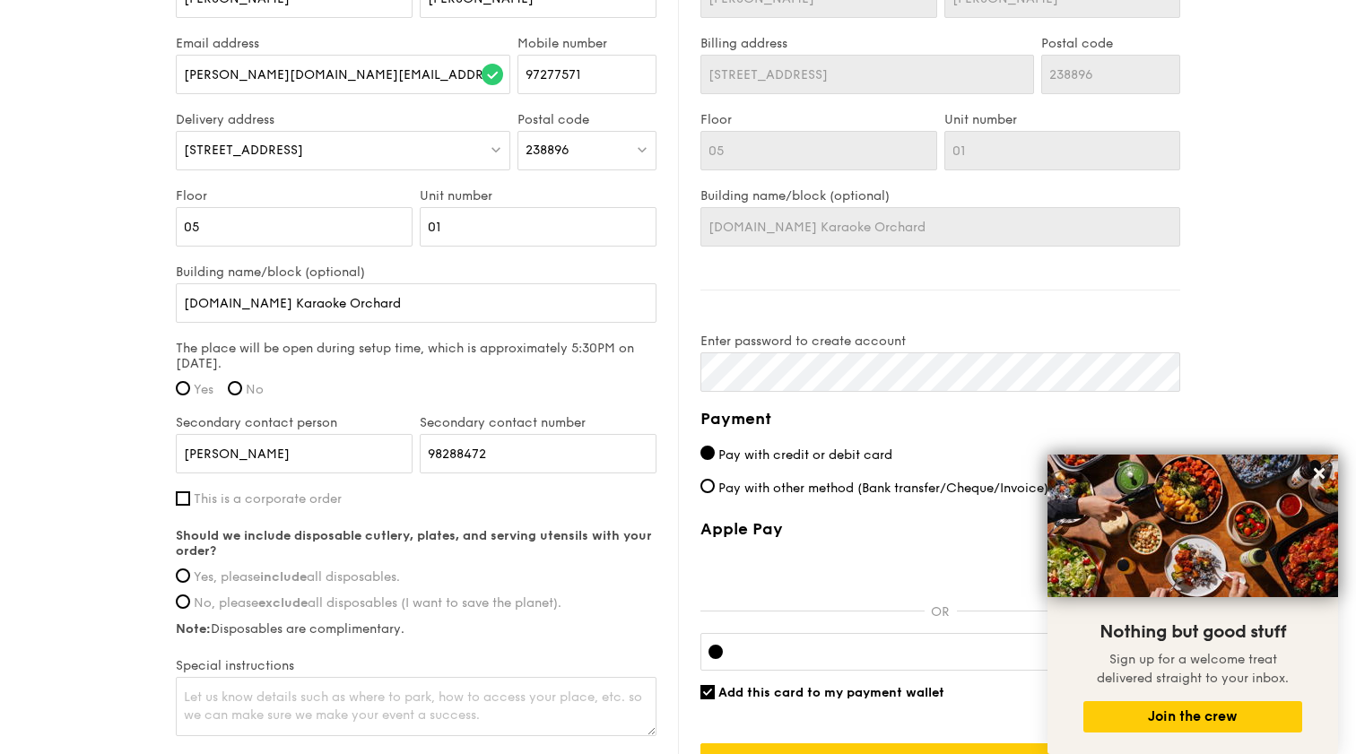
scroll to position [1212, 0]
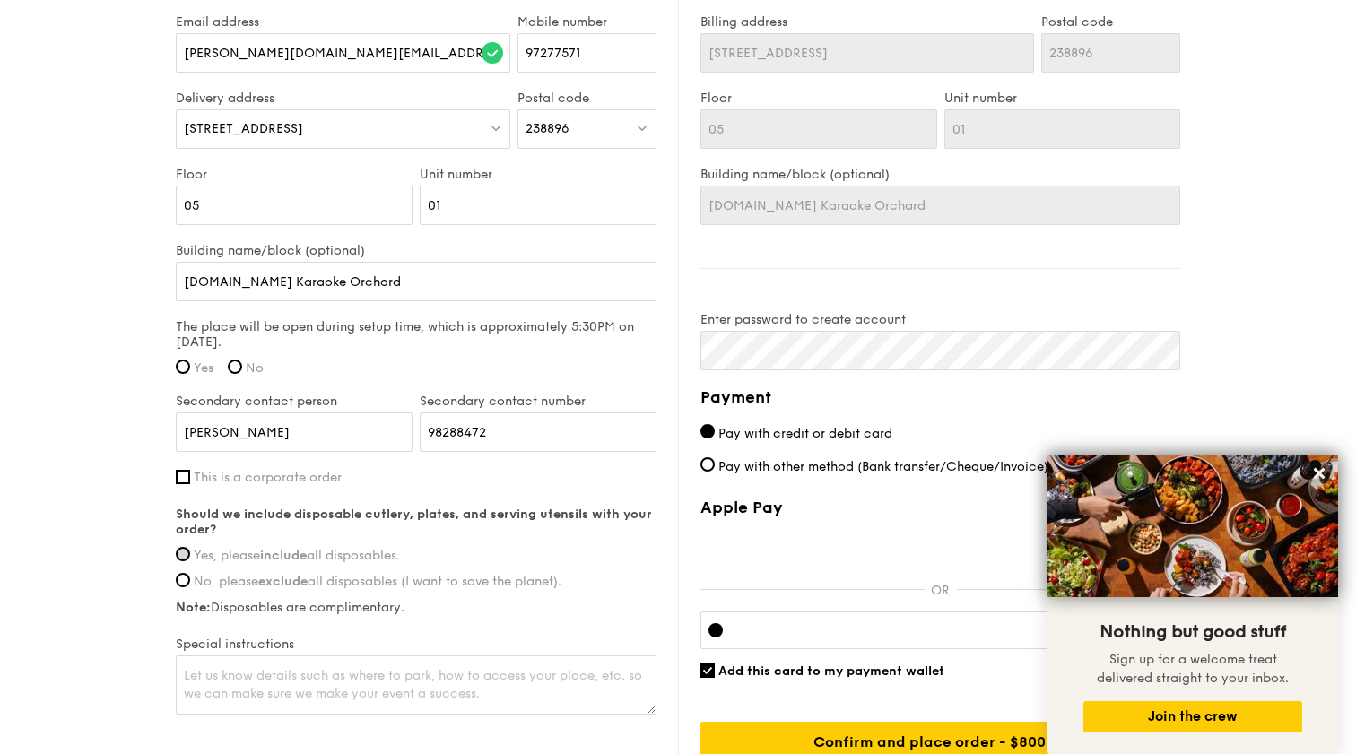
click at [187, 553] on input "Yes, please include all disposables." at bounding box center [183, 554] width 14 height 14
radio input "true"
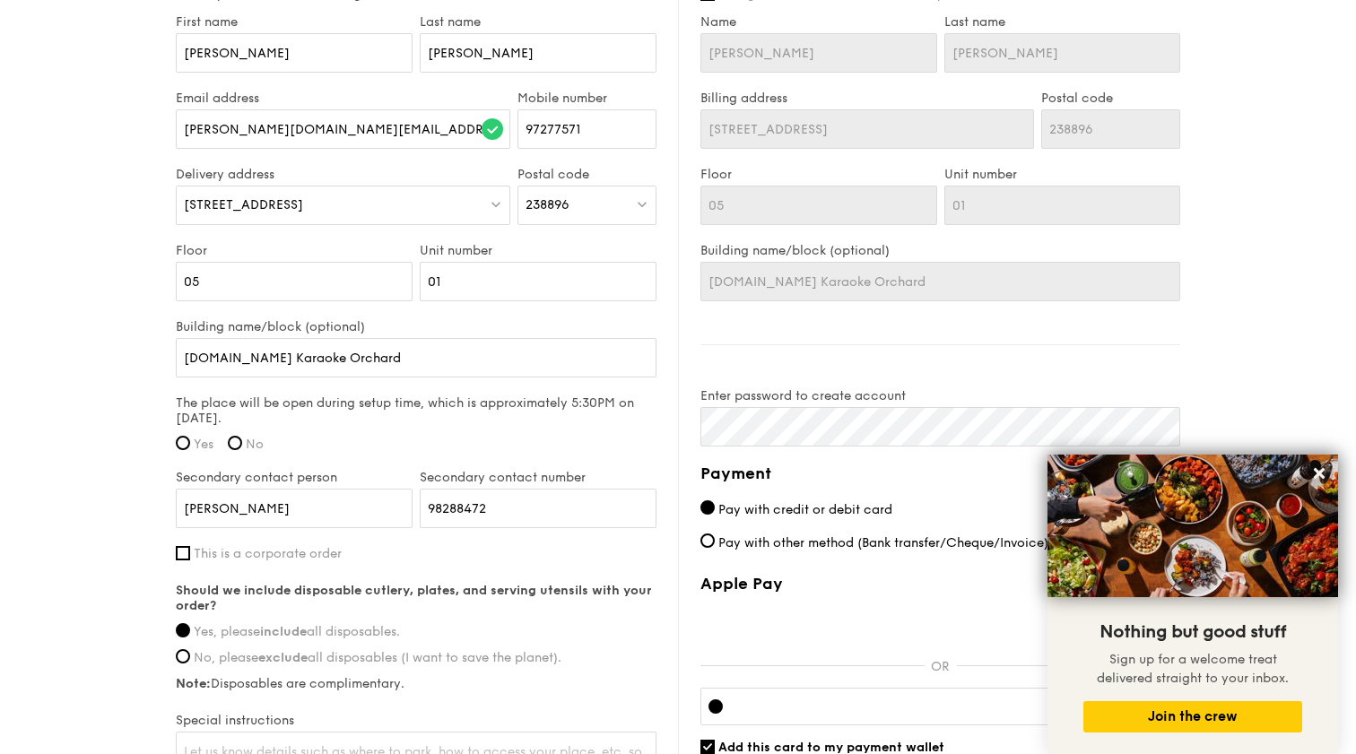
scroll to position [1082, 0]
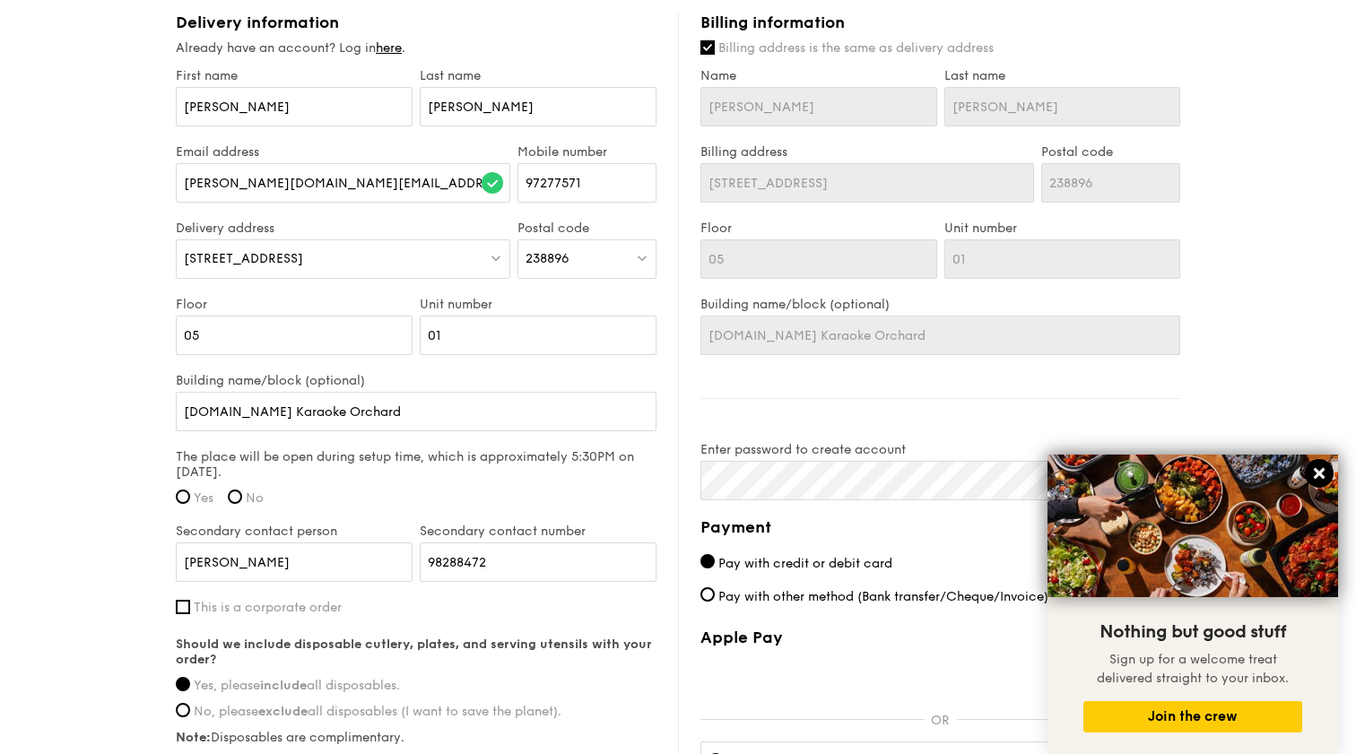
click at [1320, 476] on icon at bounding box center [1319, 473] width 11 height 11
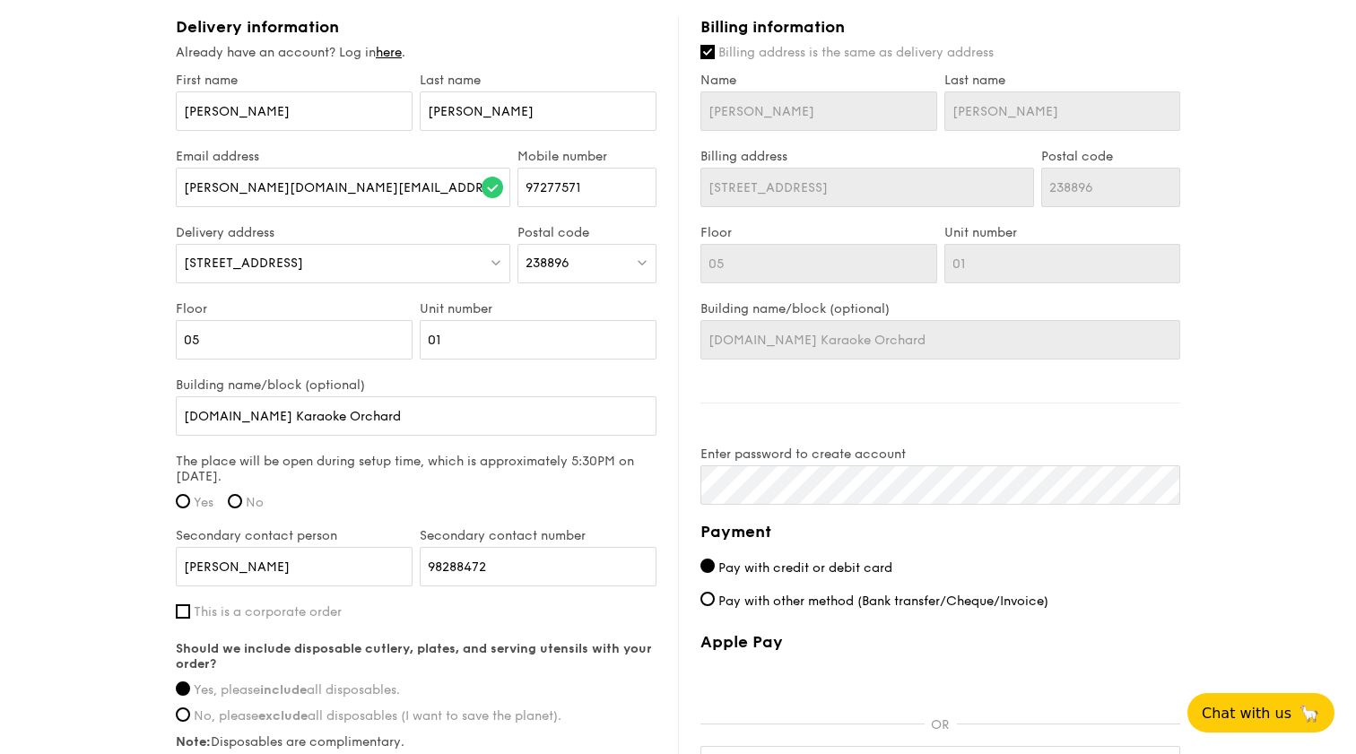
scroll to position [1077, 0]
type input "[DOMAIN_NAME] Karaoke Orchard"
type input "[DOMAIN_NAME] Karaoke Orchard C"
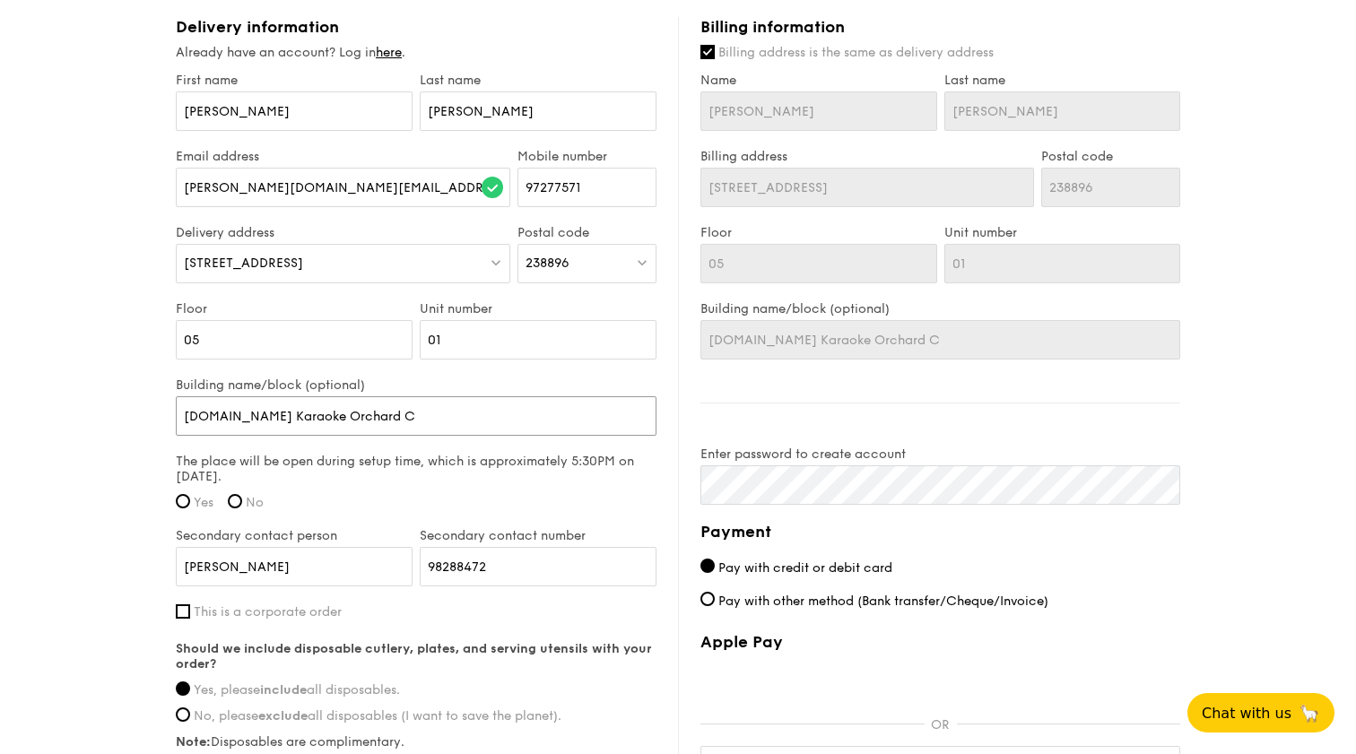
type input "[DOMAIN_NAME] Karaoke Orchard Ce"
type input "[DOMAIN_NAME] Karaoke Orchard Cen"
type input "[DOMAIN_NAME] Karaoke Orchard Cent"
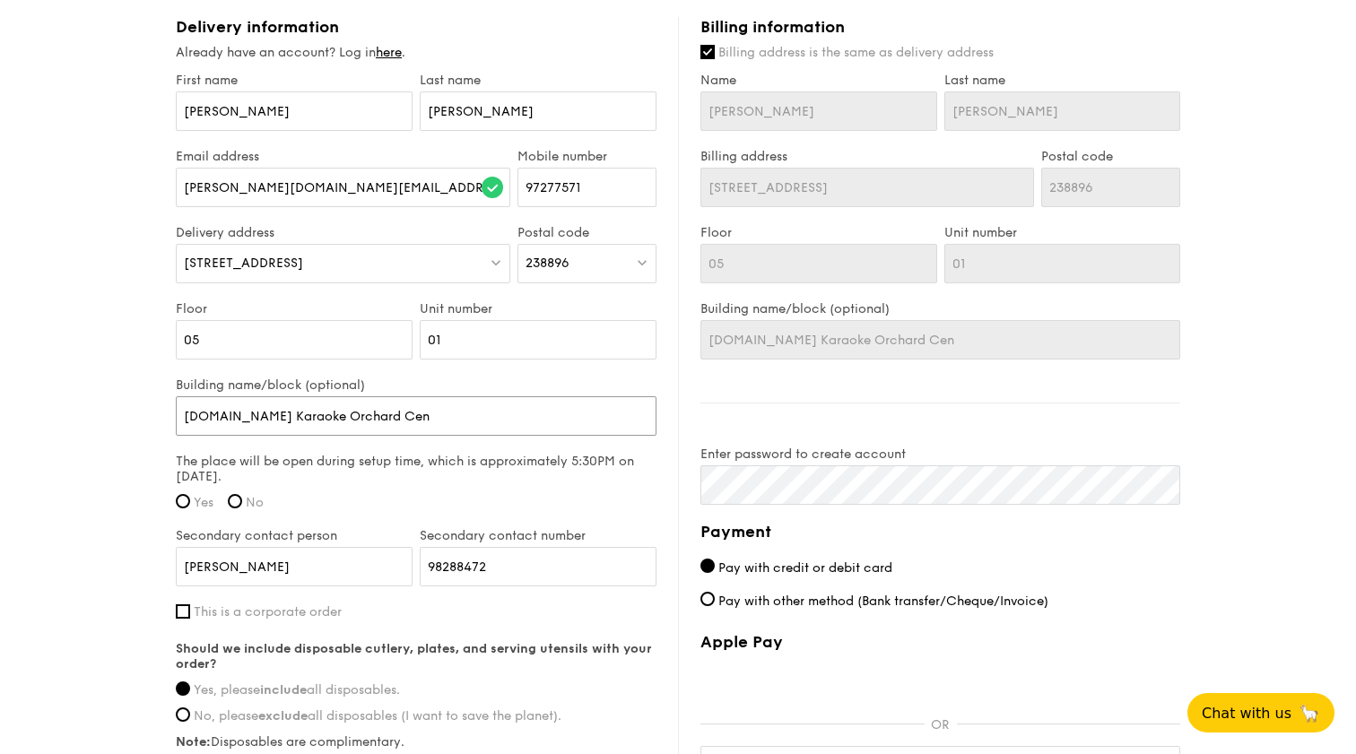
type input "[DOMAIN_NAME] Karaoke Orchard Cent"
type input "[DOMAIN_NAME] Karaoke Orchard Centr"
type input "[DOMAIN_NAME] Karaoke Orchard Centra"
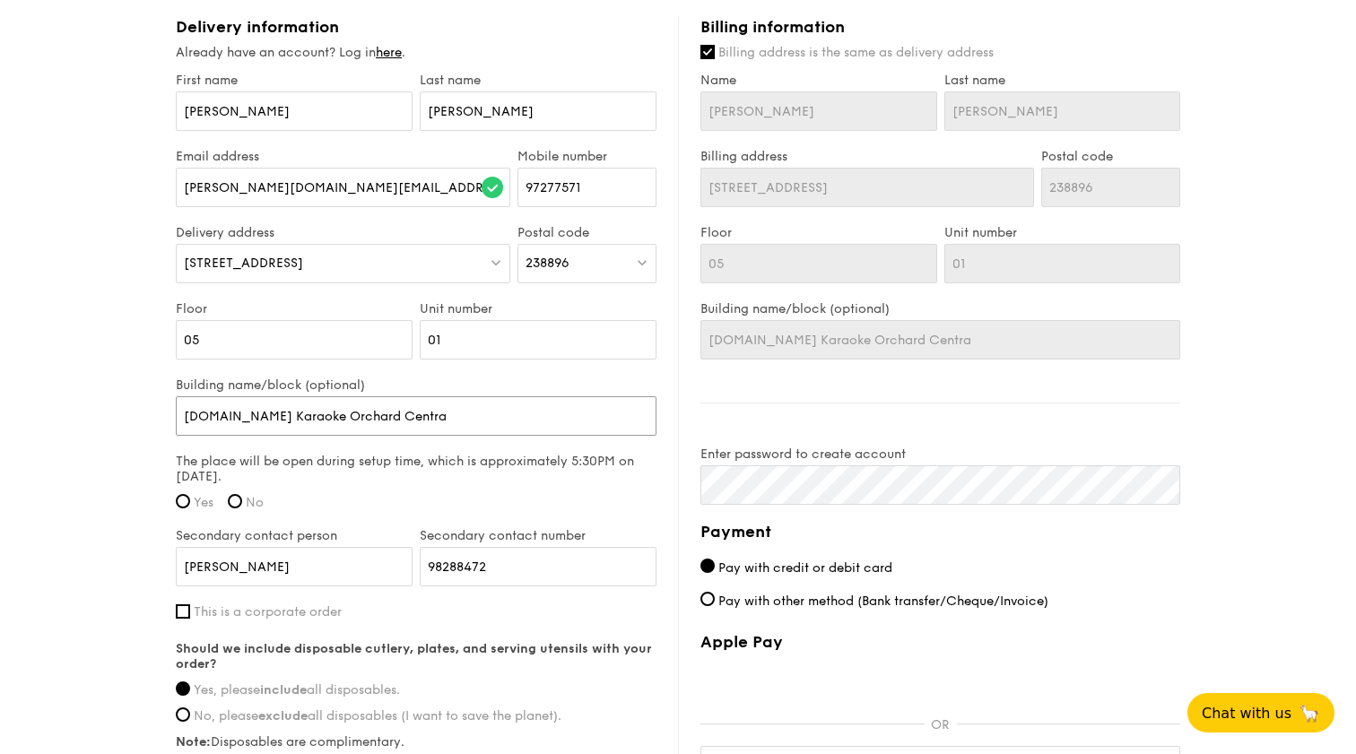
type input "[DOMAIN_NAME] Karaoke Orchard Central"
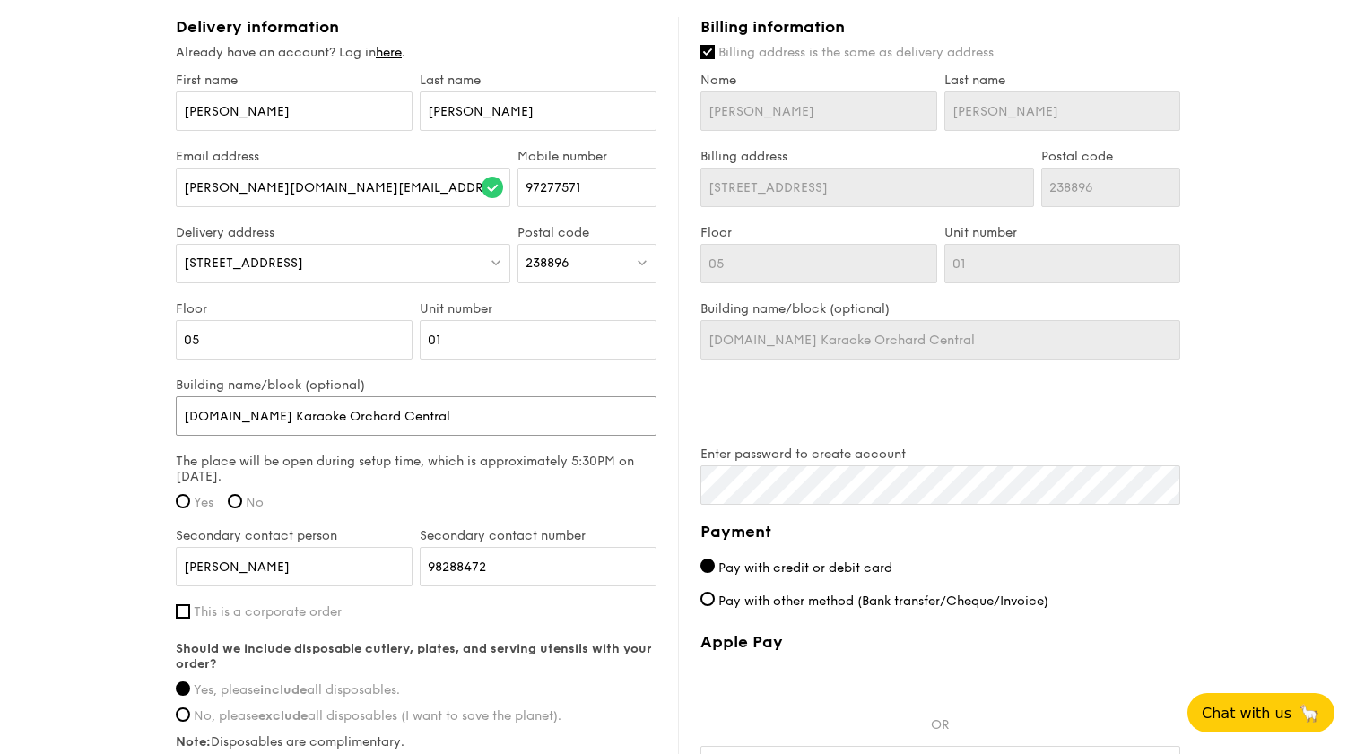
type input "[DOMAIN_NAME] Karaoke Orchard Central"
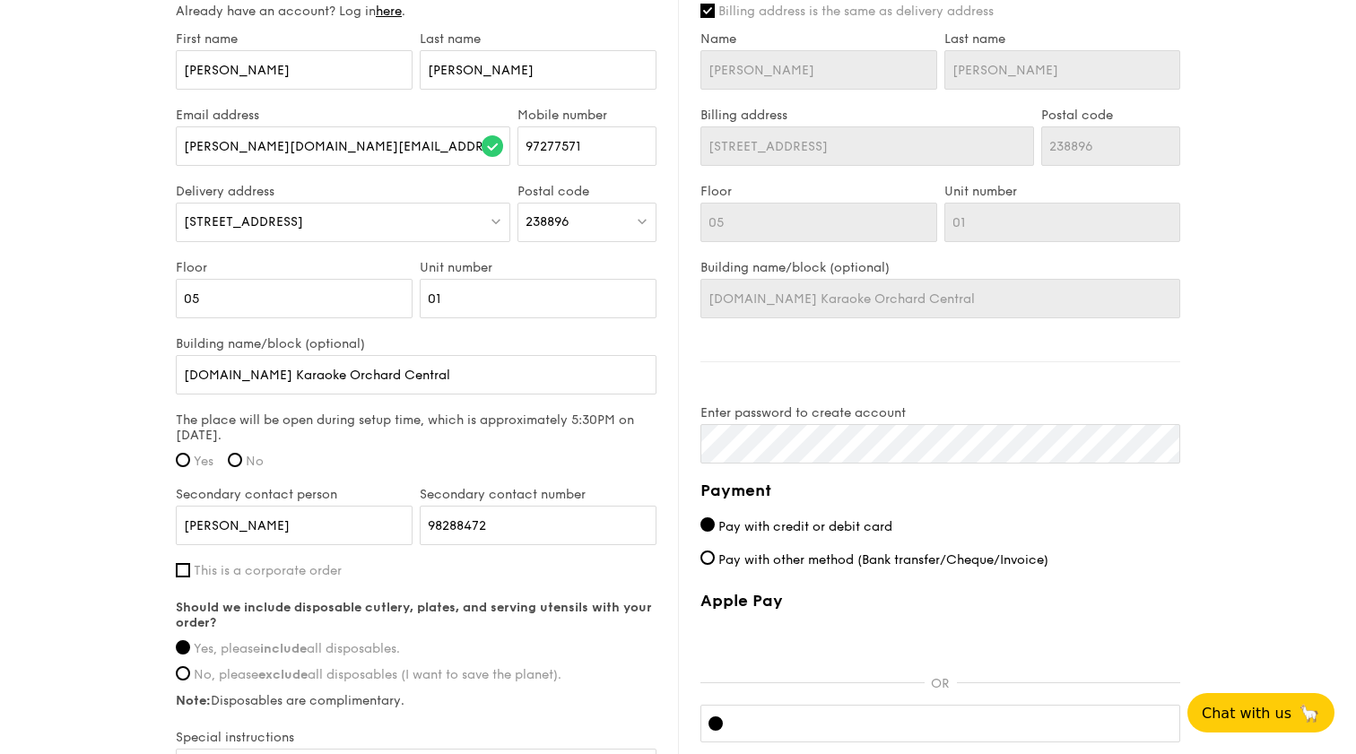
scroll to position [1120, 0]
click at [189, 461] on input "Yes" at bounding box center [183, 458] width 14 height 14
radio input "true"
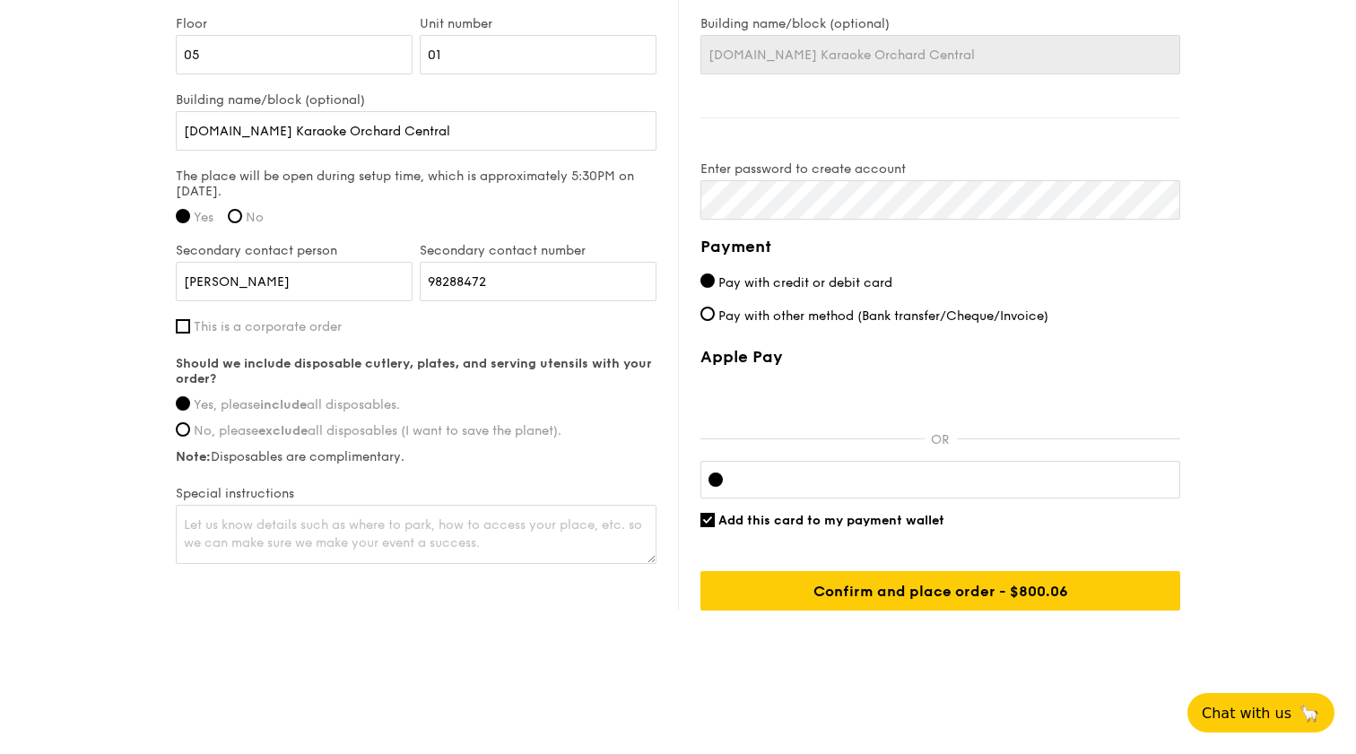
scroll to position [1362, 0]
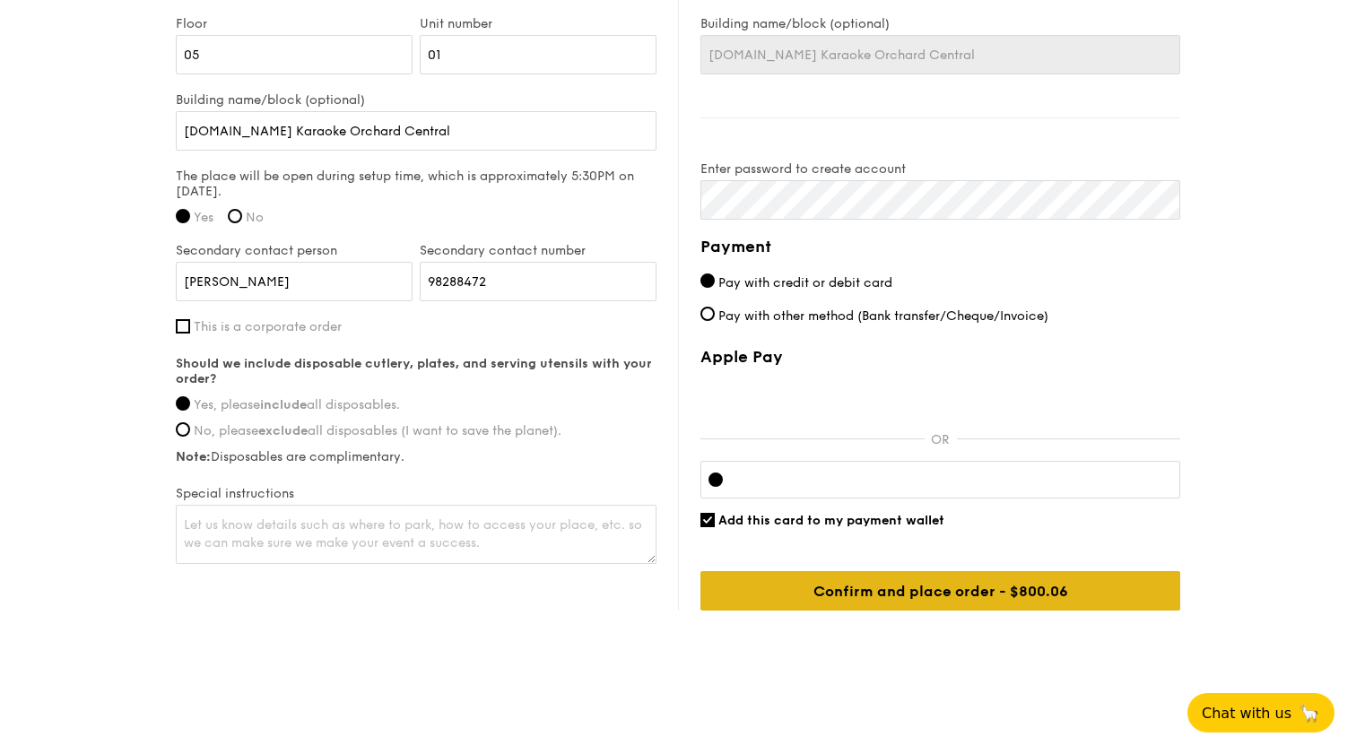
click at [986, 581] on input "Confirm and place order - $800.06" at bounding box center [940, 590] width 480 height 39
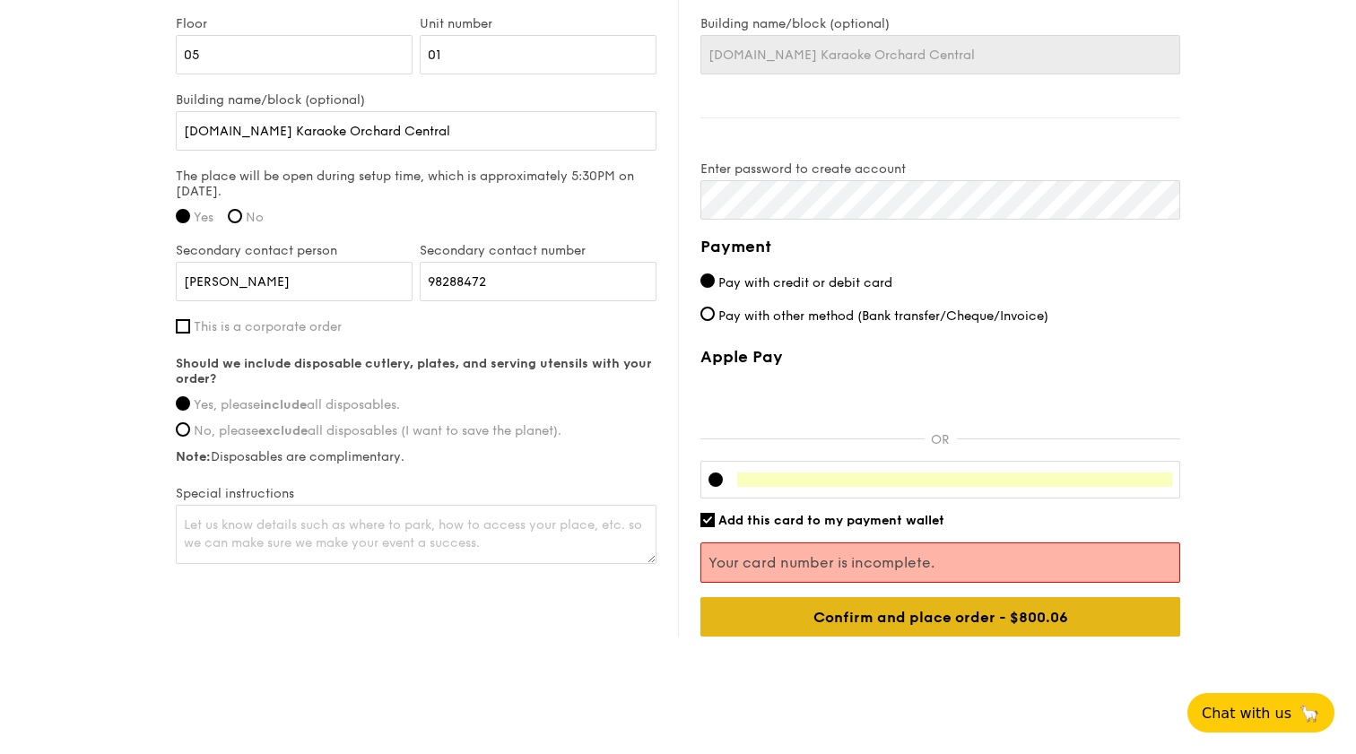
click at [1027, 621] on input "Confirm and place order - $800.06" at bounding box center [940, 616] width 480 height 39
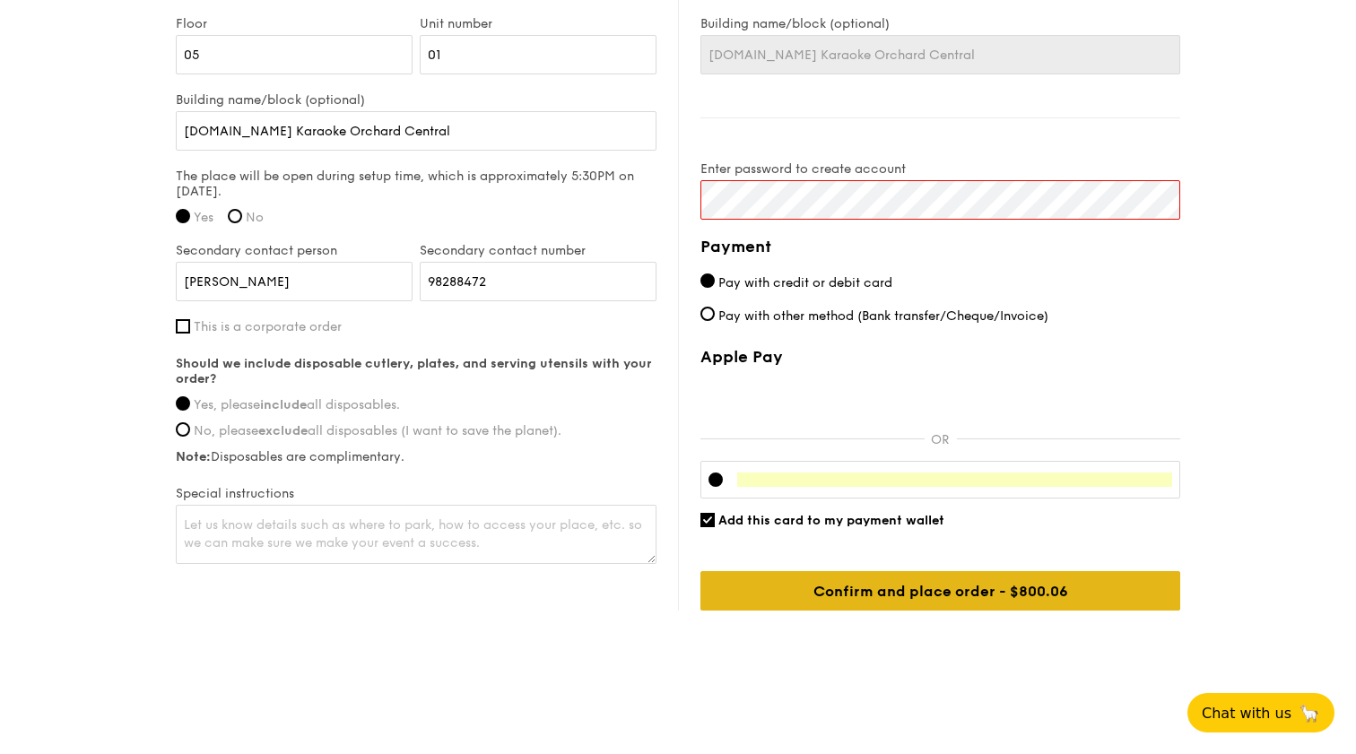
scroll to position [448, 0]
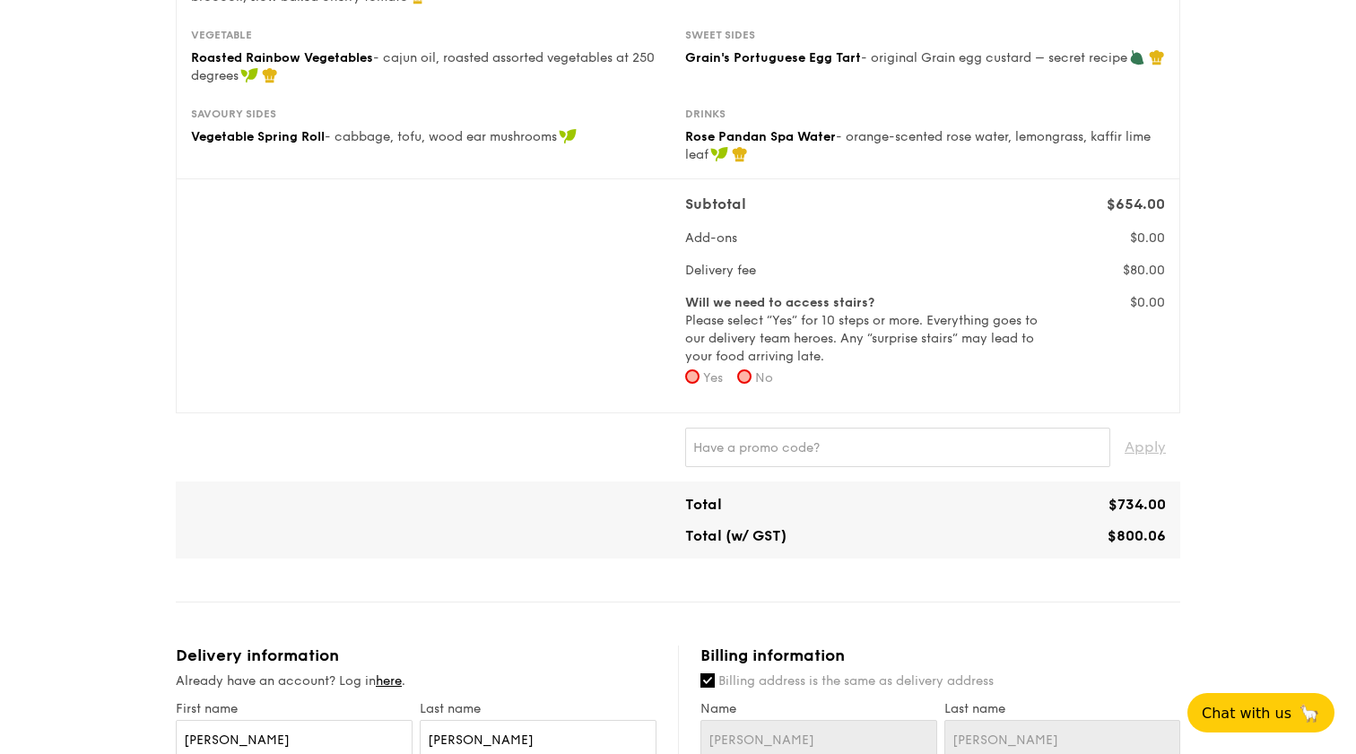
click at [864, 388] on form "Will we need to access stairs? Please select “Yes” for 10 steps or more. Everyt…" at bounding box center [863, 346] width 356 height 104
click at [752, 379] on input "No" at bounding box center [744, 377] width 14 height 14
radio input "true"
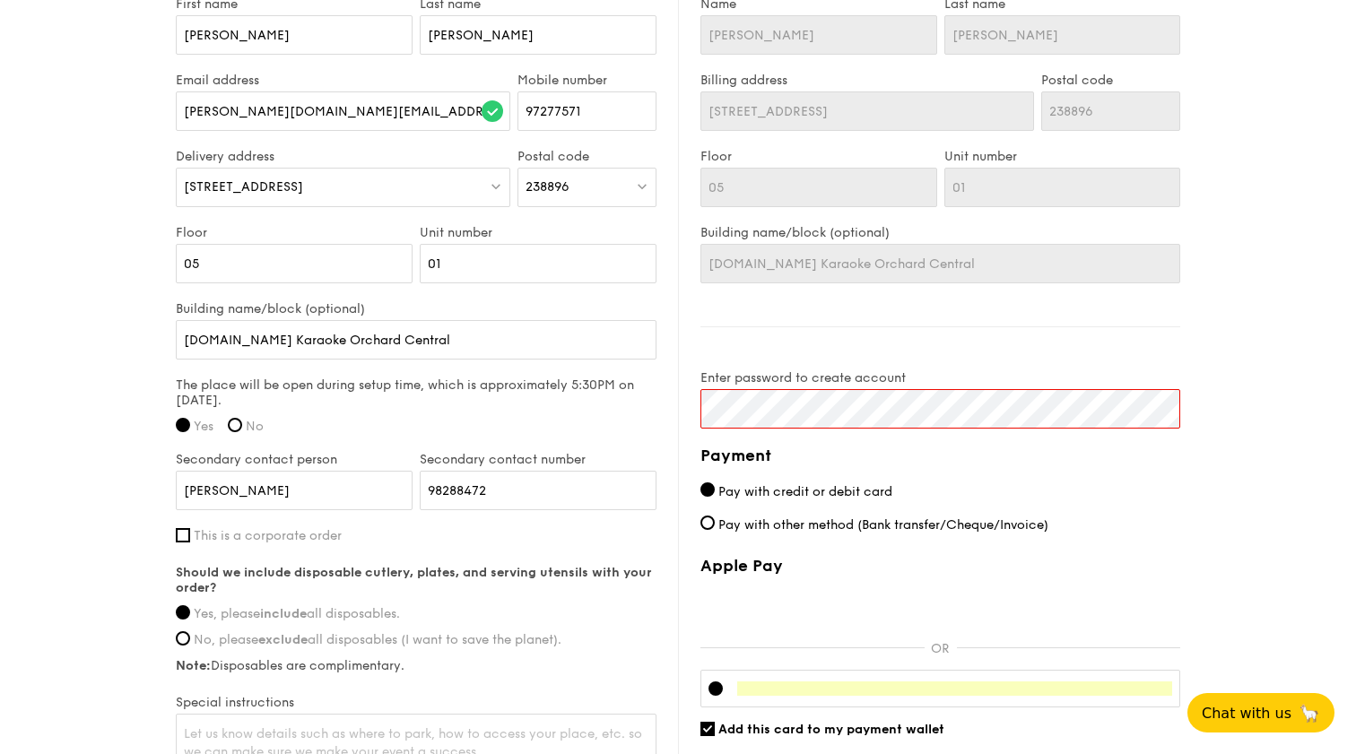
scroll to position [1336, 0]
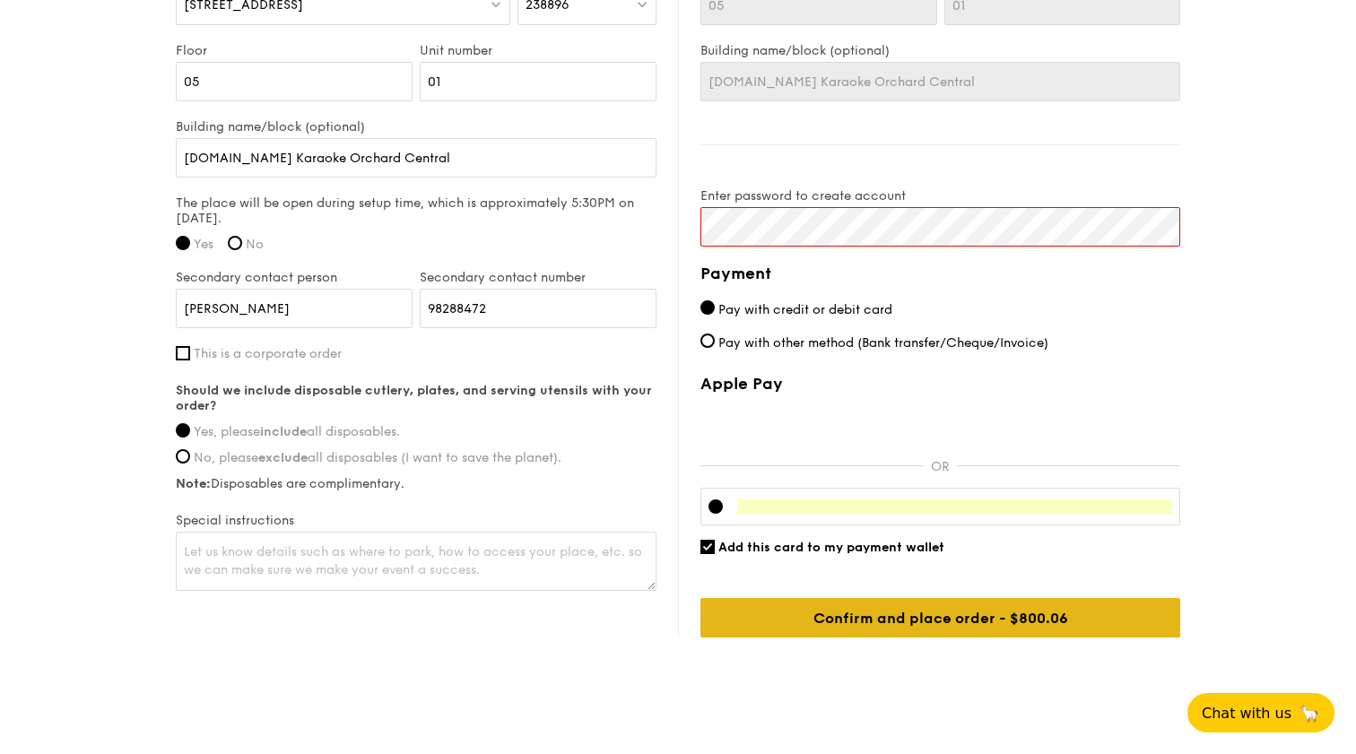
click at [957, 611] on input "Confirm and place order - $800.06" at bounding box center [940, 617] width 480 height 39
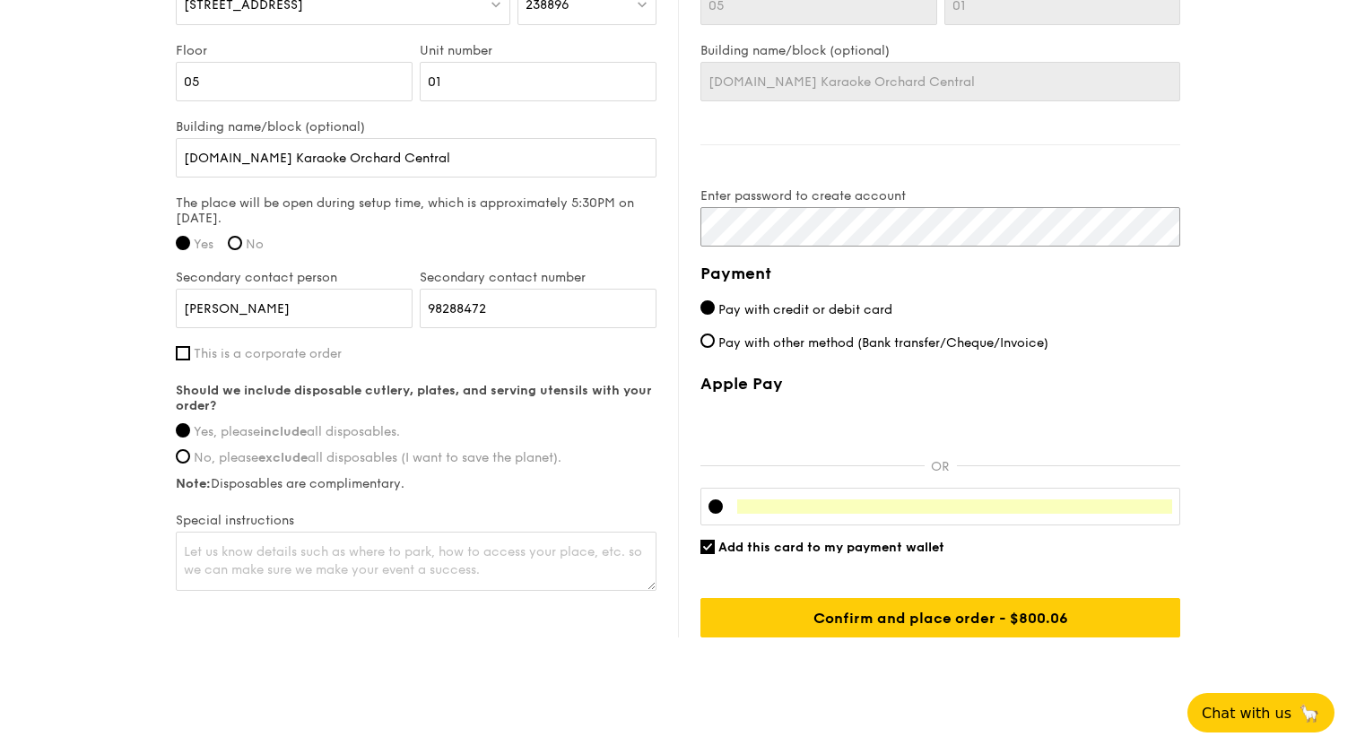
scroll to position [1336, 0]
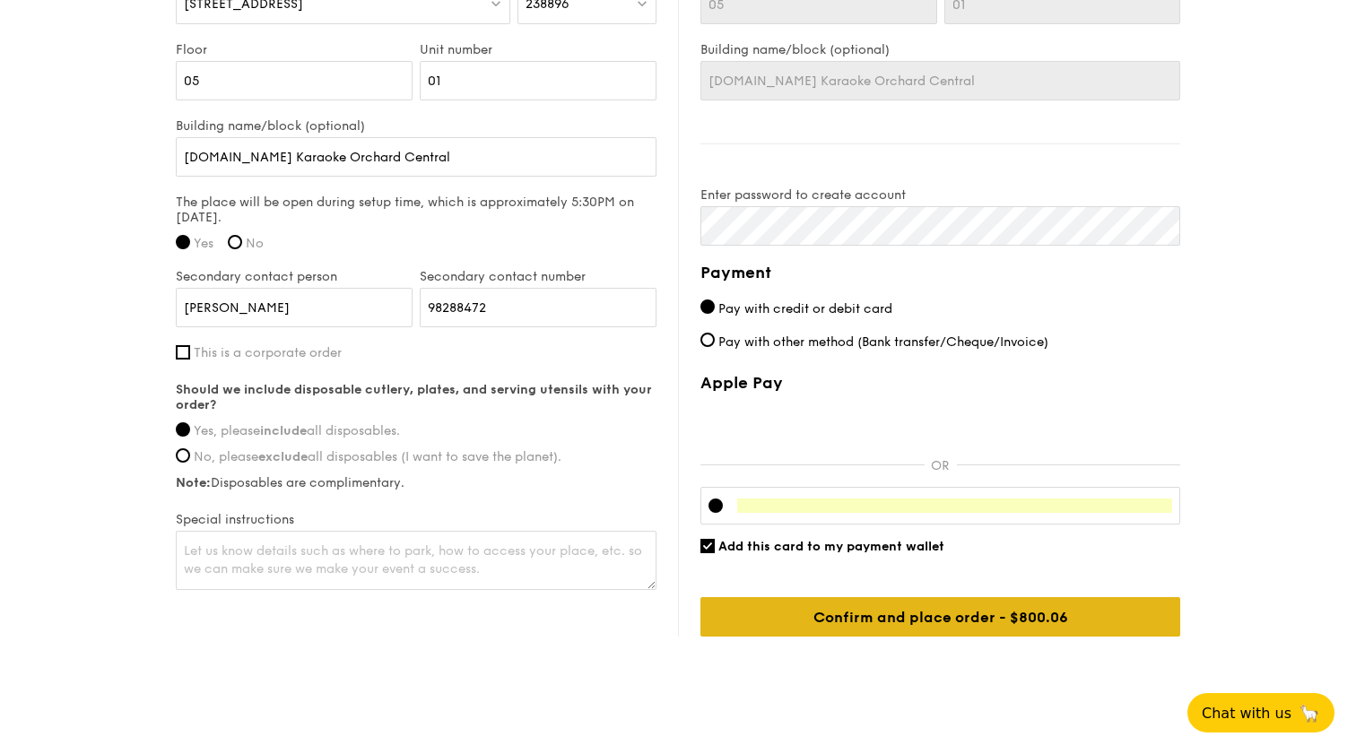
click at [929, 627] on input "Confirm and place order - $800.06" at bounding box center [940, 616] width 480 height 39
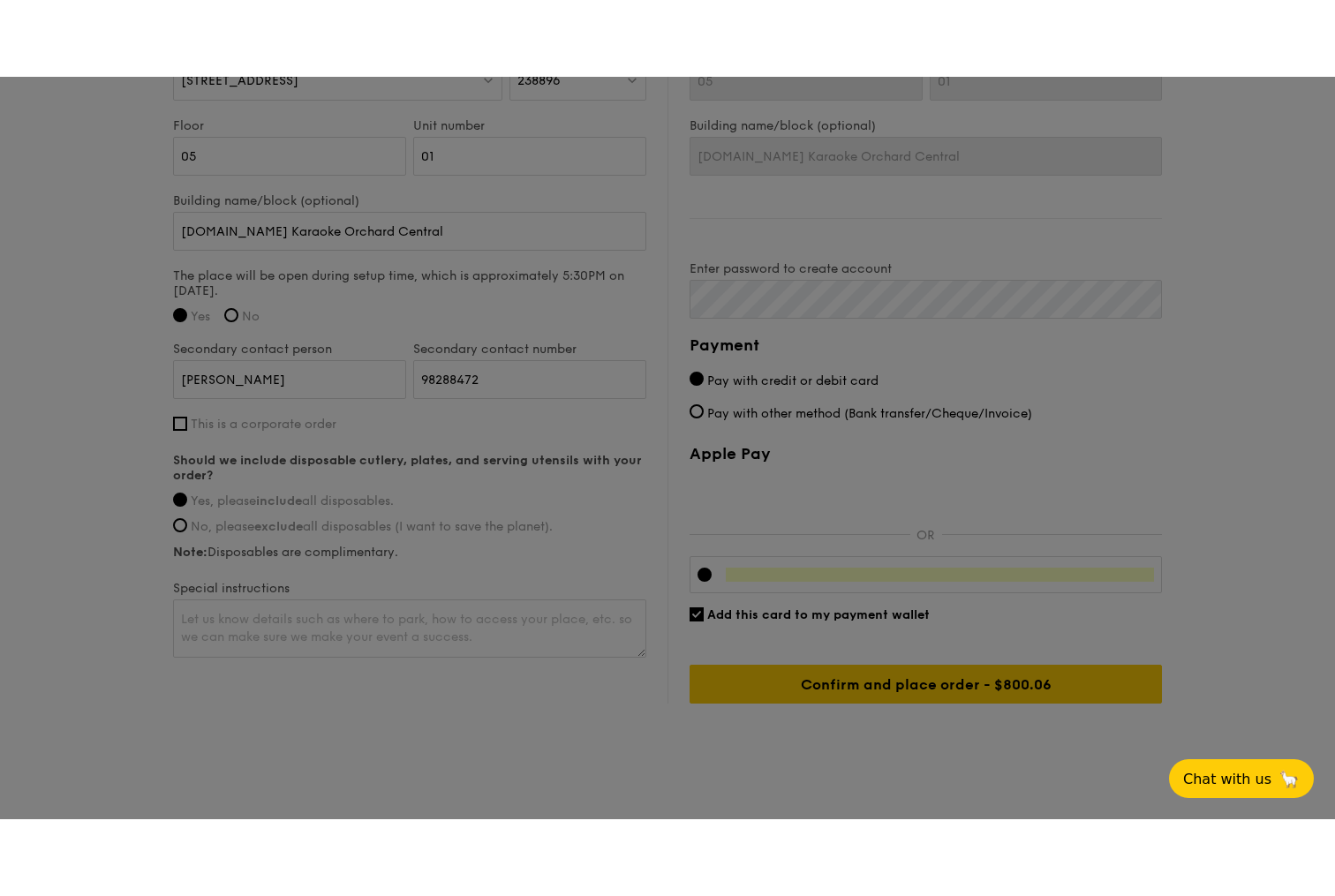
scroll to position [1187, 0]
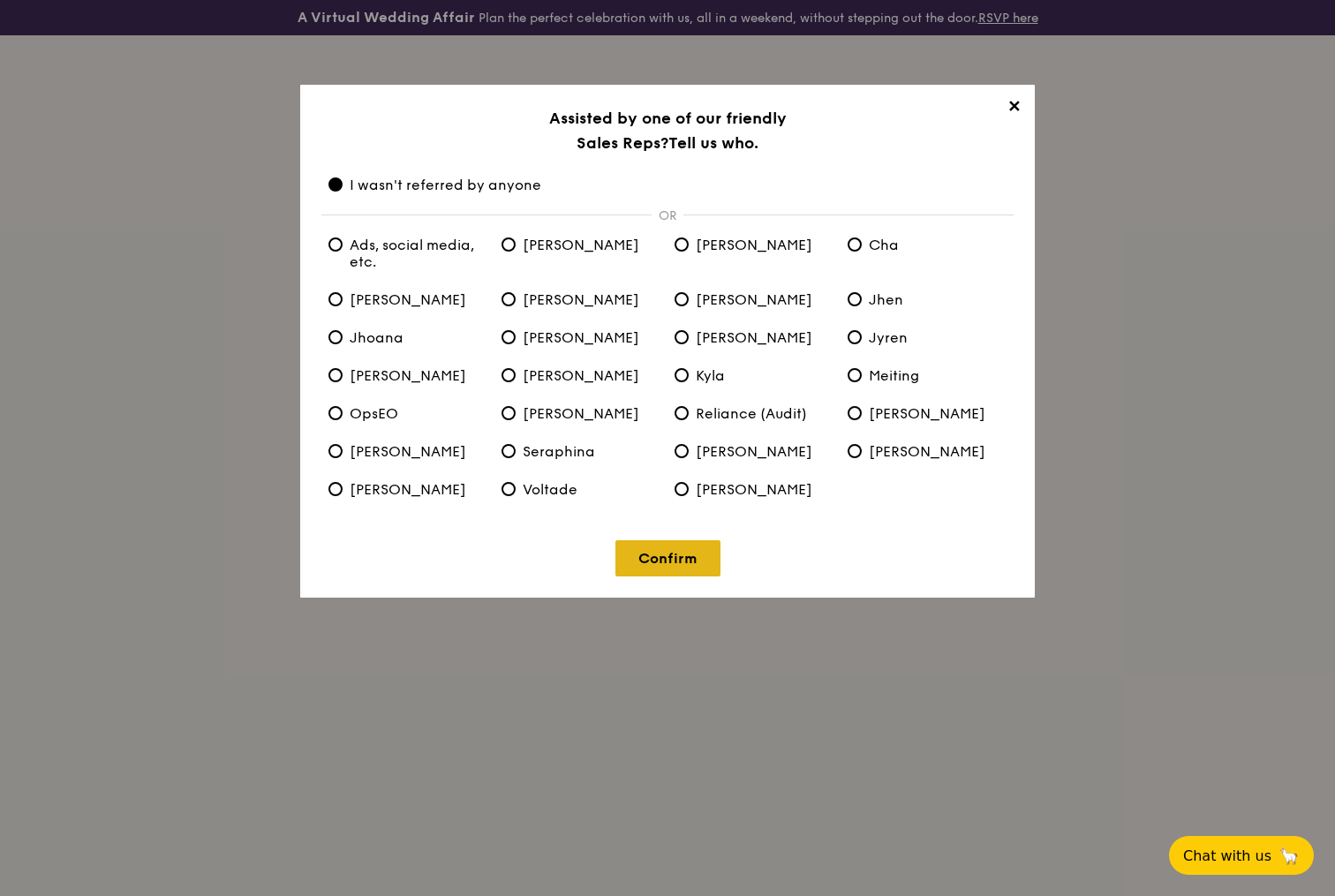
click at [689, 562] on link "Confirm" at bounding box center [668, 558] width 105 height 36
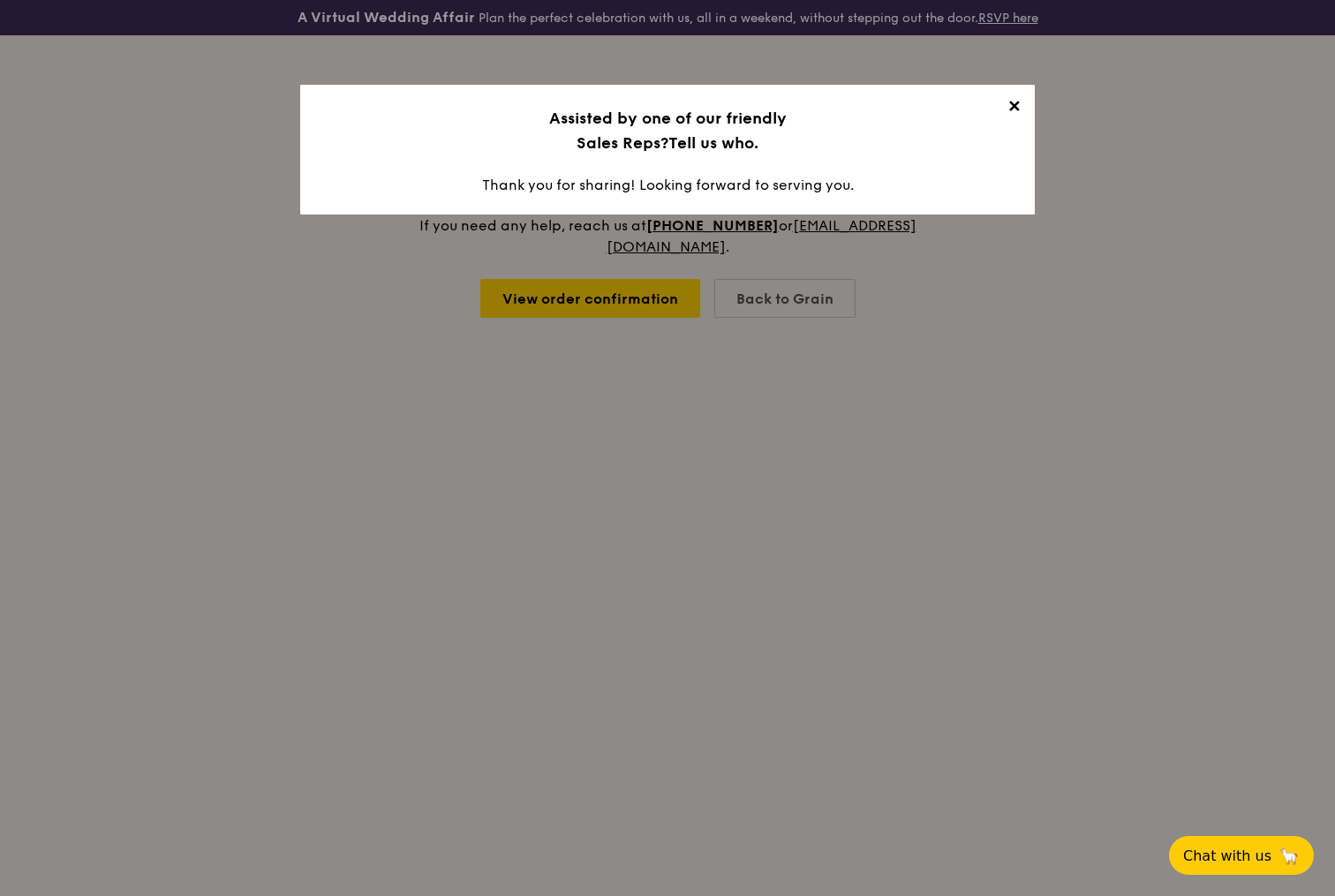
click at [1013, 106] on span "✕" at bounding box center [1013, 109] width 25 height 25
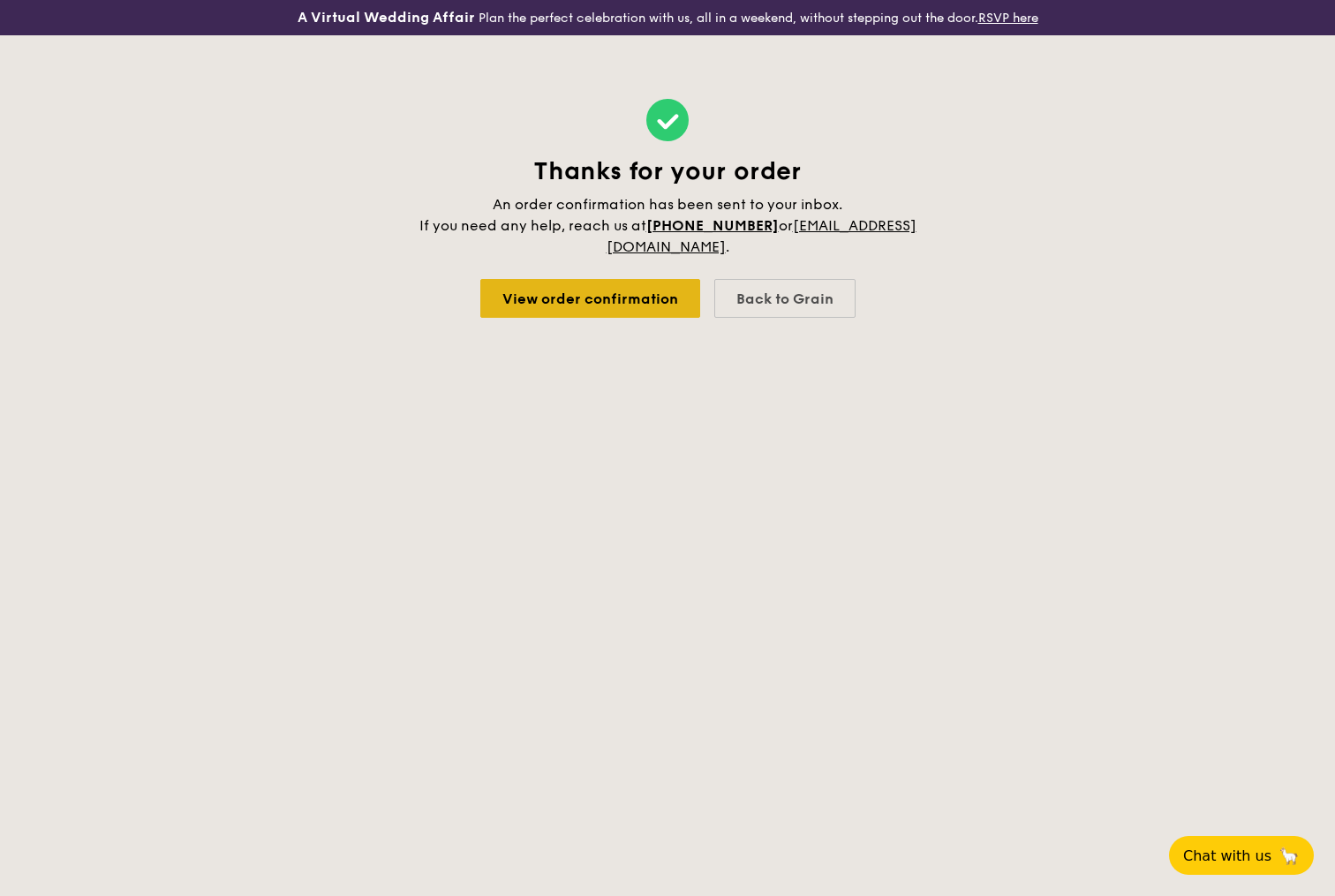
click at [550, 301] on link "View order confirmation" at bounding box center [590, 297] width 220 height 38
